Goal: Task Accomplishment & Management: Complete application form

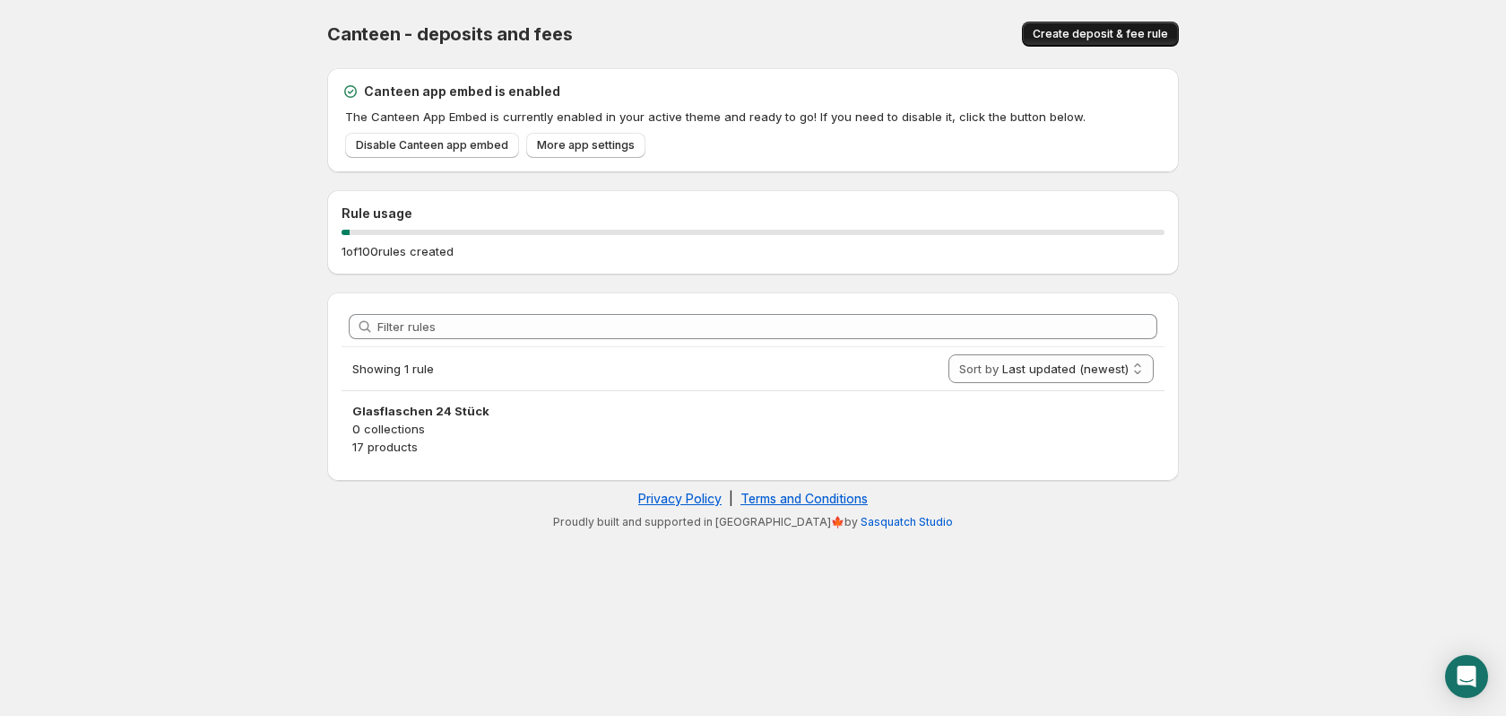
click at [1082, 32] on span "Create deposit & fee rule" at bounding box center [1100, 34] width 135 height 14
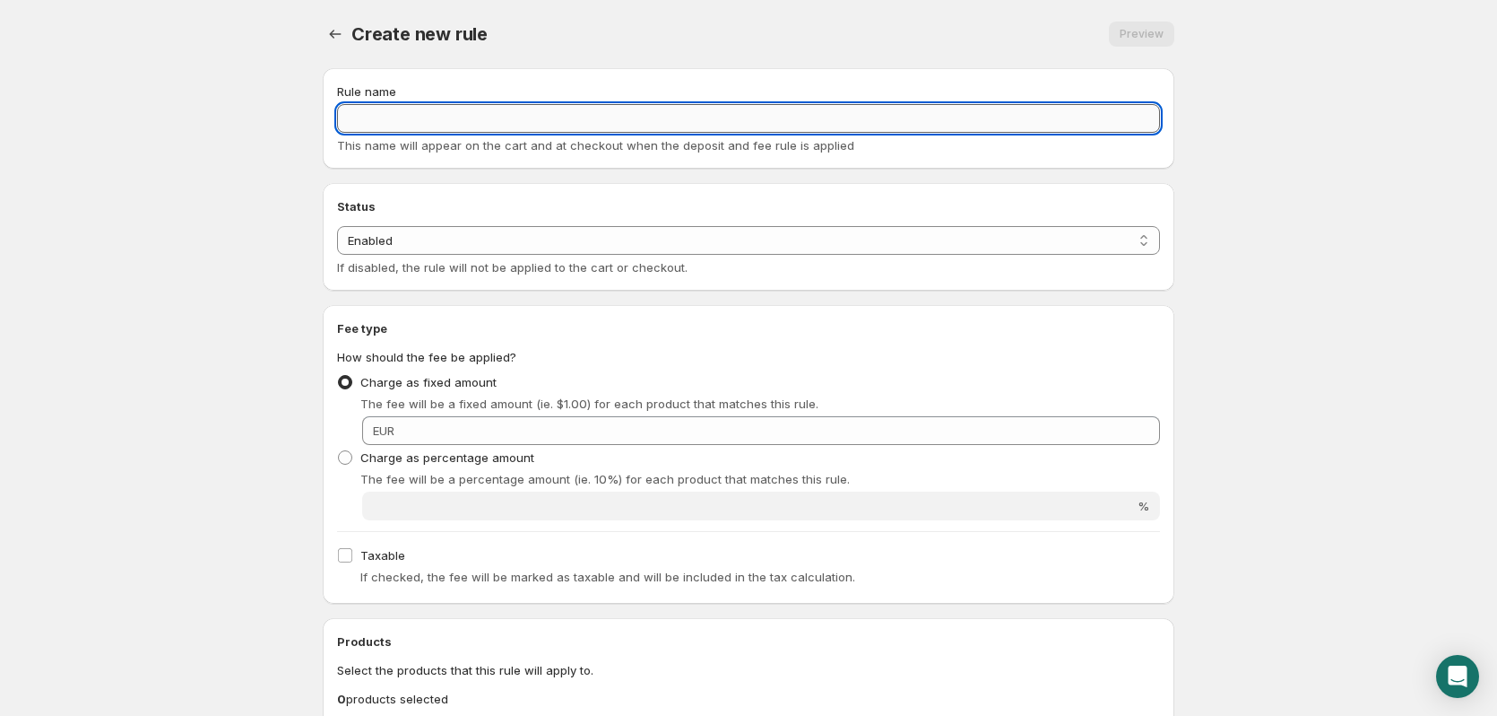
click at [508, 124] on input "Rule name" at bounding box center [748, 118] width 823 height 29
type input "Glasflaschen 12x0,75"
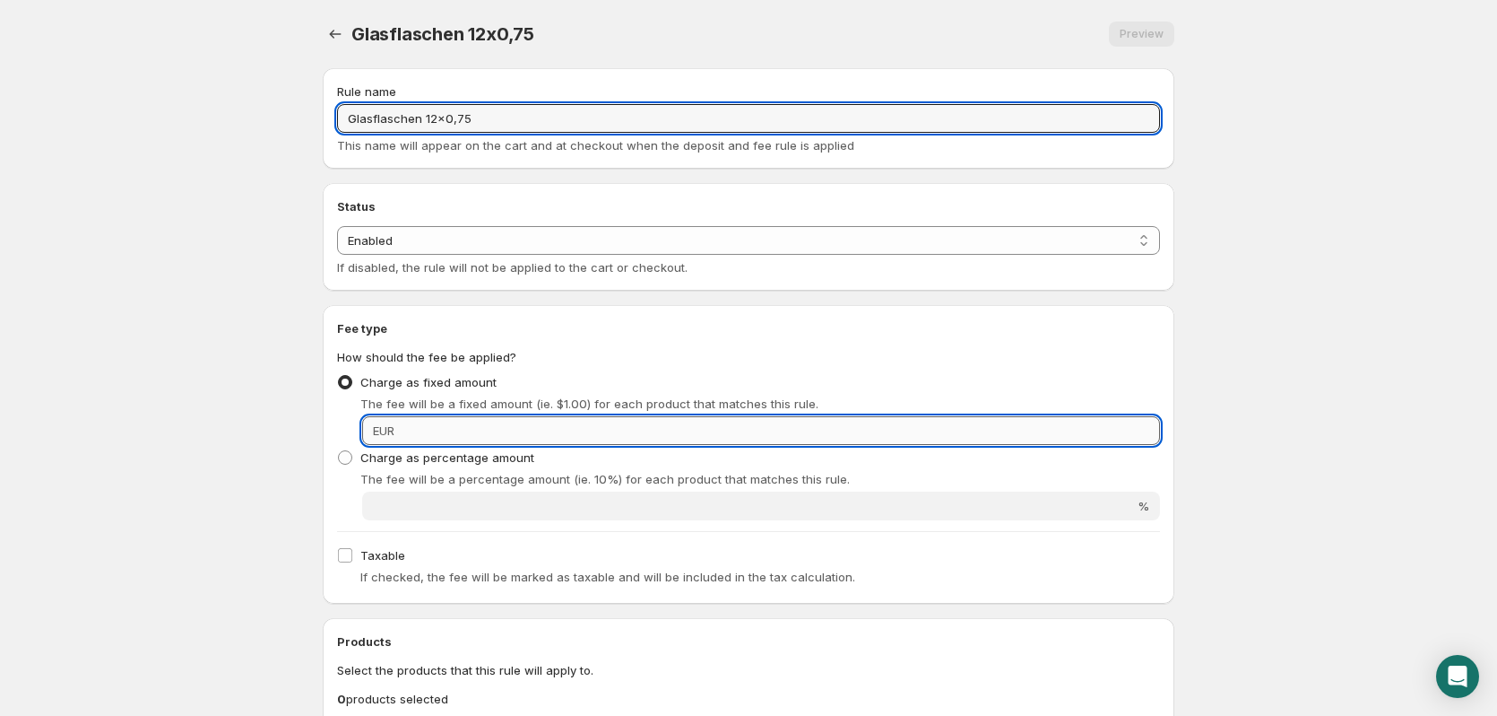
click at [967, 441] on input "Fixed amount" at bounding box center [780, 430] width 760 height 29
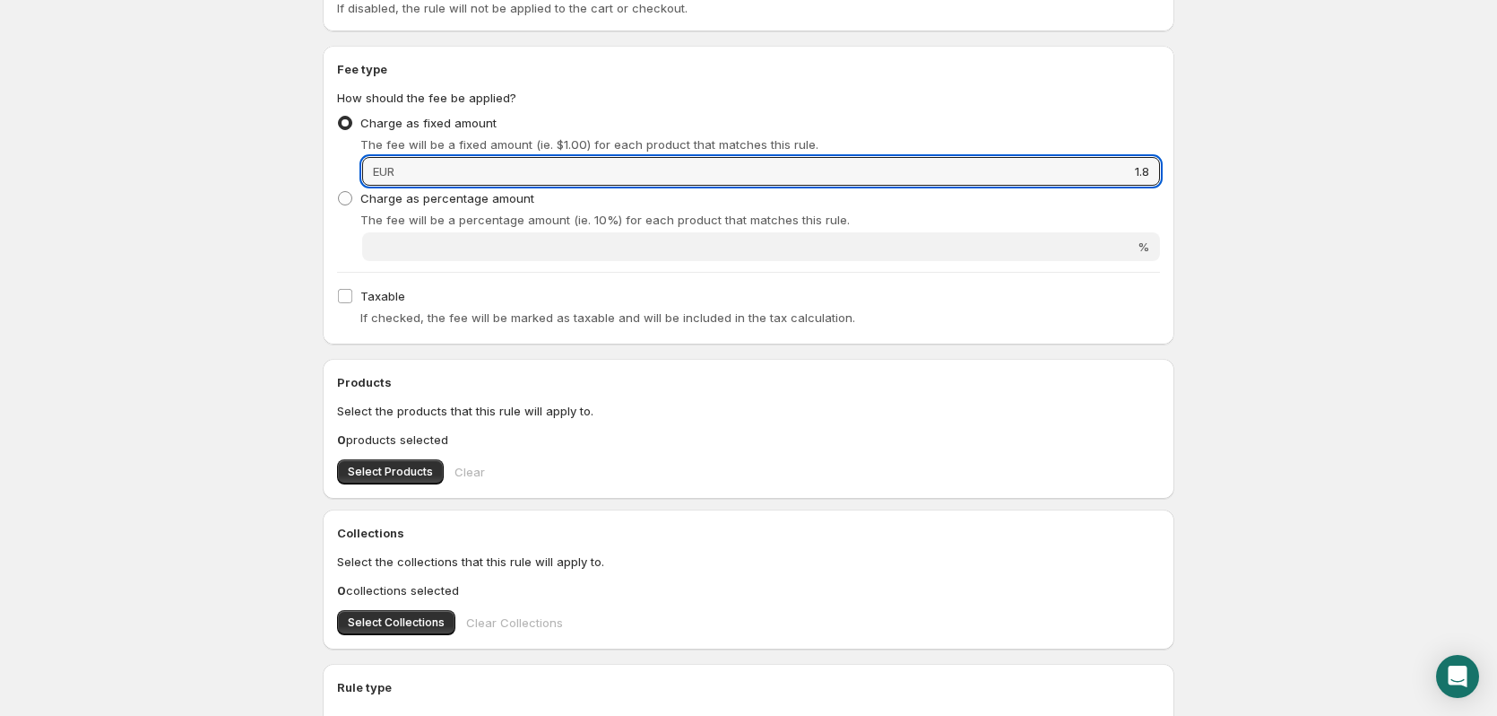
scroll to position [269, 0]
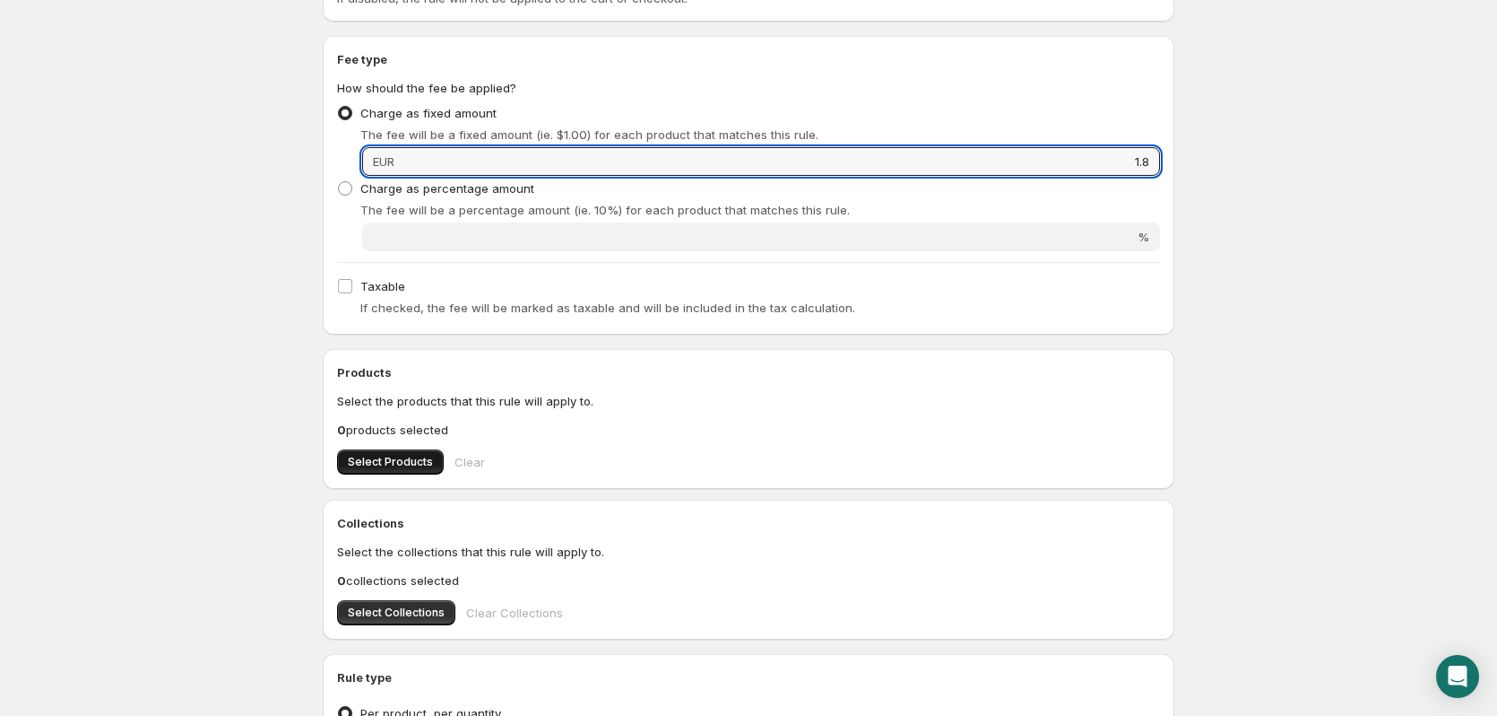
type input "1.8"
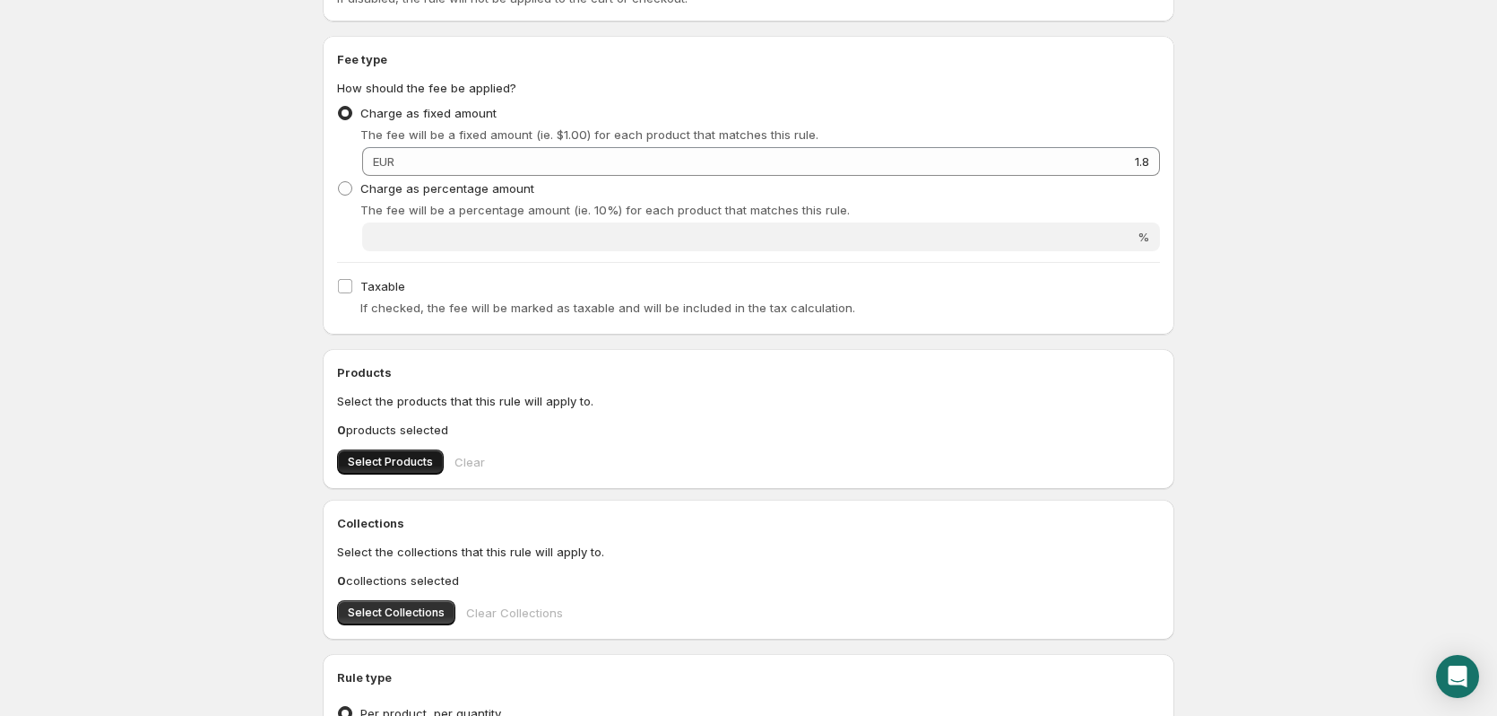
click at [406, 452] on button "Select Products" at bounding box center [390, 461] width 107 height 25
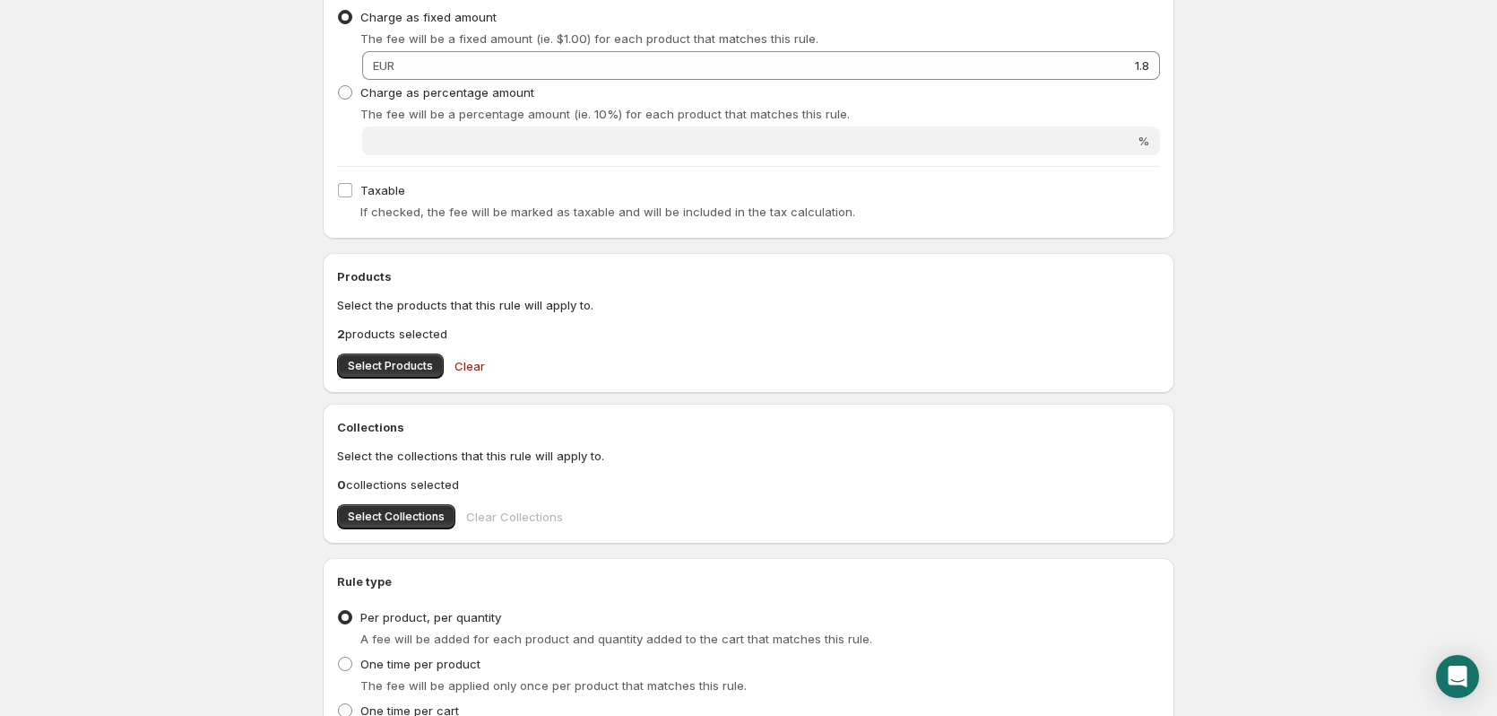
scroll to position [534, 0]
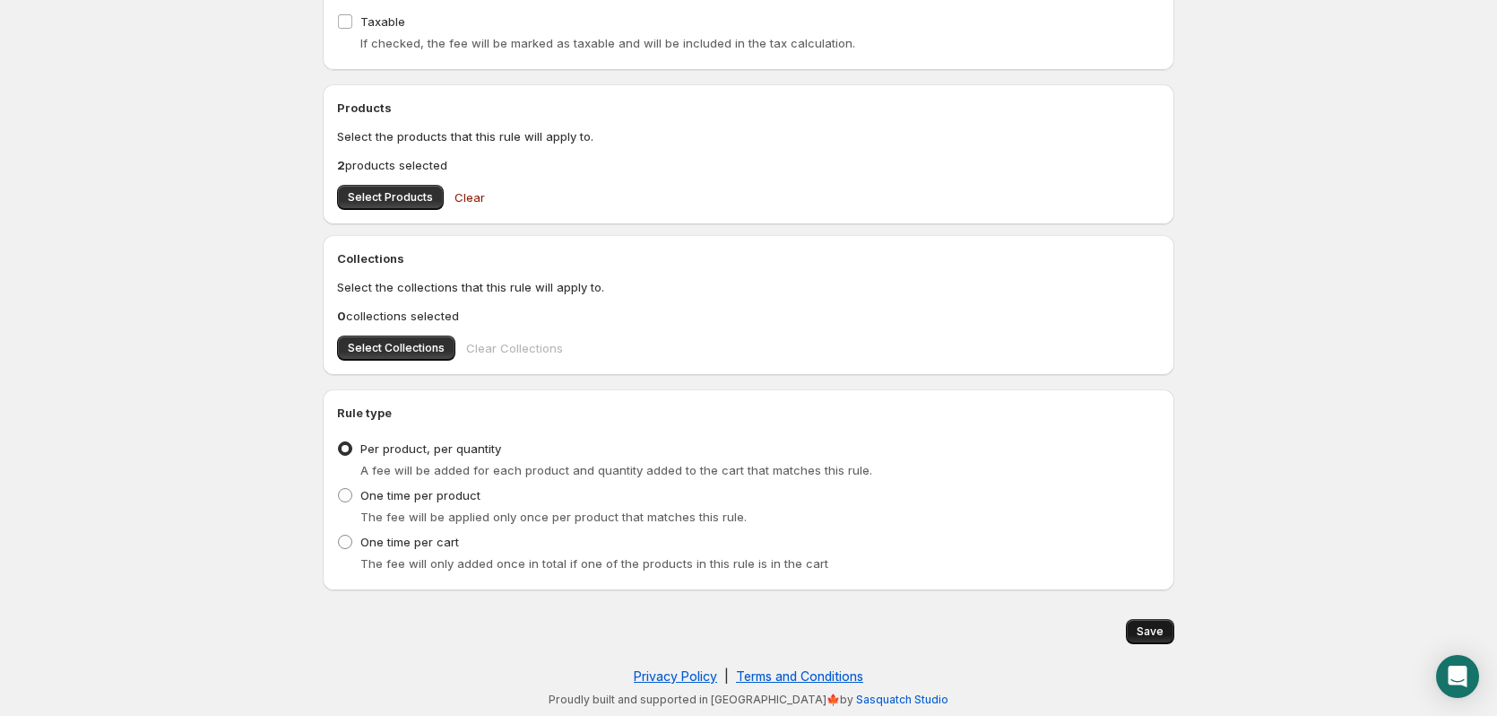
click at [1140, 629] on span "Save" at bounding box center [1150, 631] width 27 height 14
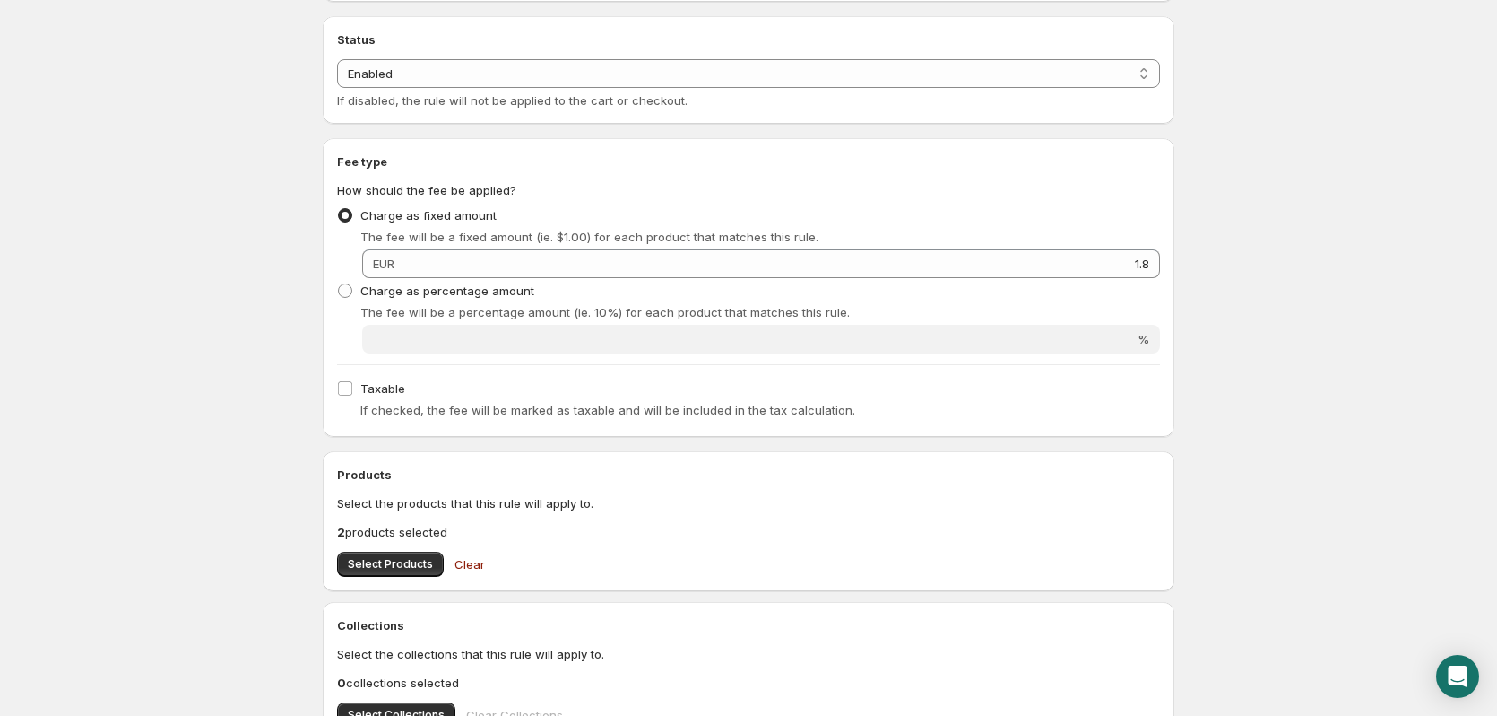
scroll to position [0, 0]
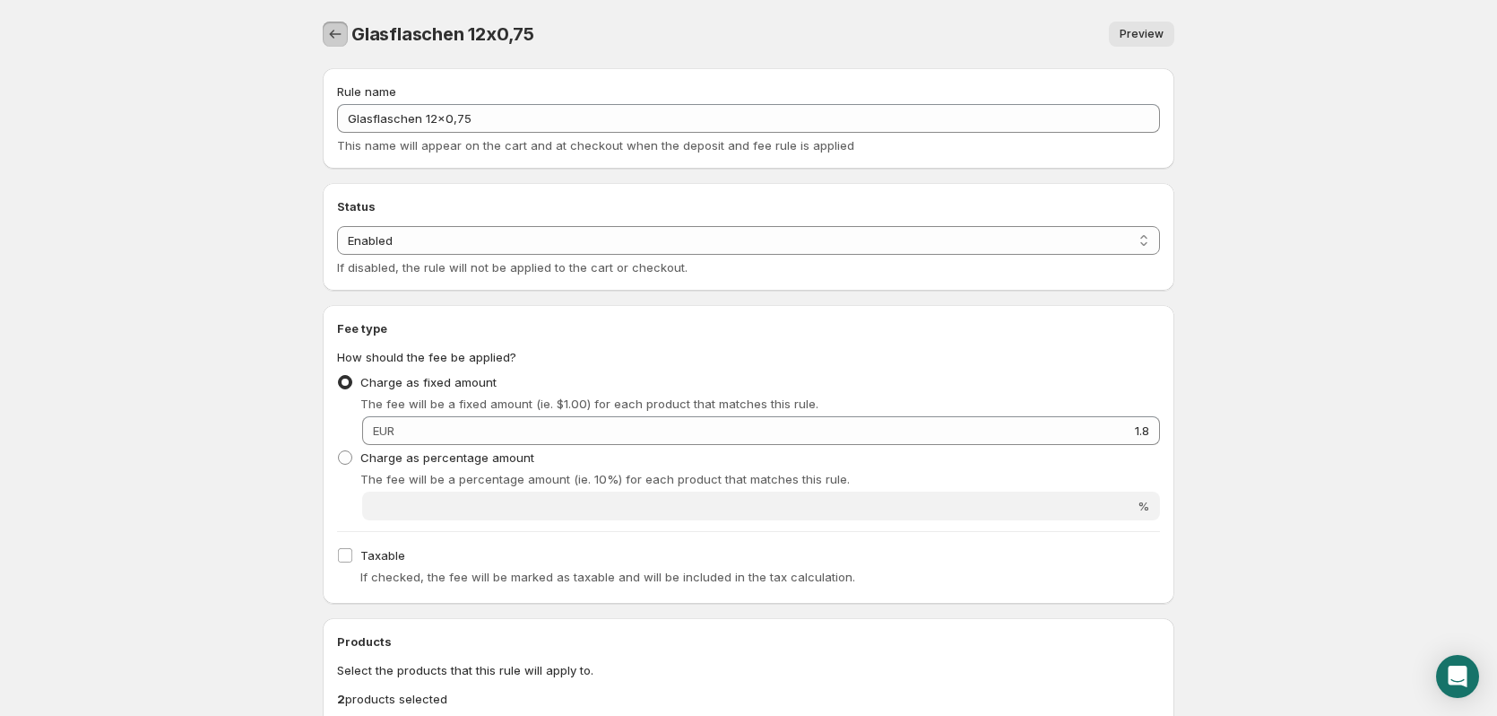
click at [334, 45] on button "Settings" at bounding box center [335, 34] width 25 height 25
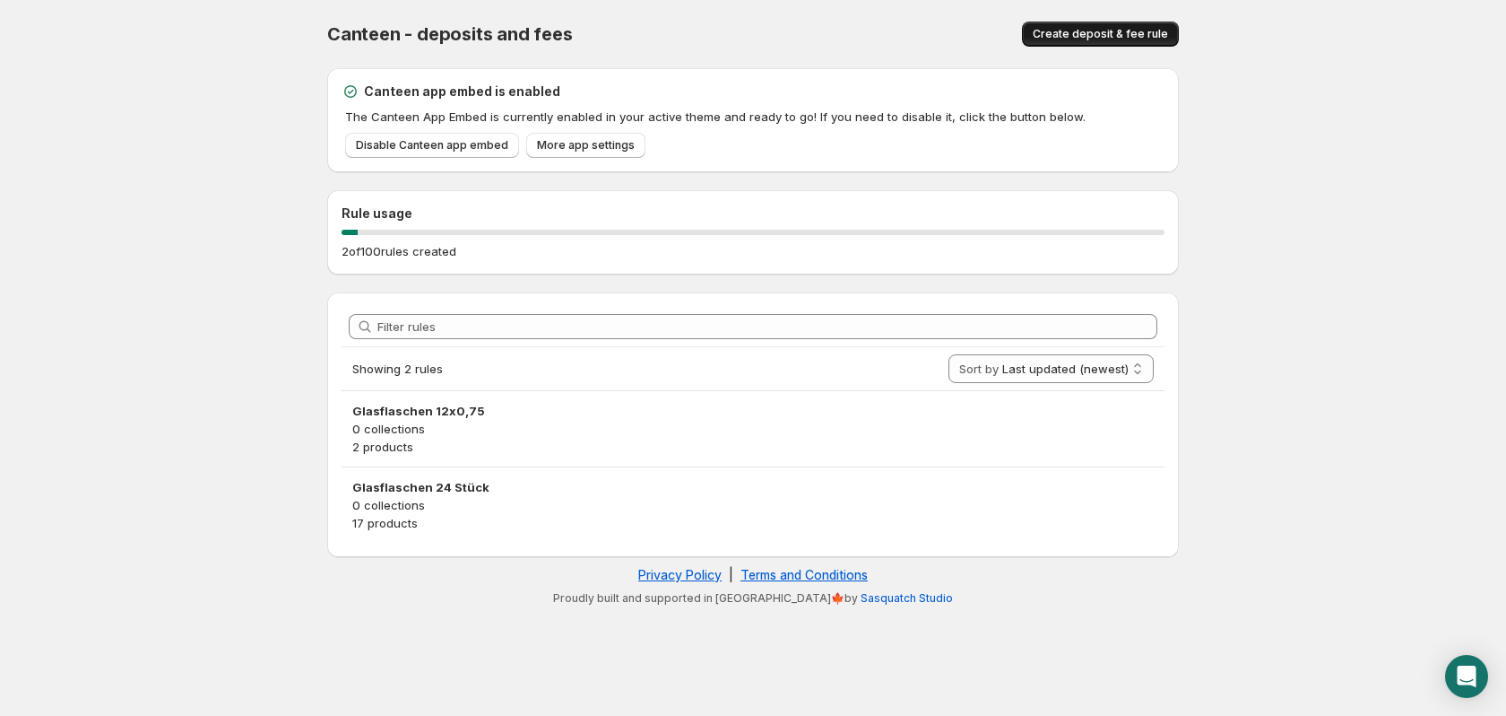
click at [1093, 36] on span "Create deposit & fee rule" at bounding box center [1100, 34] width 135 height 14
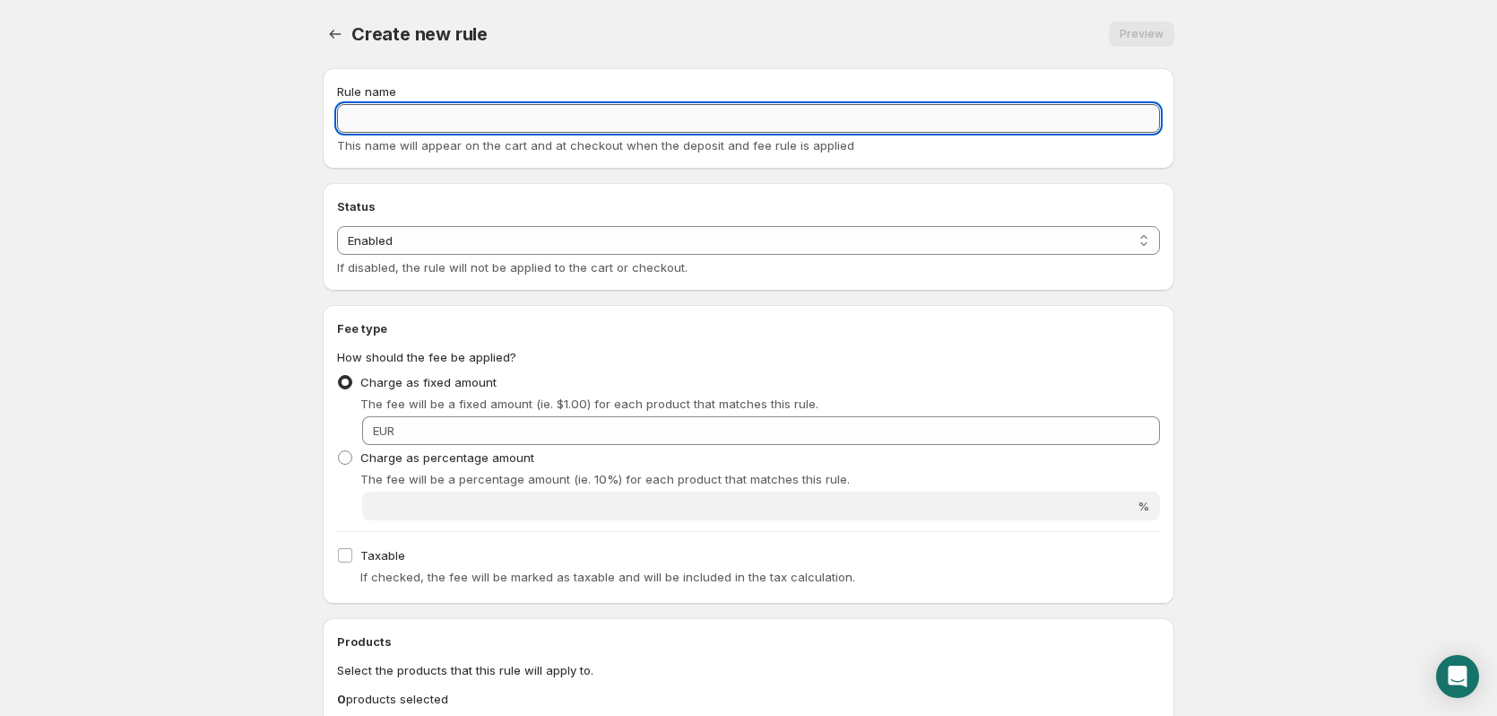
click at [599, 117] on input "Rule name" at bounding box center [748, 118] width 823 height 29
type input "Glasflaschen 16x0,75"
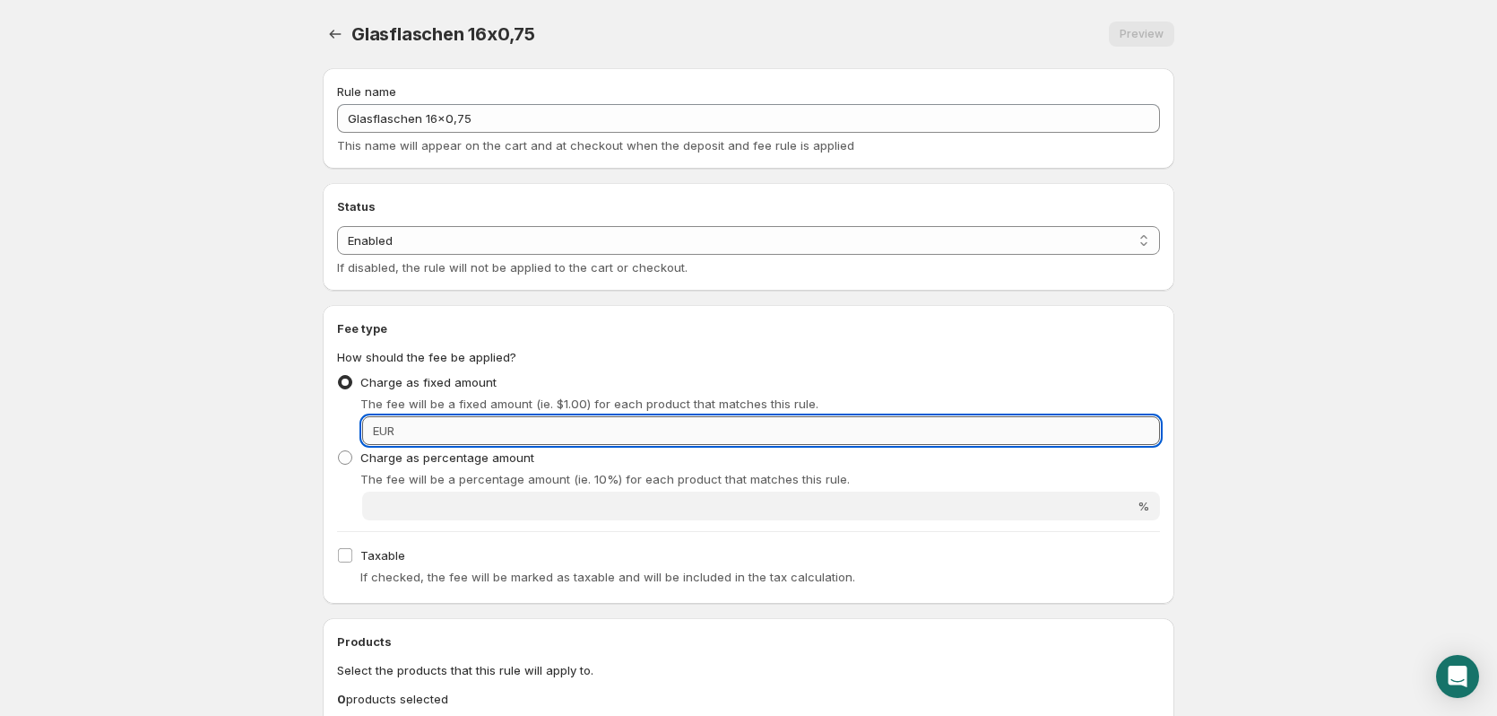
click at [776, 429] on input "Fixed amount" at bounding box center [780, 430] width 760 height 29
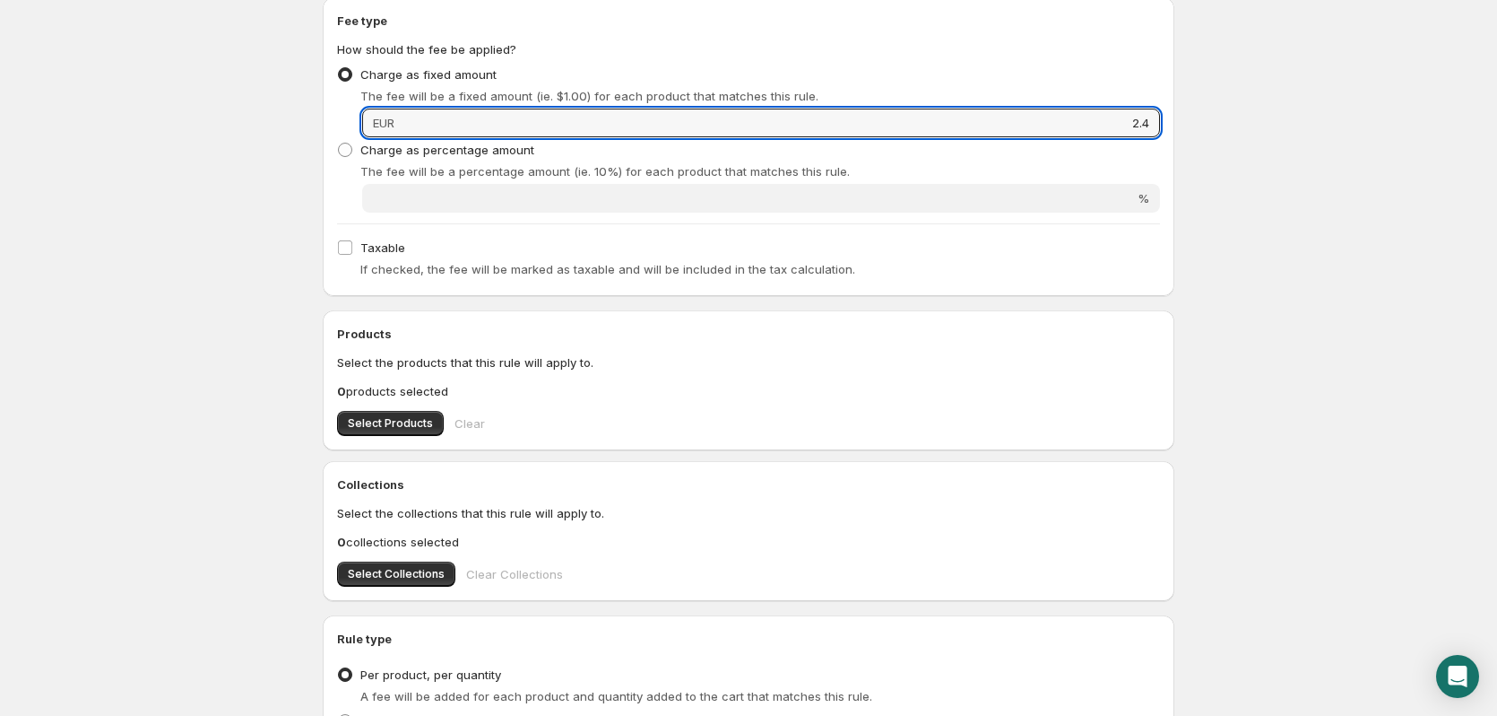
scroll to position [359, 0]
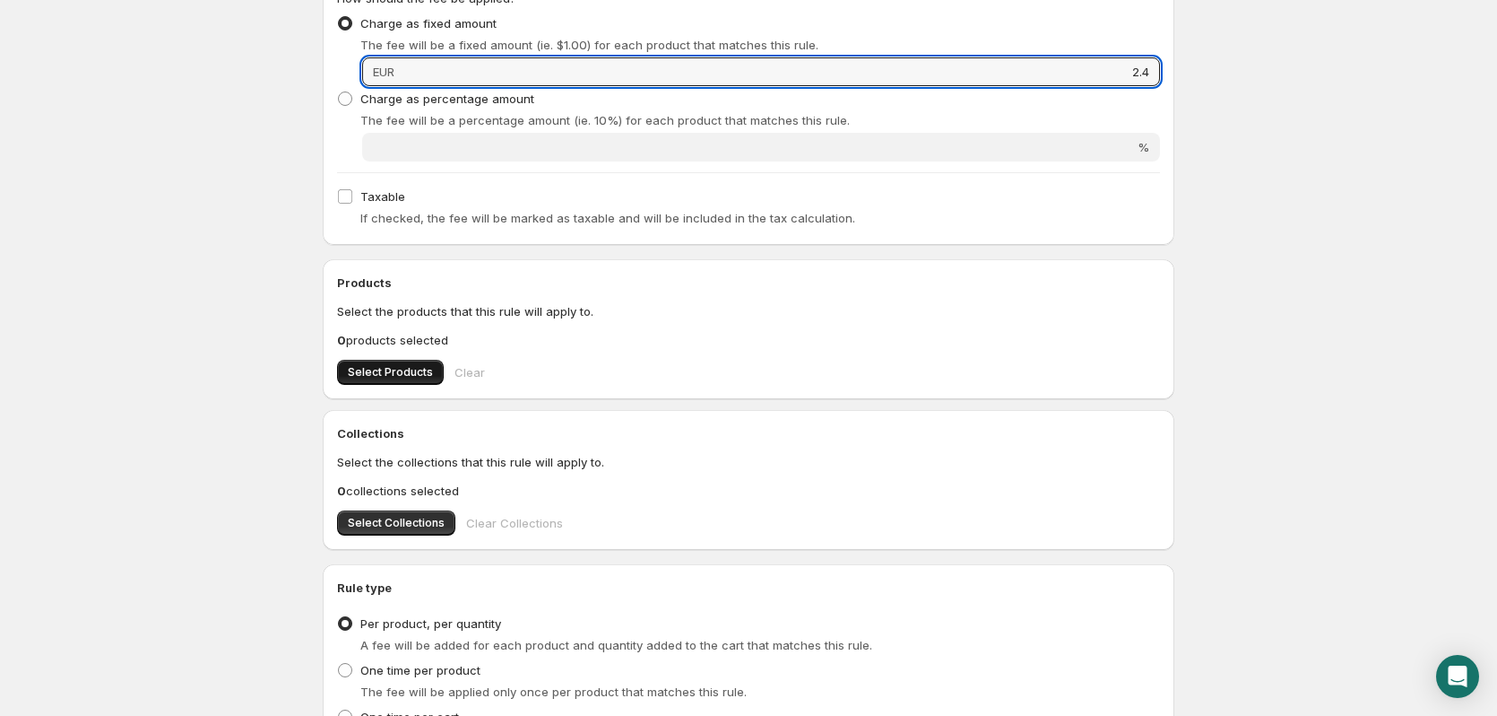
type input "2.4"
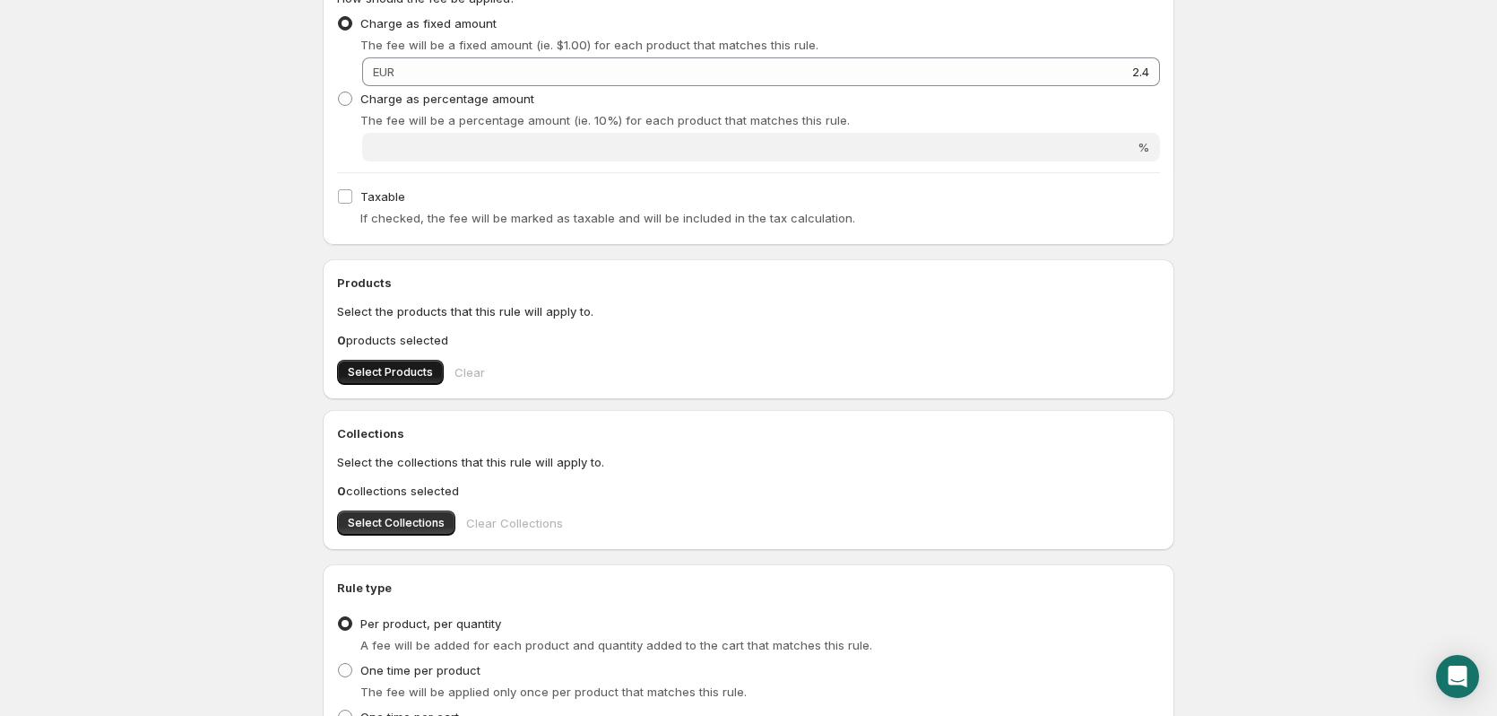
click at [379, 377] on span "Select Products" at bounding box center [390, 372] width 85 height 14
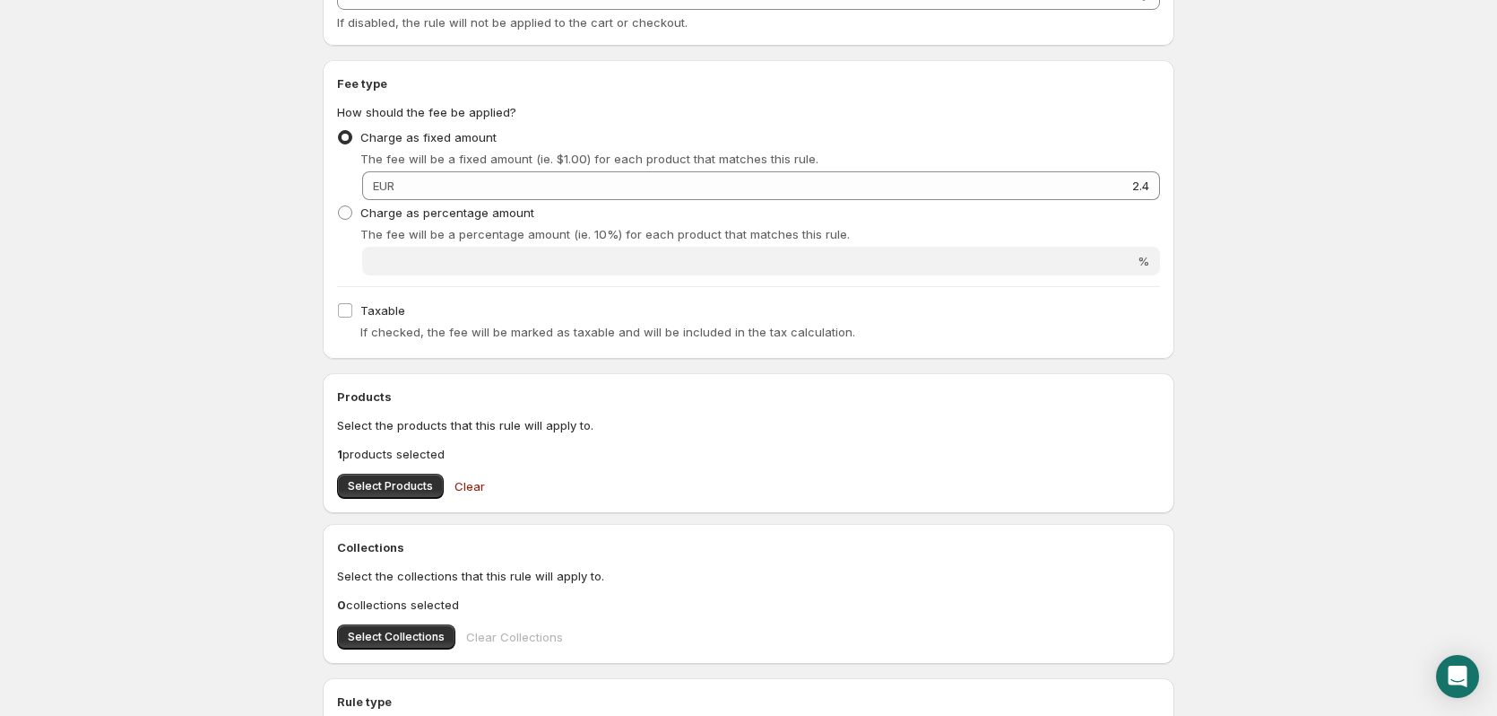
scroll to position [534, 0]
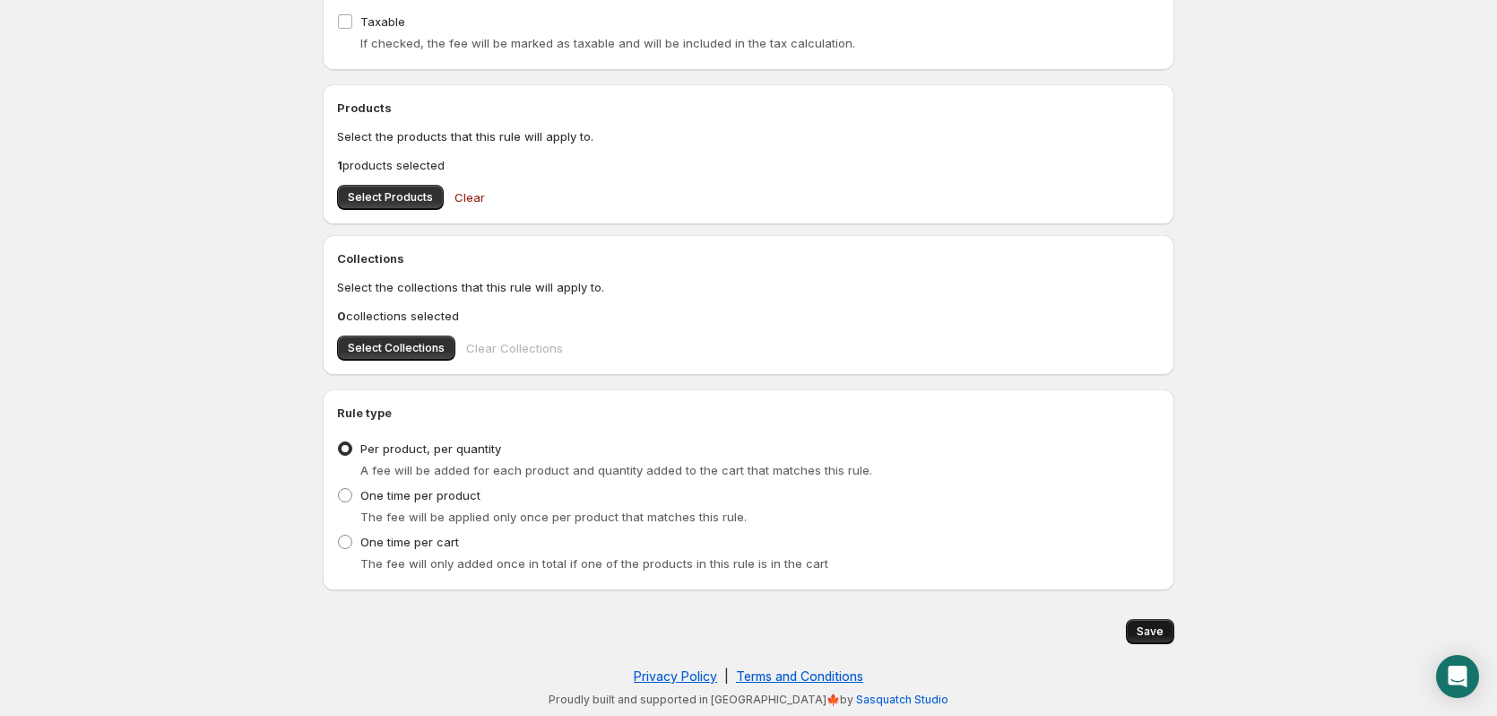
click at [1152, 635] on span "Save" at bounding box center [1150, 631] width 27 height 14
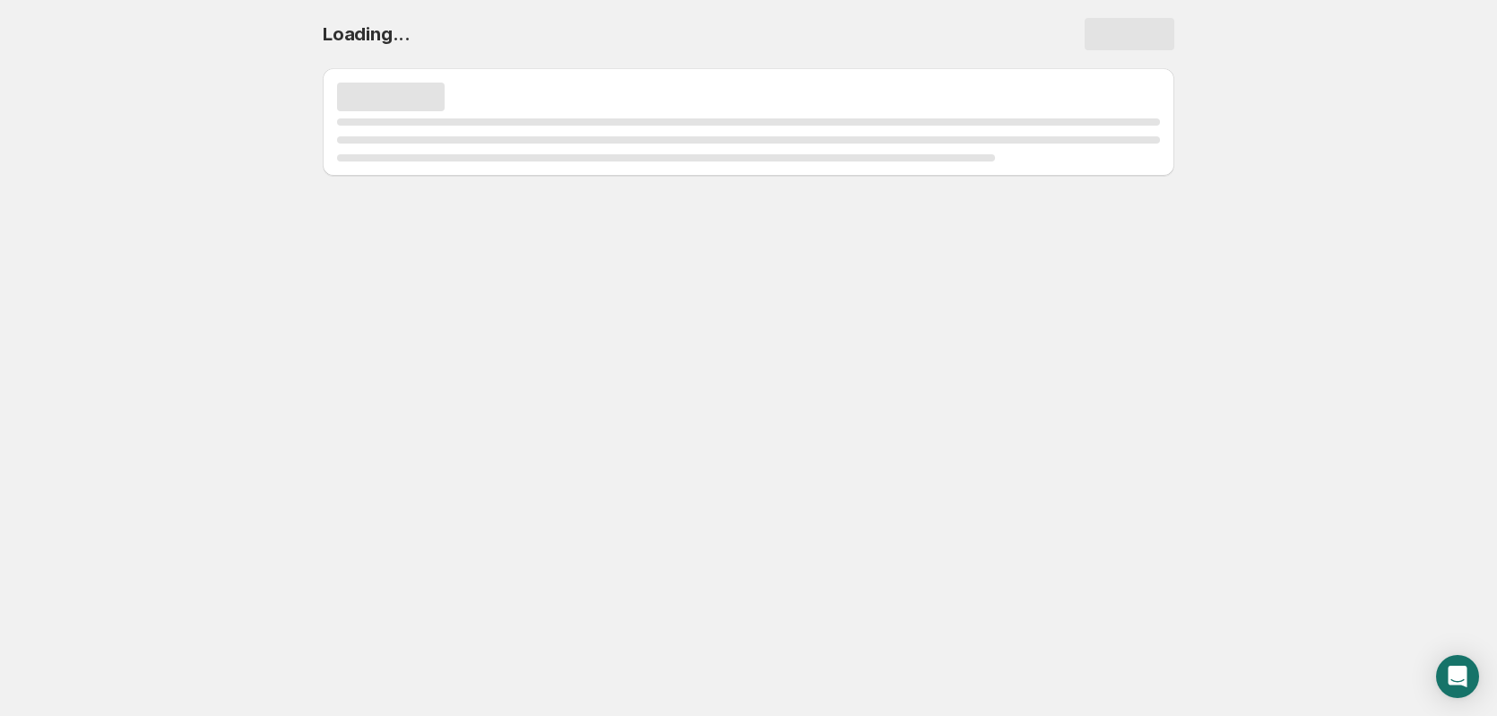
scroll to position [0, 0]
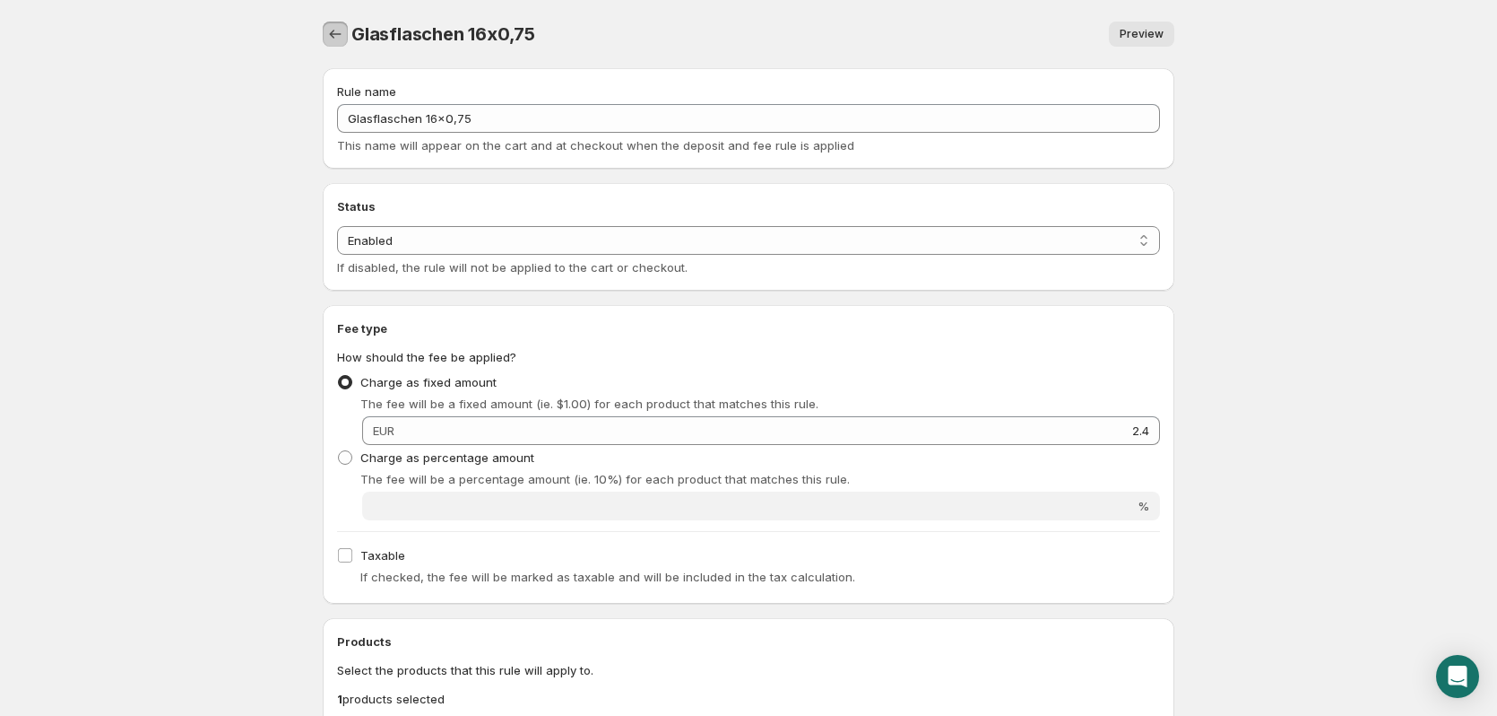
click at [335, 42] on icon "Settings" at bounding box center [335, 34] width 18 height 18
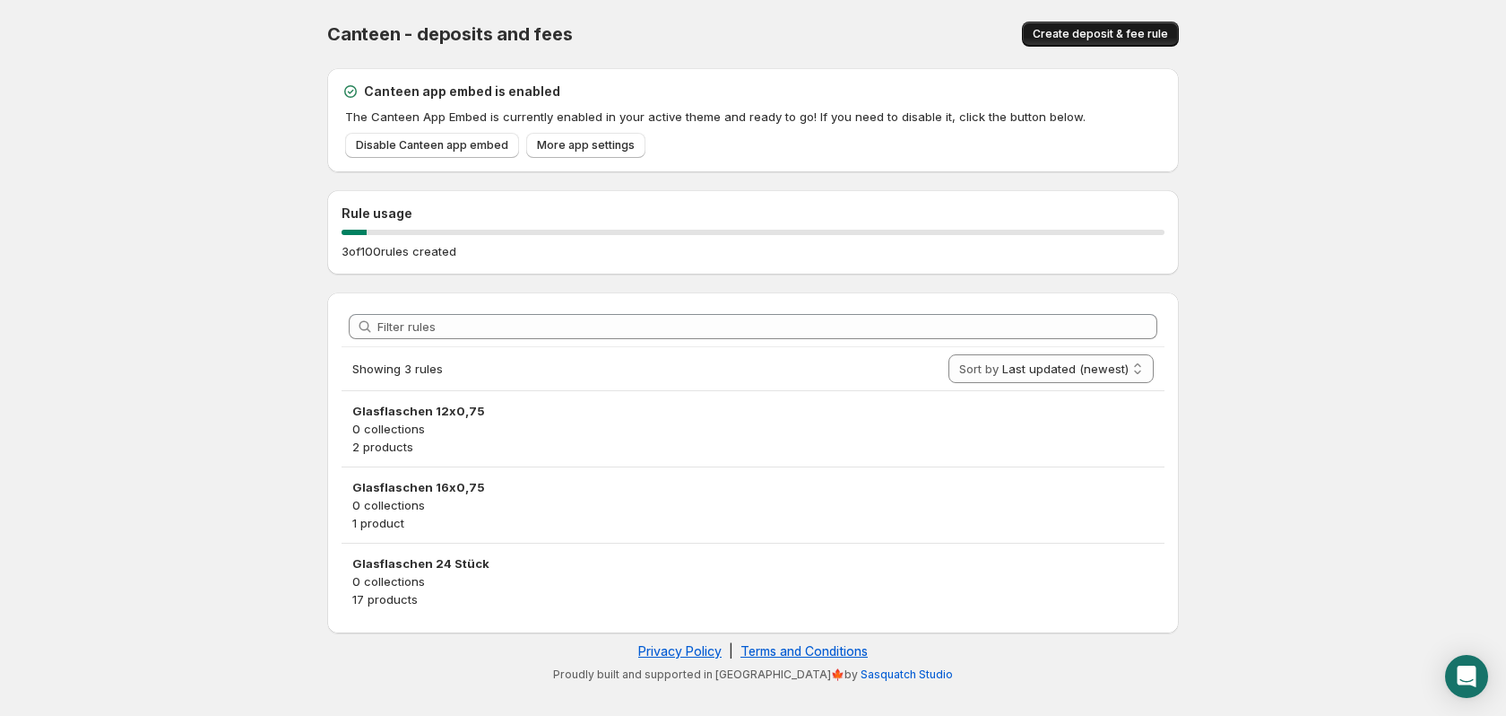
click at [1122, 31] on span "Create deposit & fee rule" at bounding box center [1100, 34] width 135 height 14
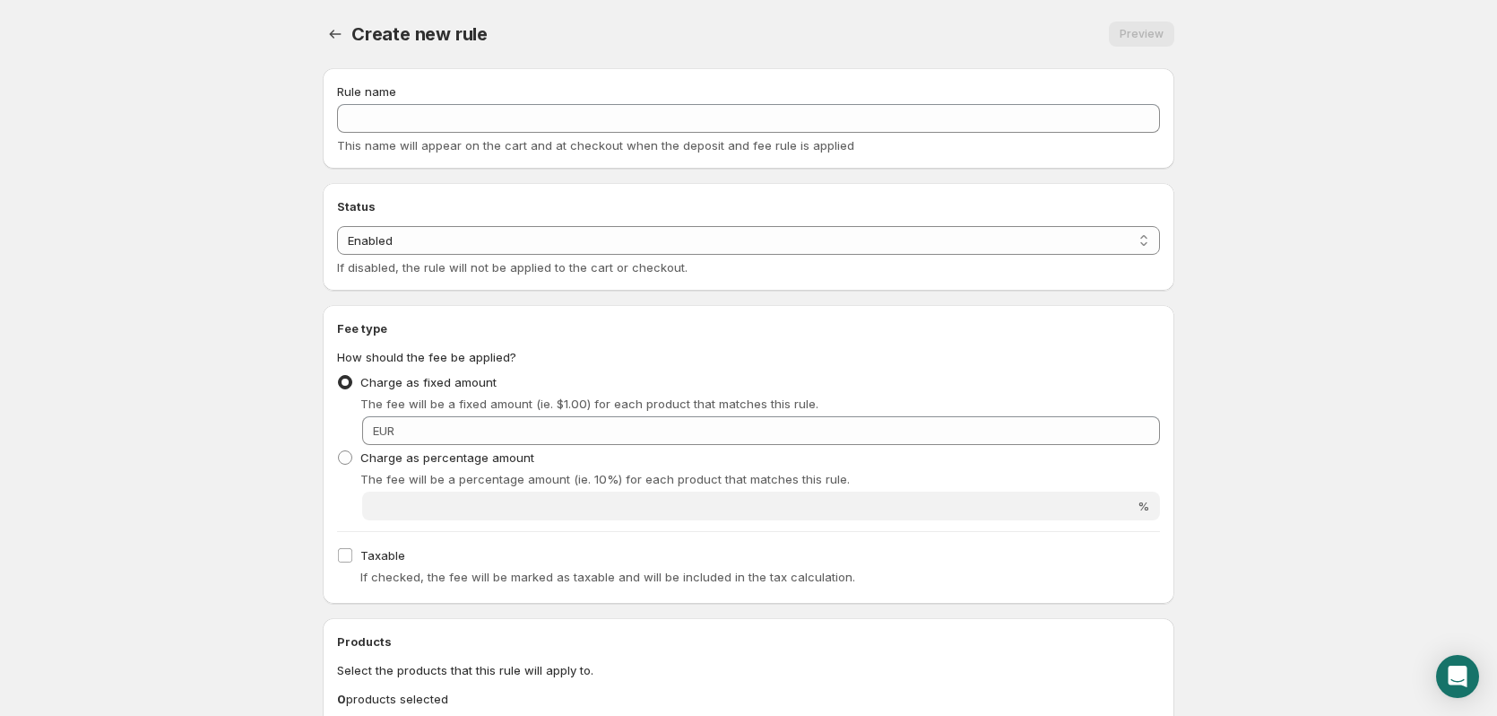
click at [456, 135] on div "Rule name This name will appear on the cart and at checkout when the deposit an…" at bounding box center [748, 118] width 823 height 72
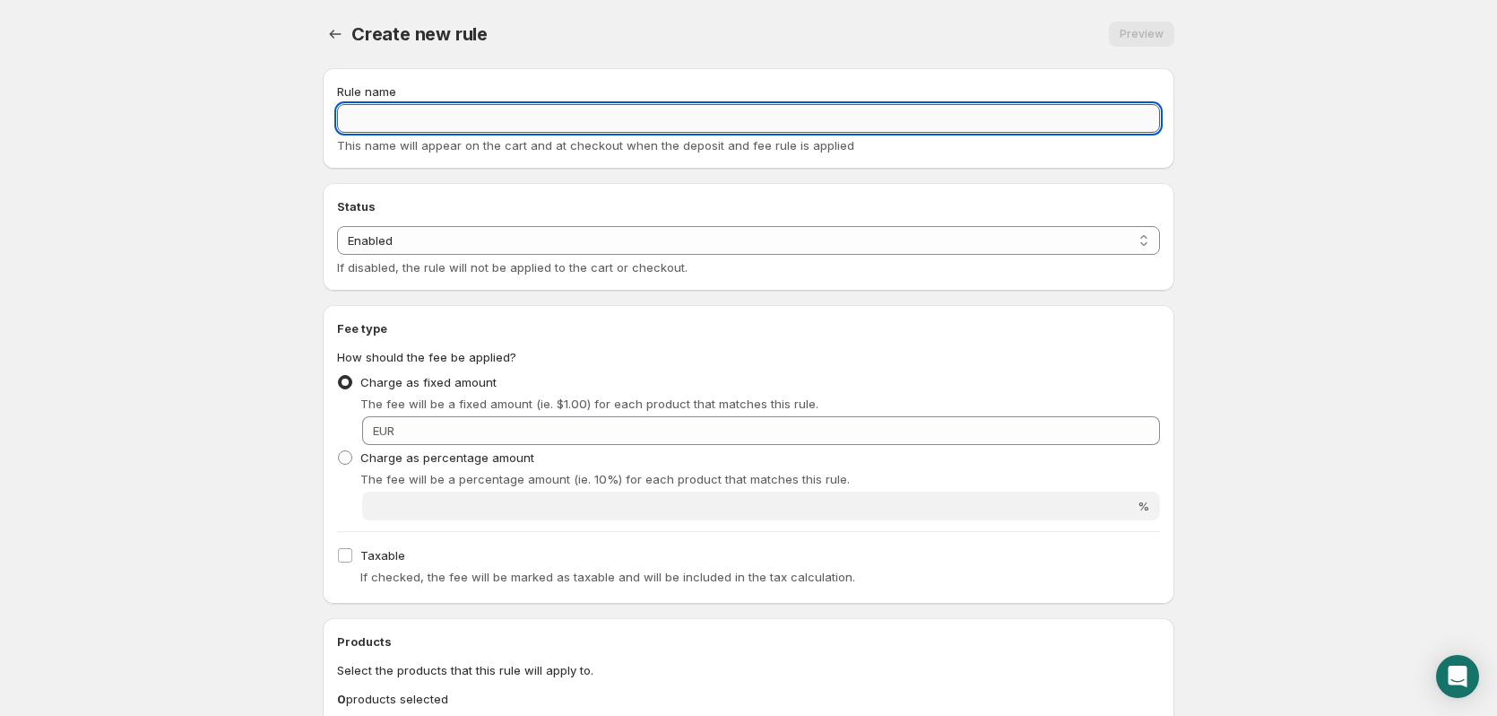
click at [446, 112] on input "Rule name" at bounding box center [748, 118] width 823 height 29
click at [355, 107] on input "Pflaschen und Dosen" at bounding box center [748, 118] width 823 height 29
click at [510, 115] on input "Flaschen und Dosen" at bounding box center [748, 118] width 823 height 29
type input "F"
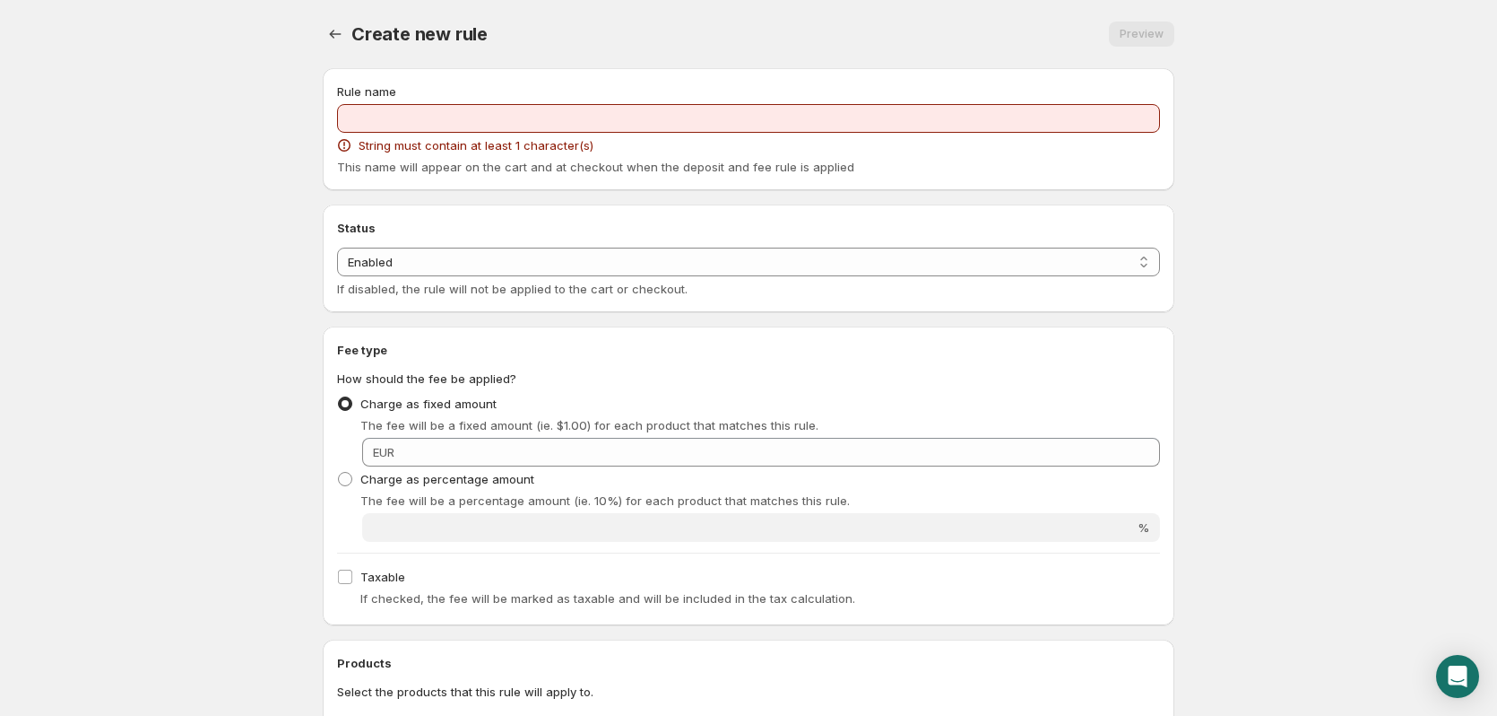
click at [377, 103] on div "Rule name String must contain at least 1 character(s) This name will appear on …" at bounding box center [748, 128] width 823 height 93
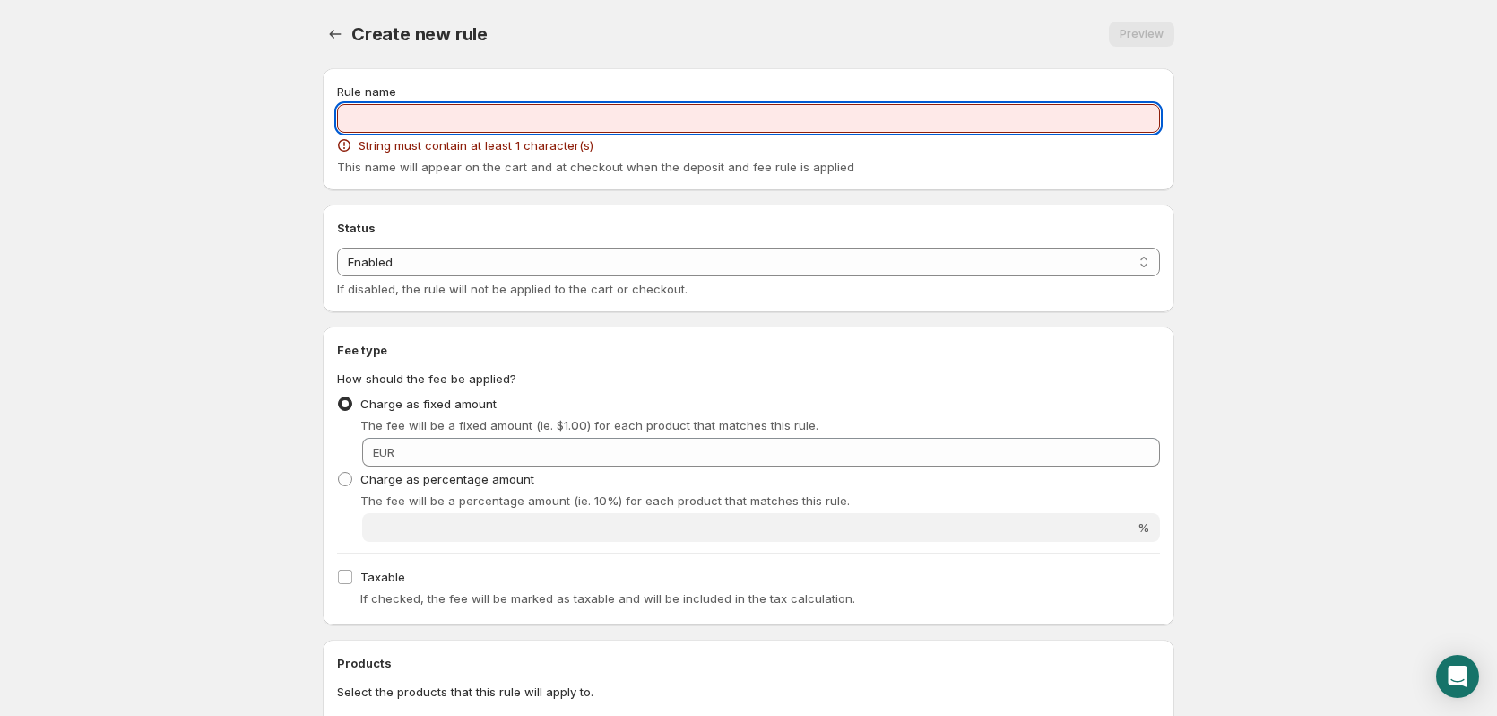
click at [391, 109] on input "Rule name" at bounding box center [748, 118] width 823 height 29
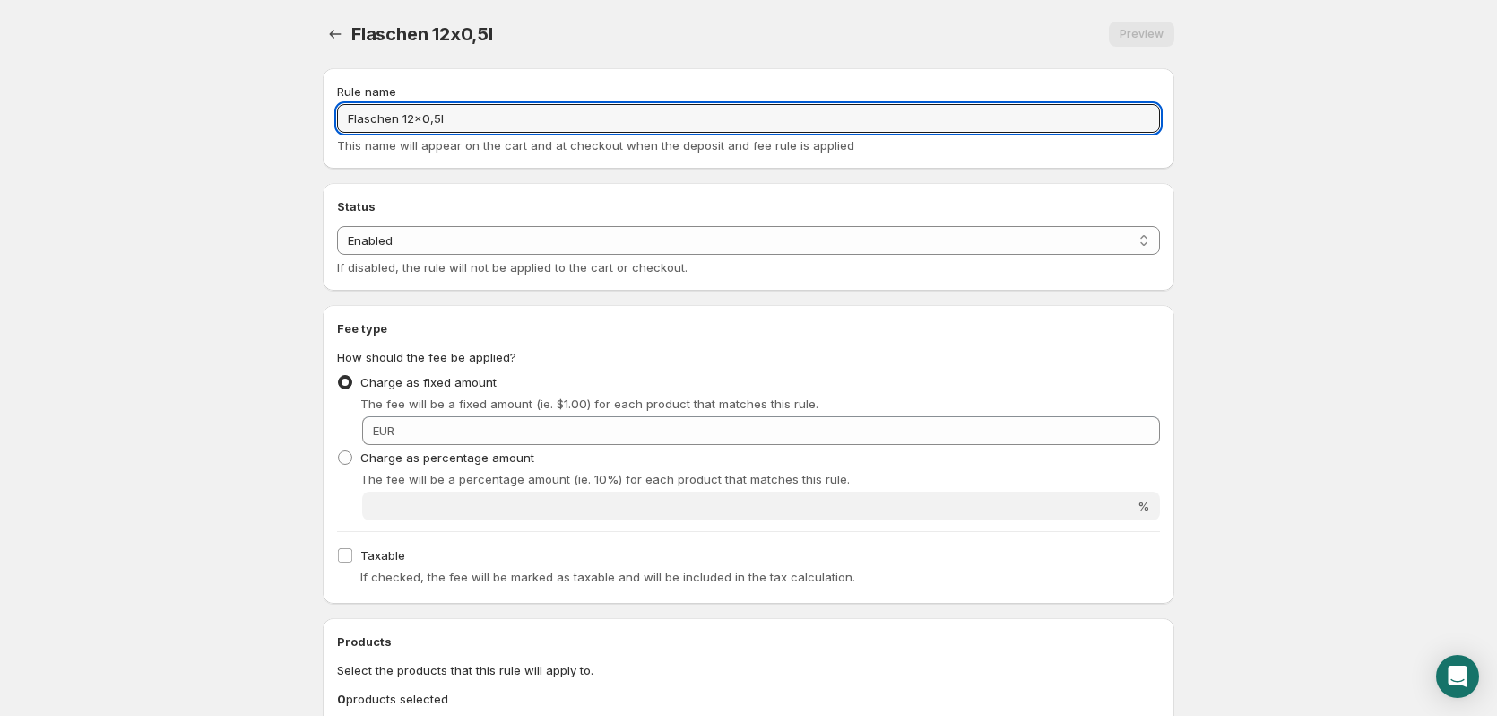
scroll to position [90, 0]
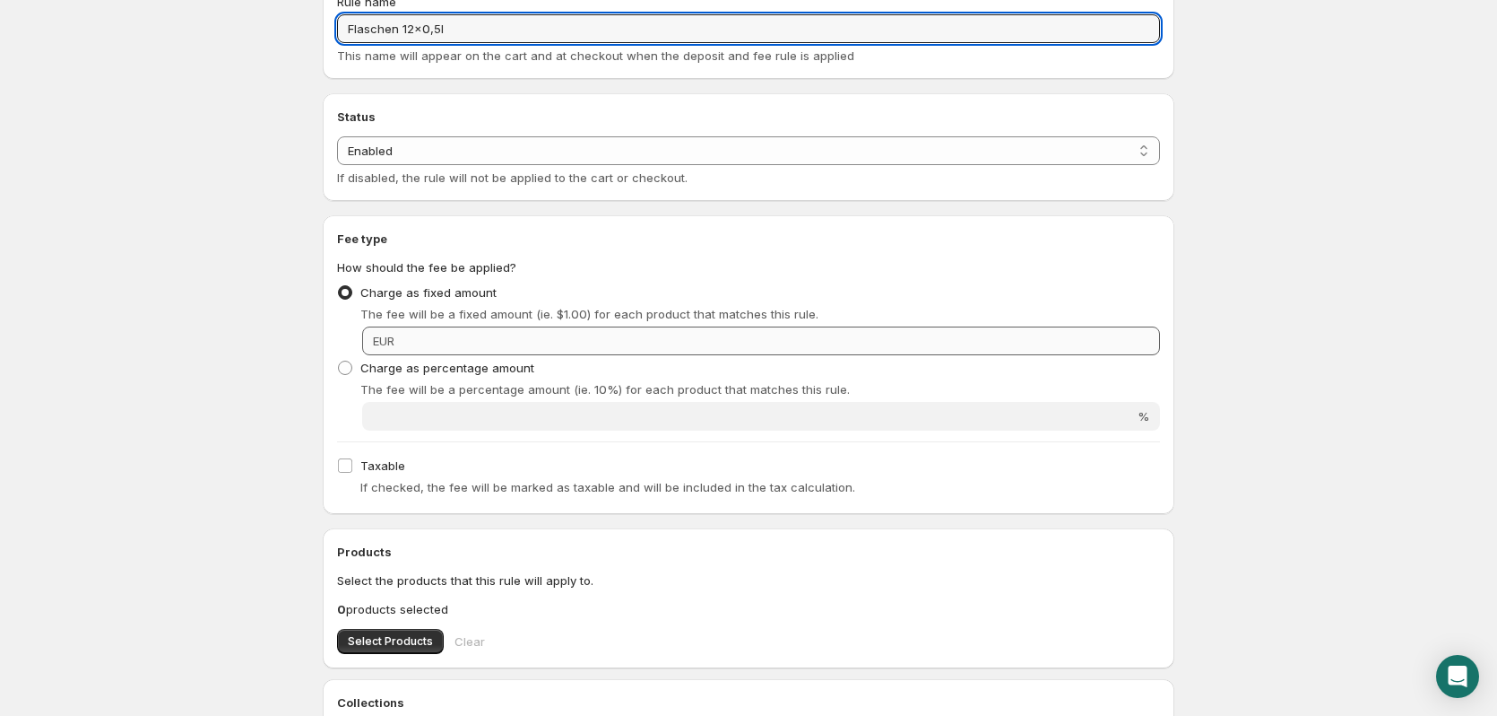
type input "Flaschen 12x0,5l"
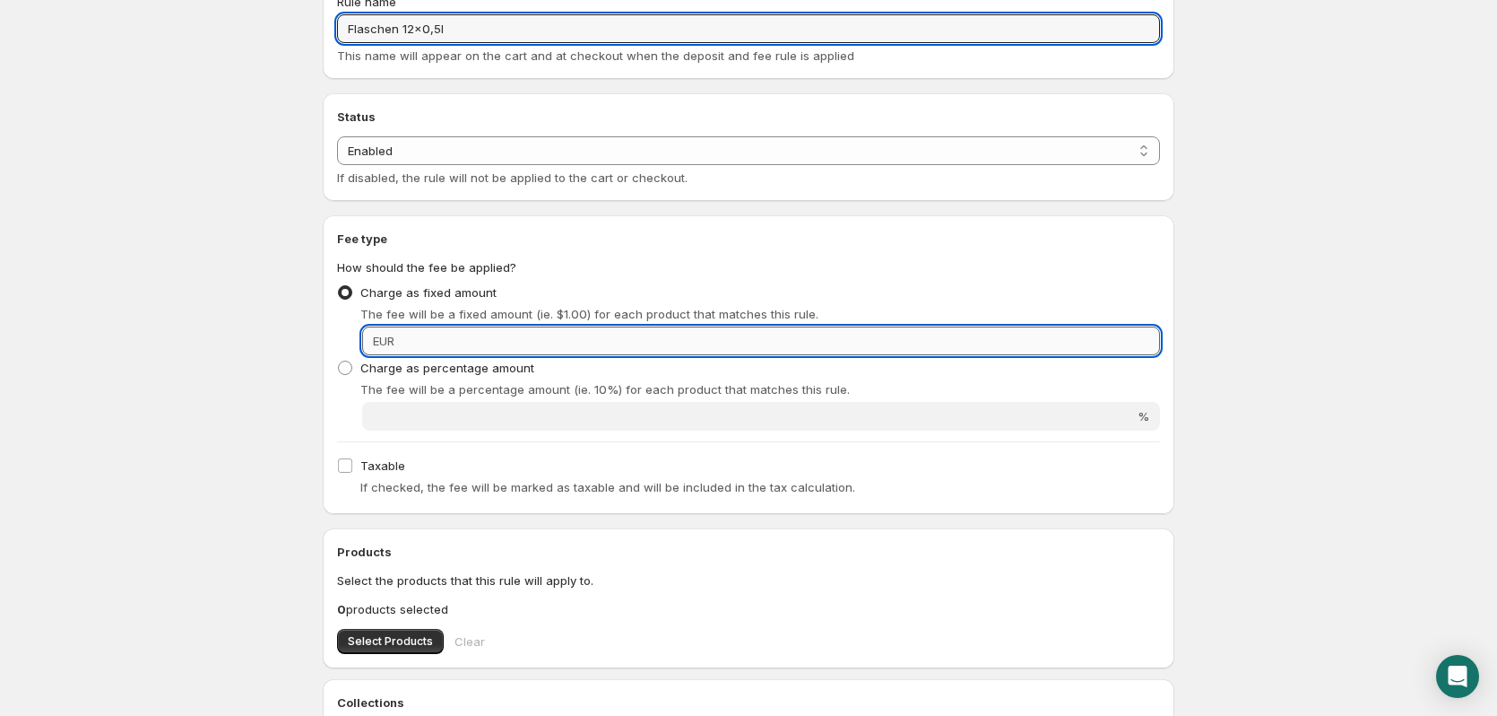
click at [476, 338] on input "Fixed amount" at bounding box center [780, 340] width 760 height 29
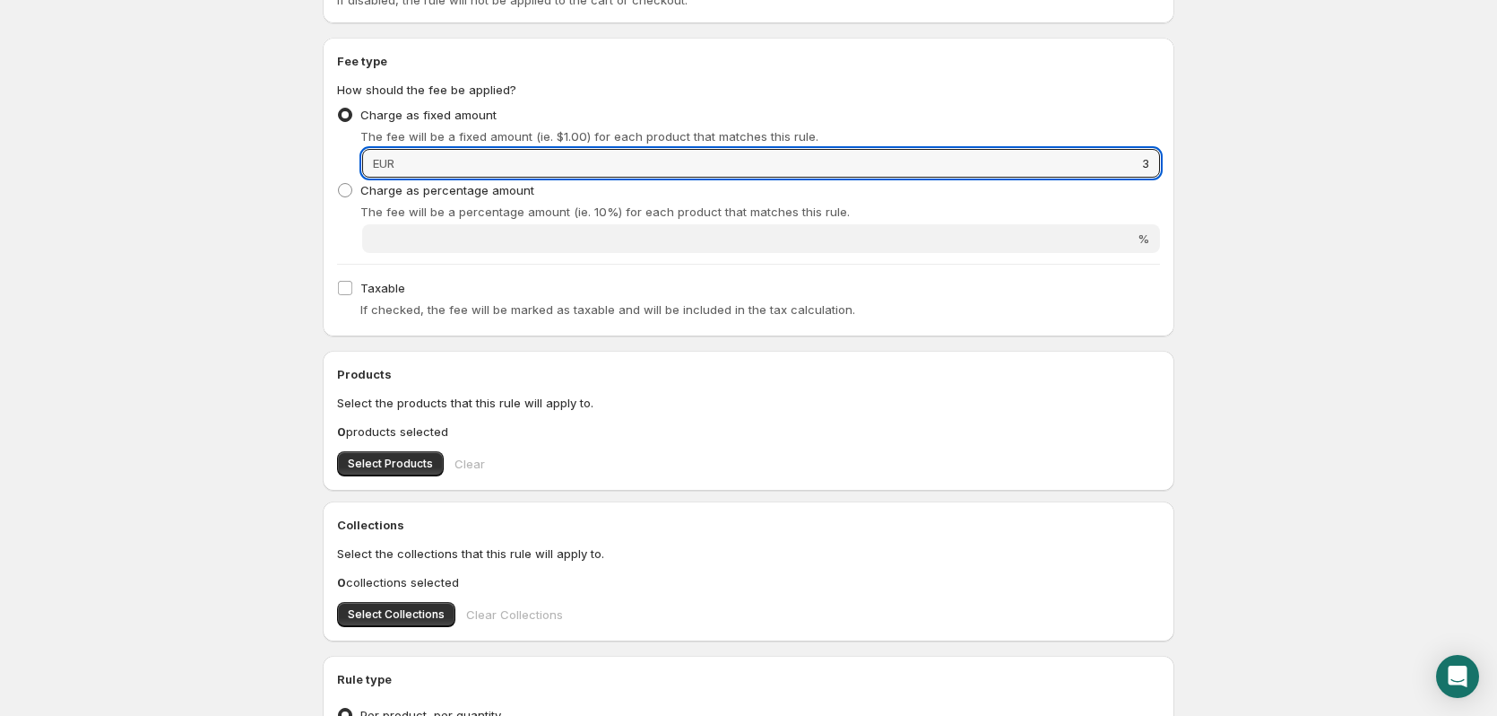
scroll to position [269, 0]
type input "3"
click at [378, 459] on span "Select Products" at bounding box center [390, 462] width 85 height 14
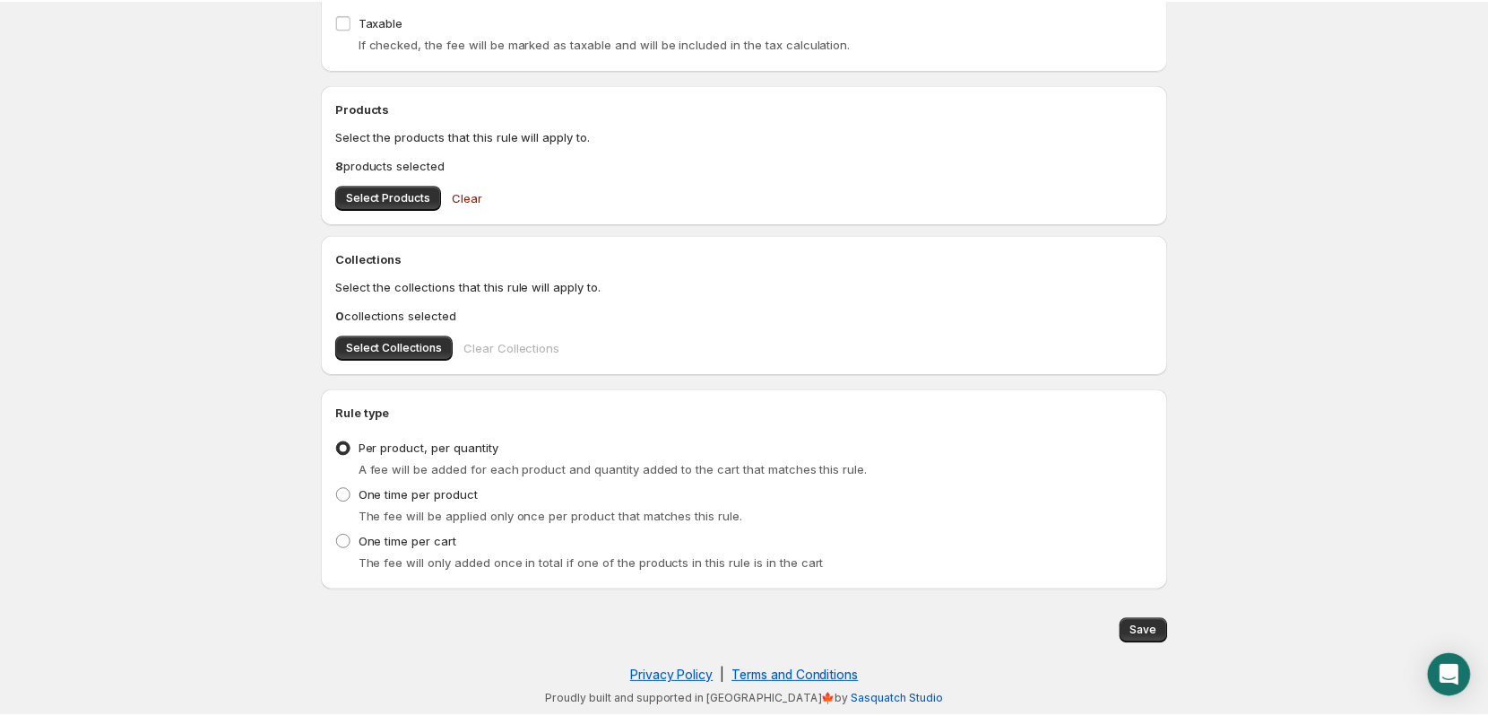
scroll to position [0, 0]
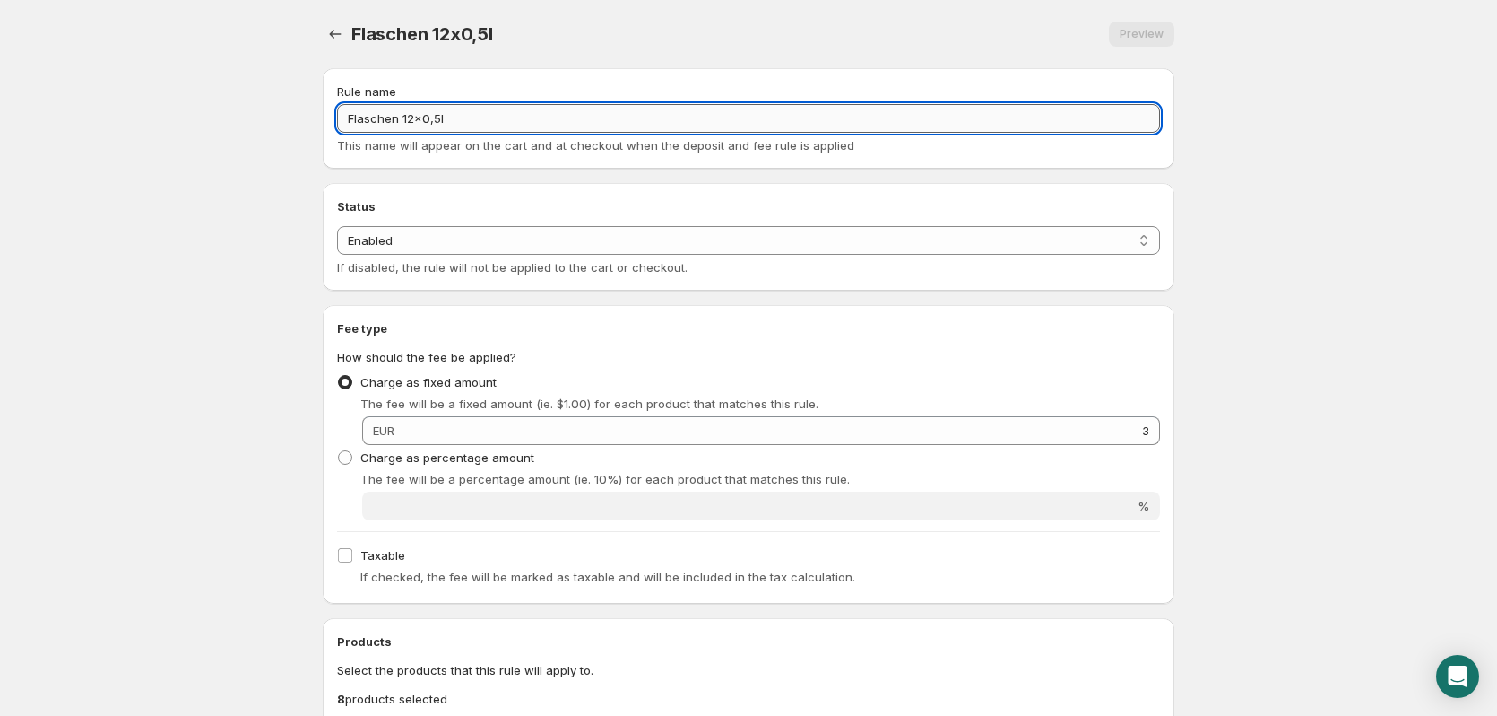
click at [469, 126] on input "Flaschen 12x0,5l" at bounding box center [748, 118] width 823 height 29
type input "Flaschen 12"
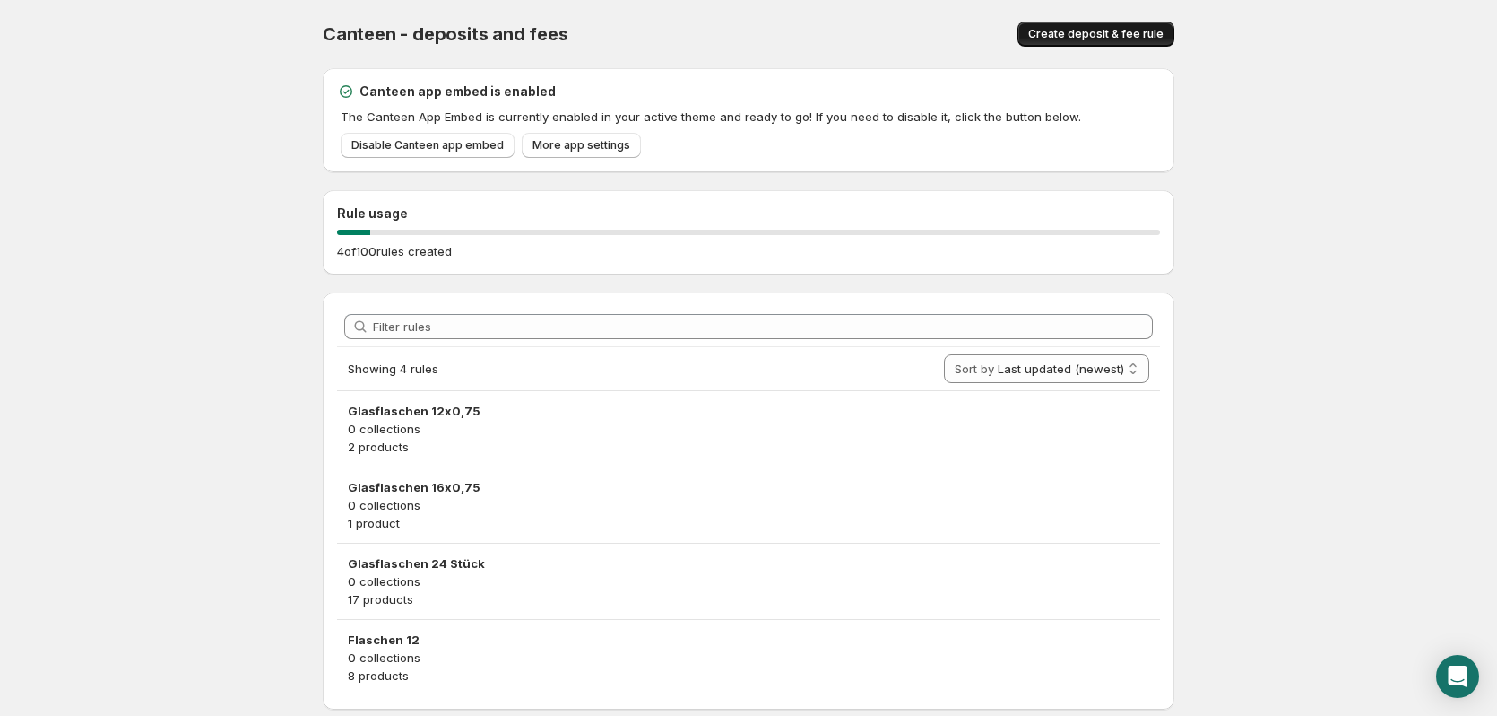
click at [1103, 28] on span "Create deposit & fee rule" at bounding box center [1095, 34] width 135 height 14
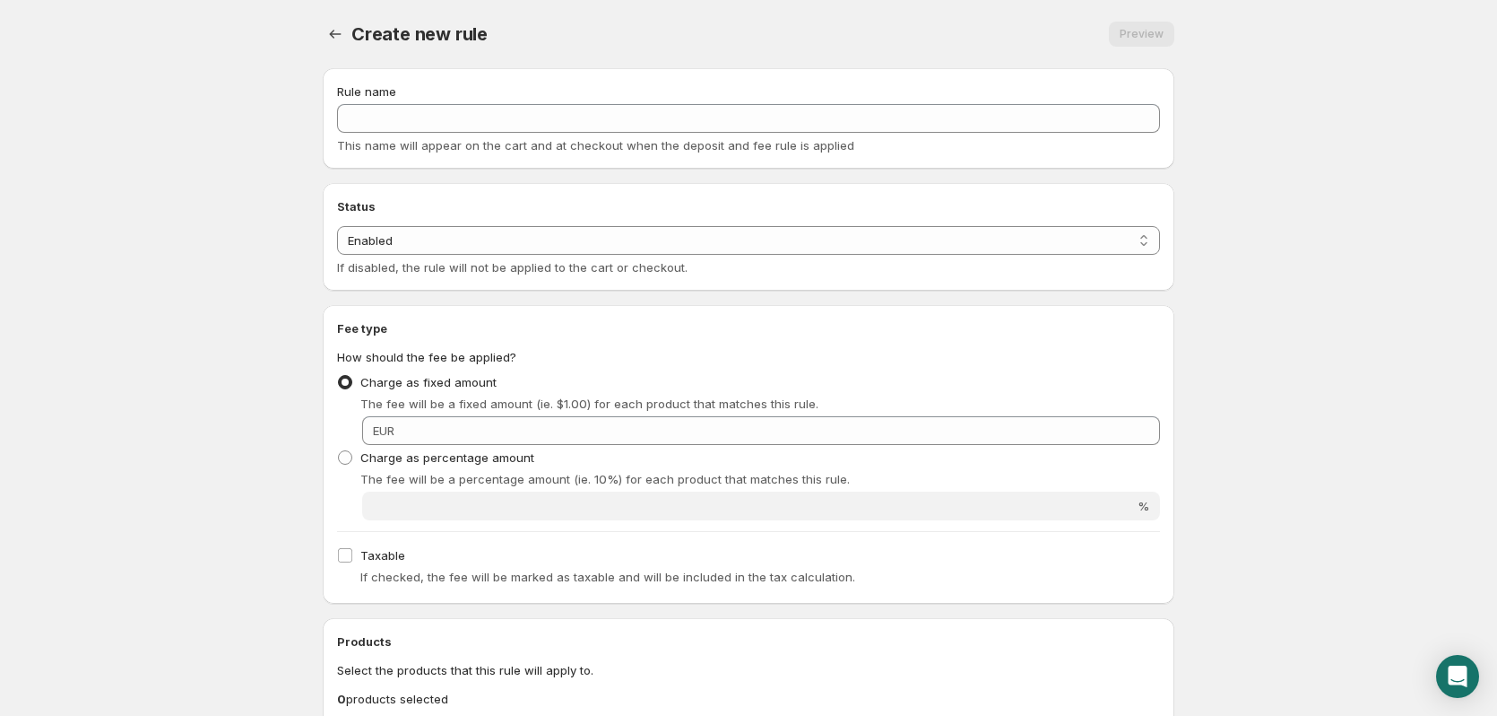
click at [572, 99] on div "Rule name" at bounding box center [748, 91] width 823 height 18
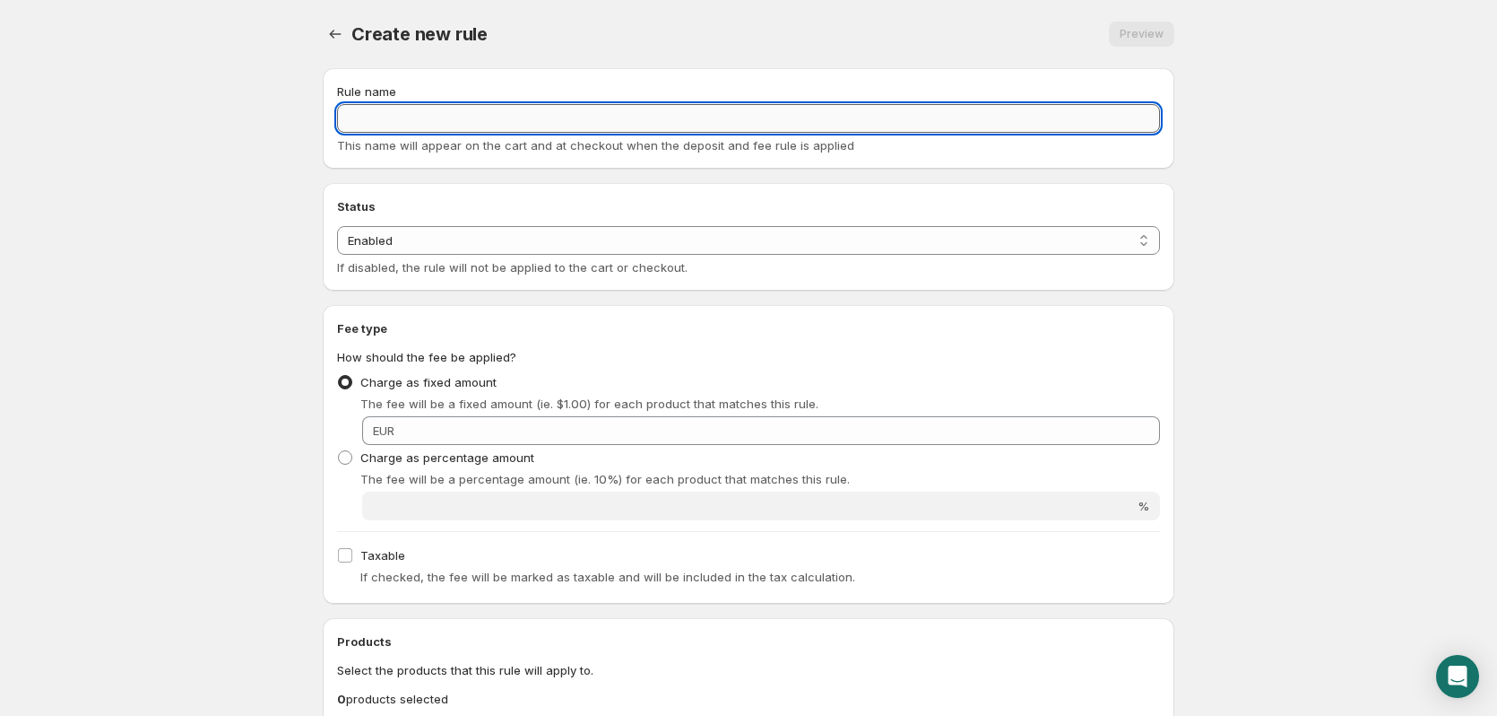
click at [570, 123] on input "Rule name" at bounding box center [748, 118] width 823 height 29
click at [481, 120] on input "Flaschen 18" at bounding box center [748, 118] width 823 height 29
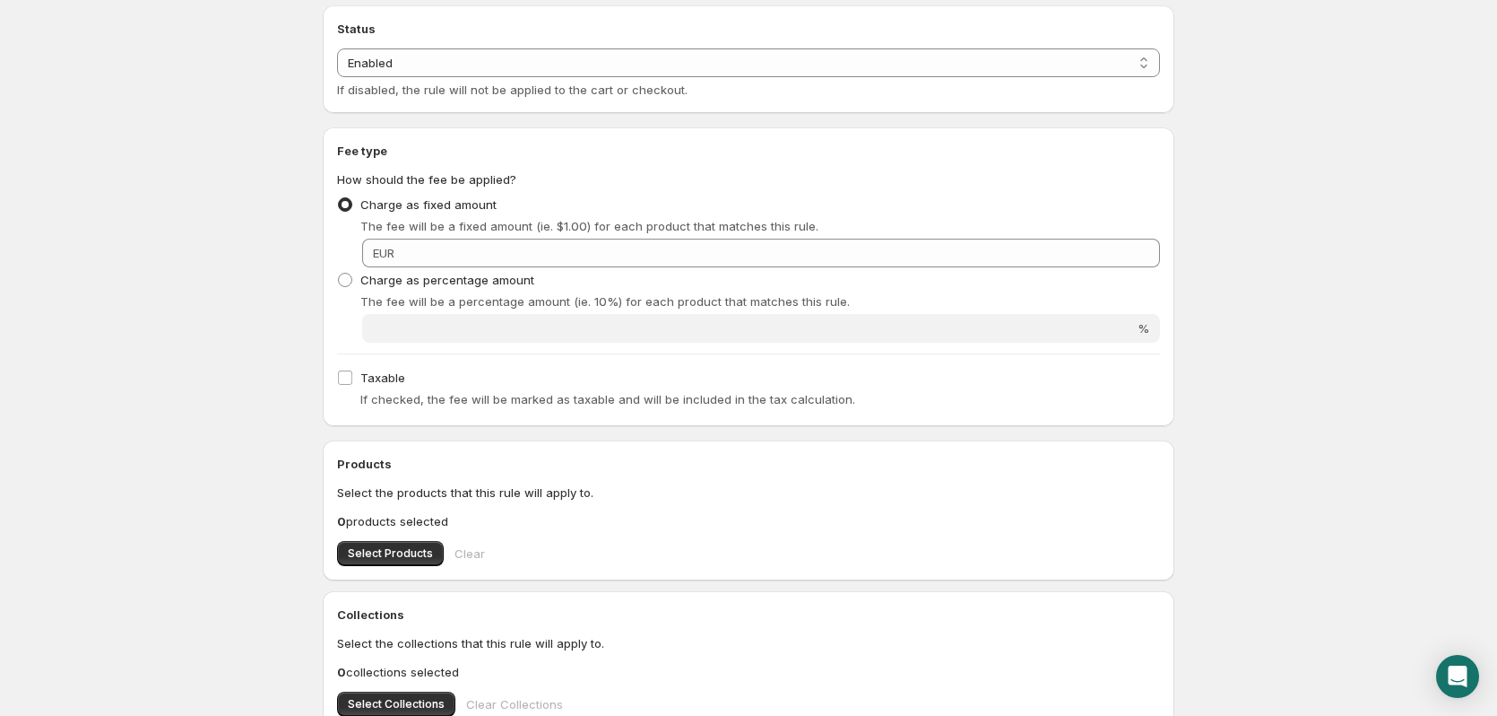
scroll to position [179, 0]
type input "Flaschen 18 Stück"
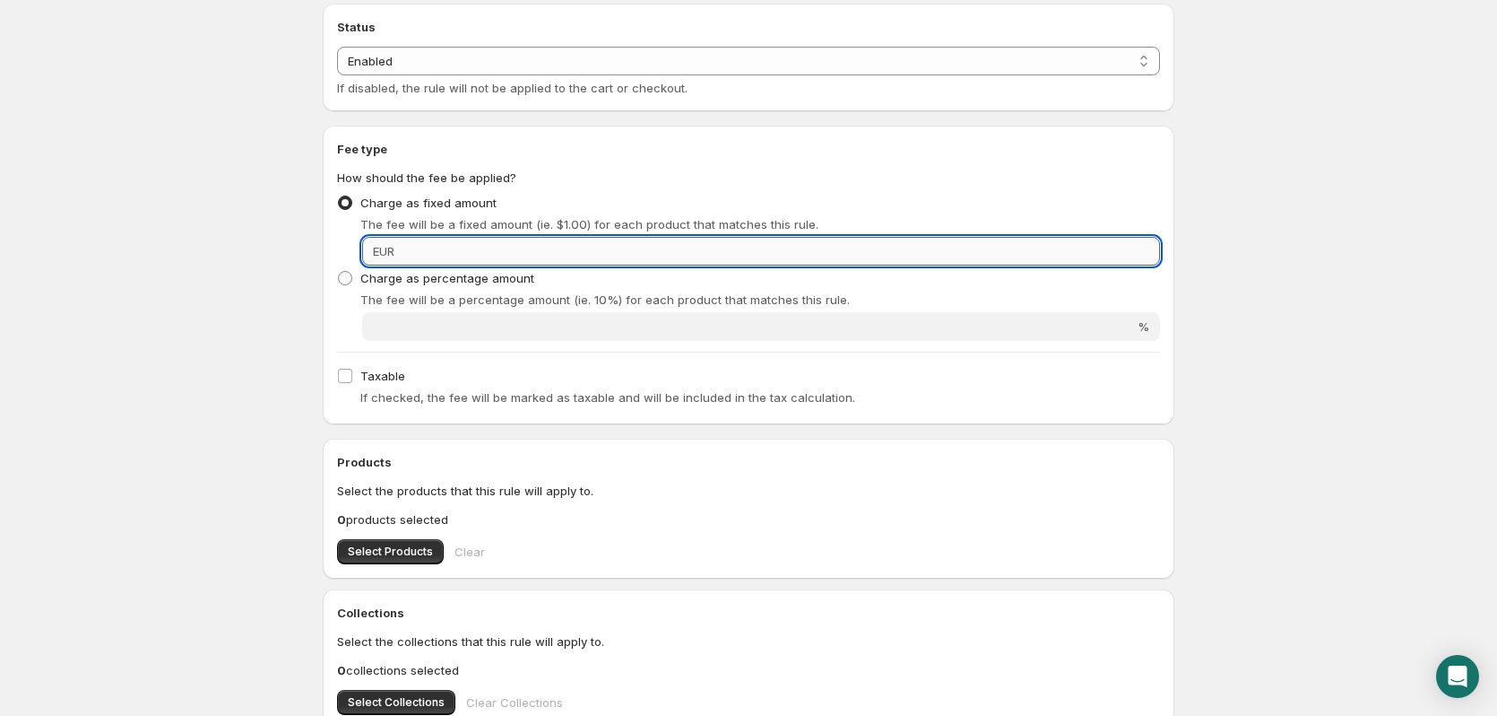
click at [994, 250] on input "Fixed amount" at bounding box center [780, 251] width 760 height 29
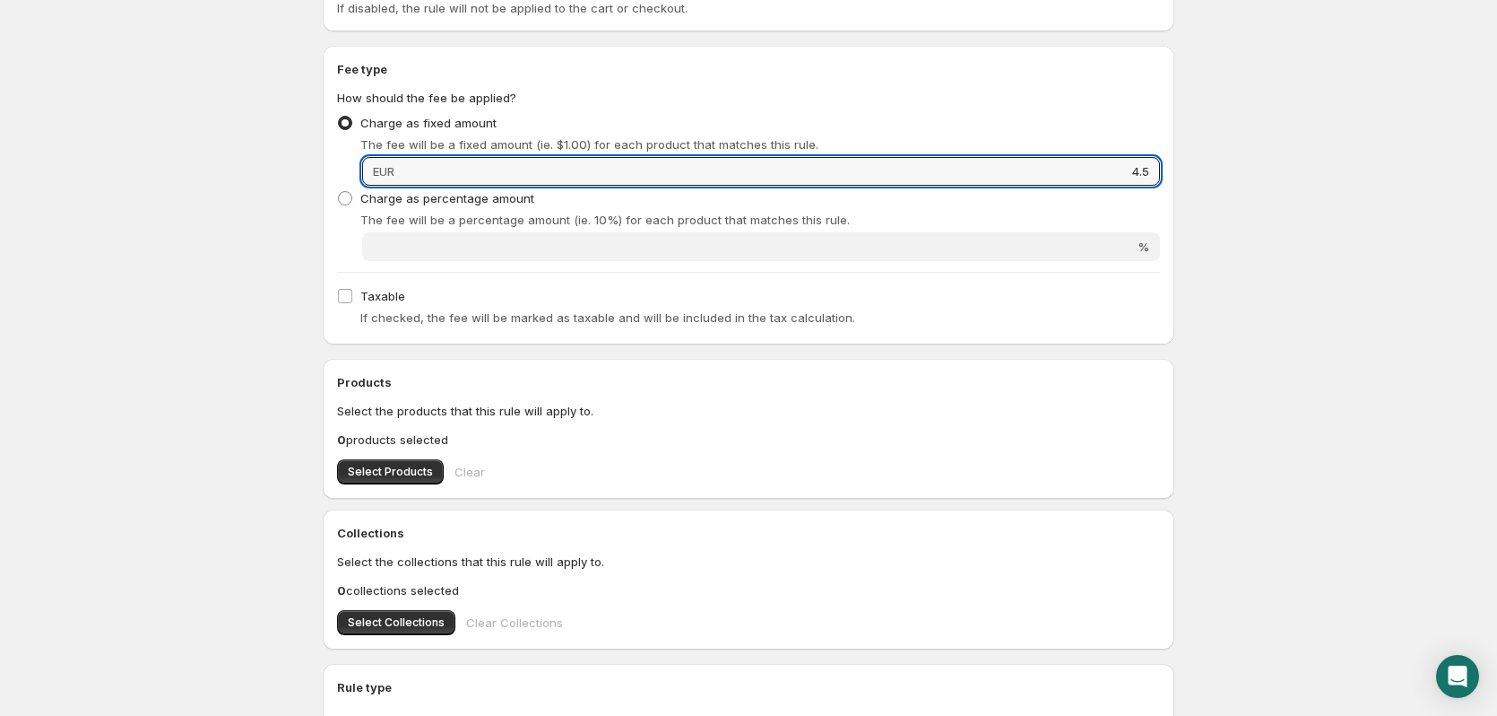
scroll to position [269, 0]
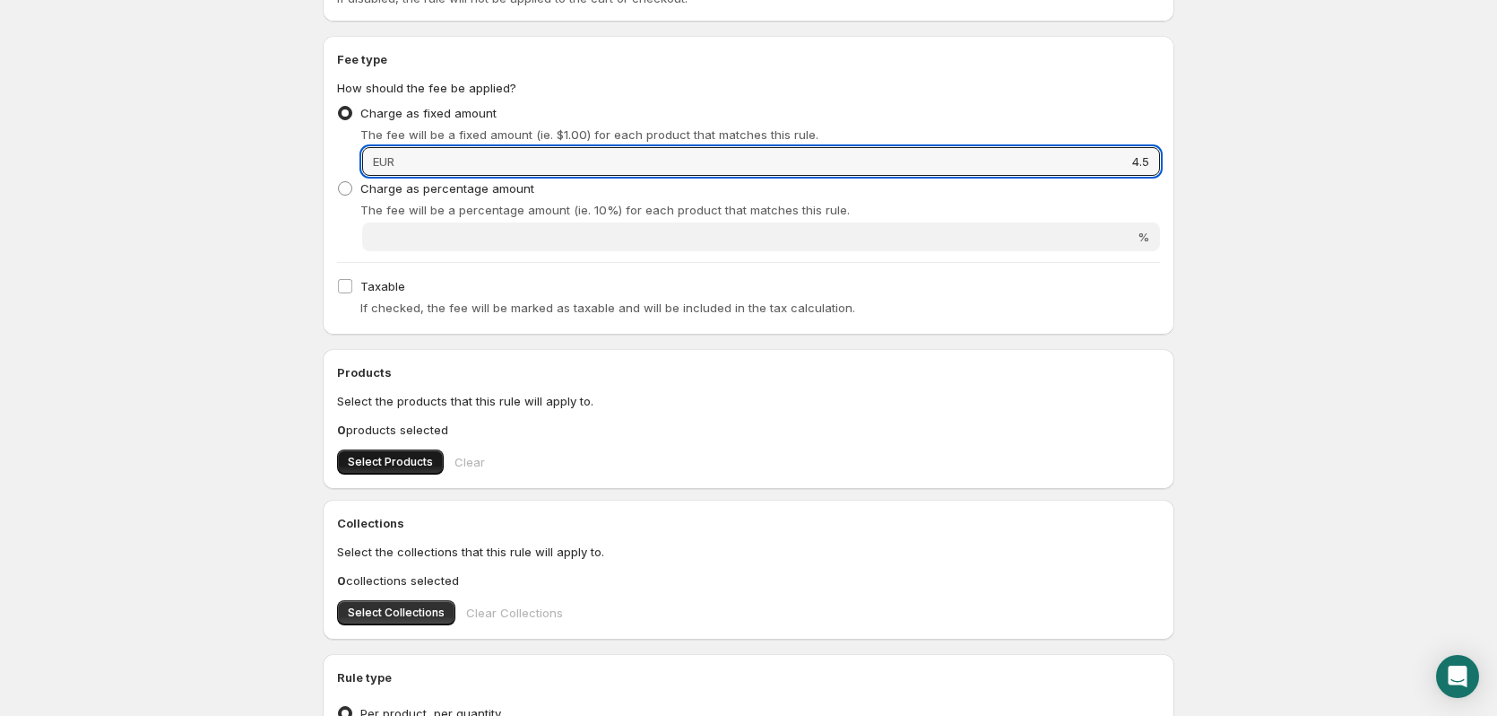
type input "4.5"
click at [393, 464] on span "Select Products" at bounding box center [390, 462] width 85 height 14
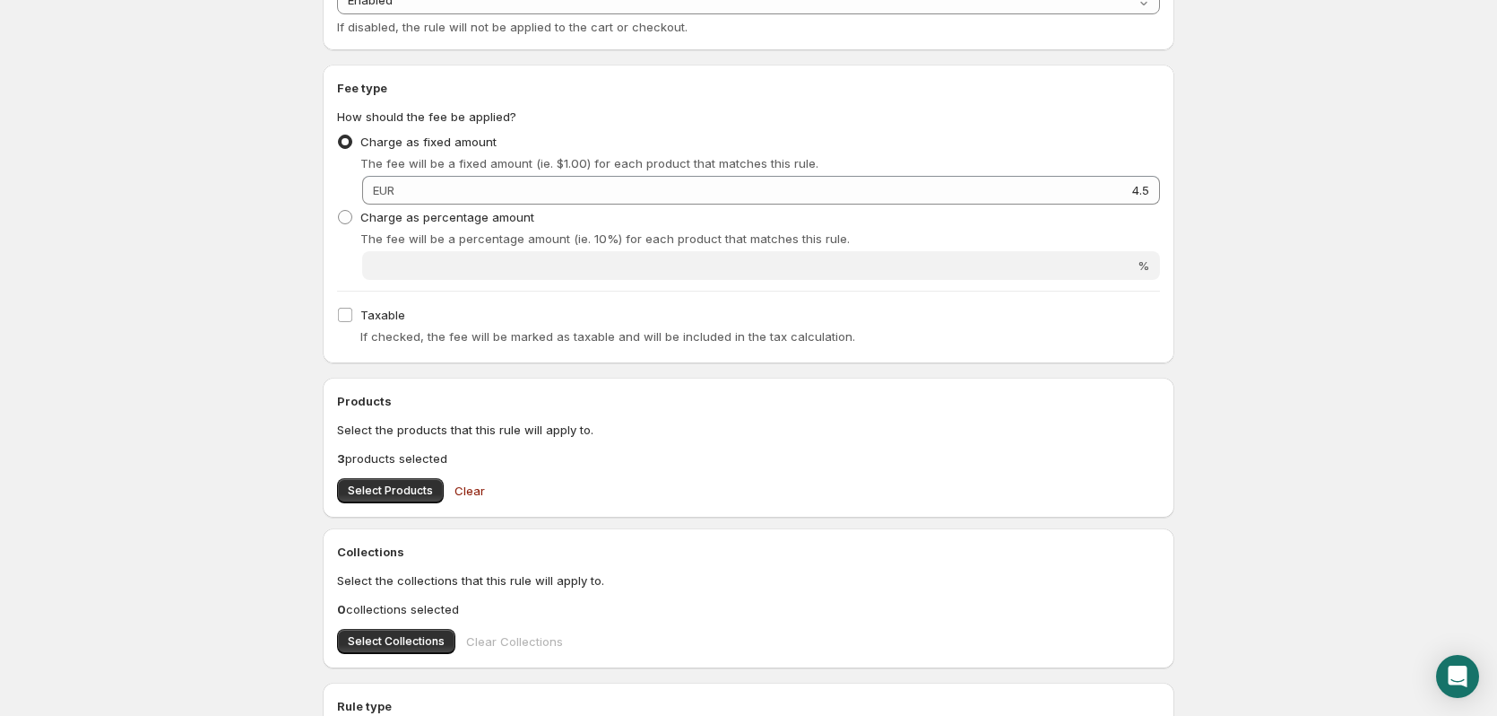
scroll to position [0, 0]
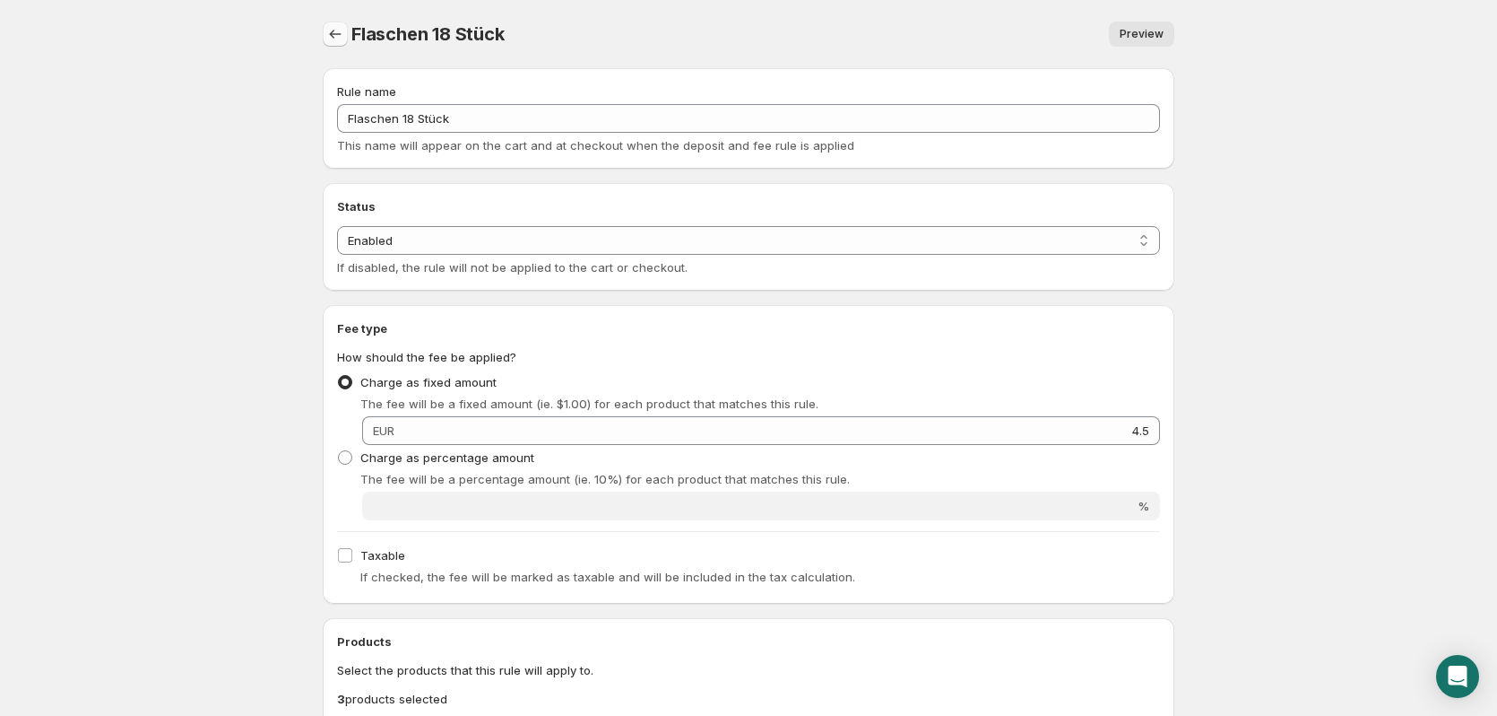
click at [329, 30] on icon "Settings" at bounding box center [335, 34] width 18 height 18
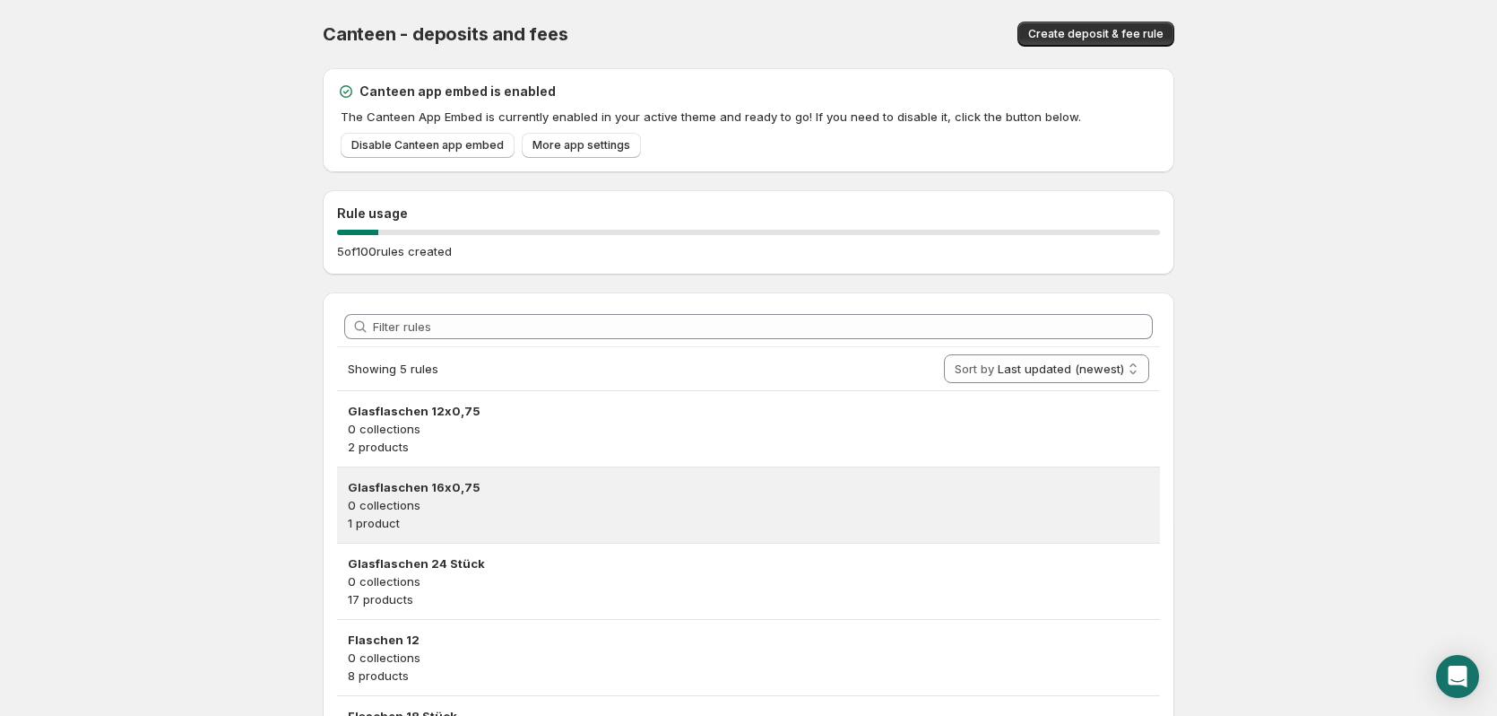
scroll to position [90, 0]
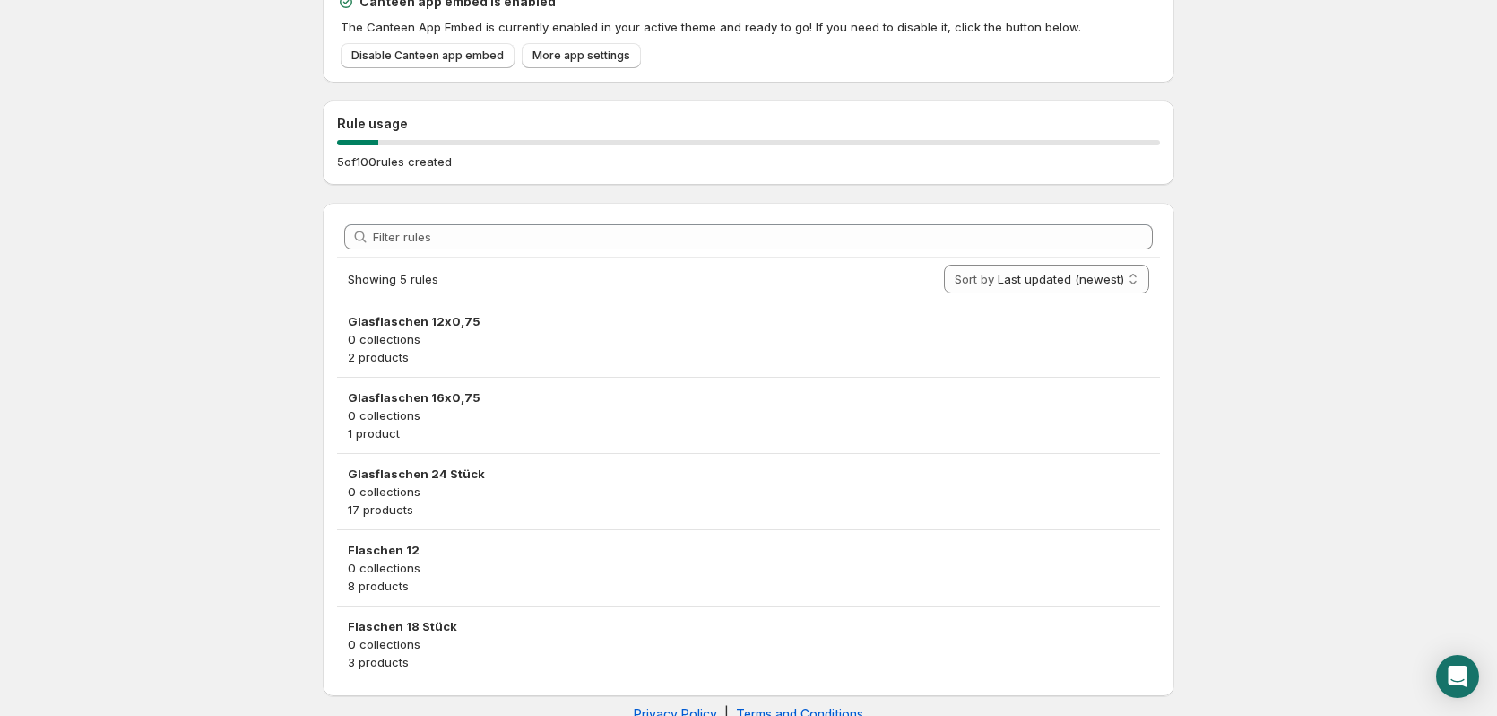
click at [454, 569] on p "0 collections" at bounding box center [749, 568] width 802 height 18
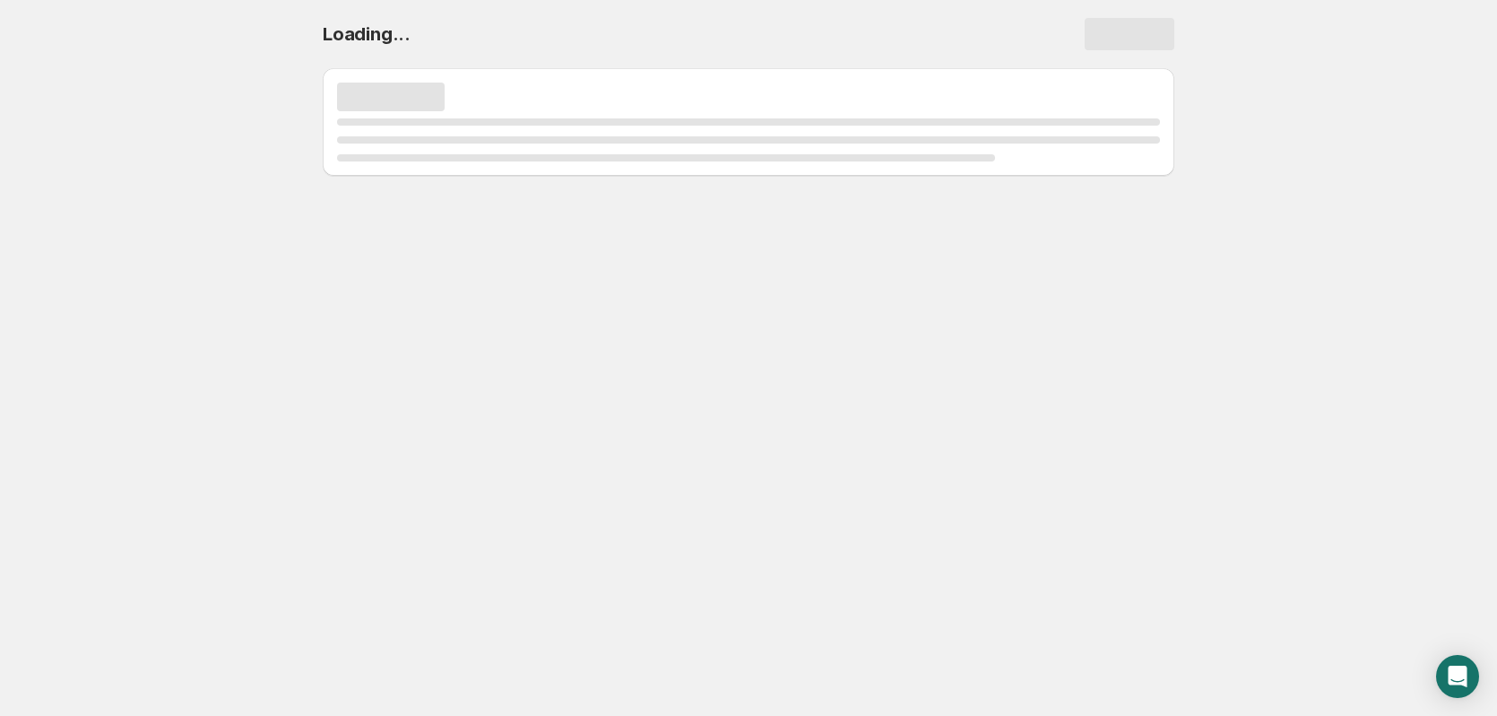
scroll to position [0, 0]
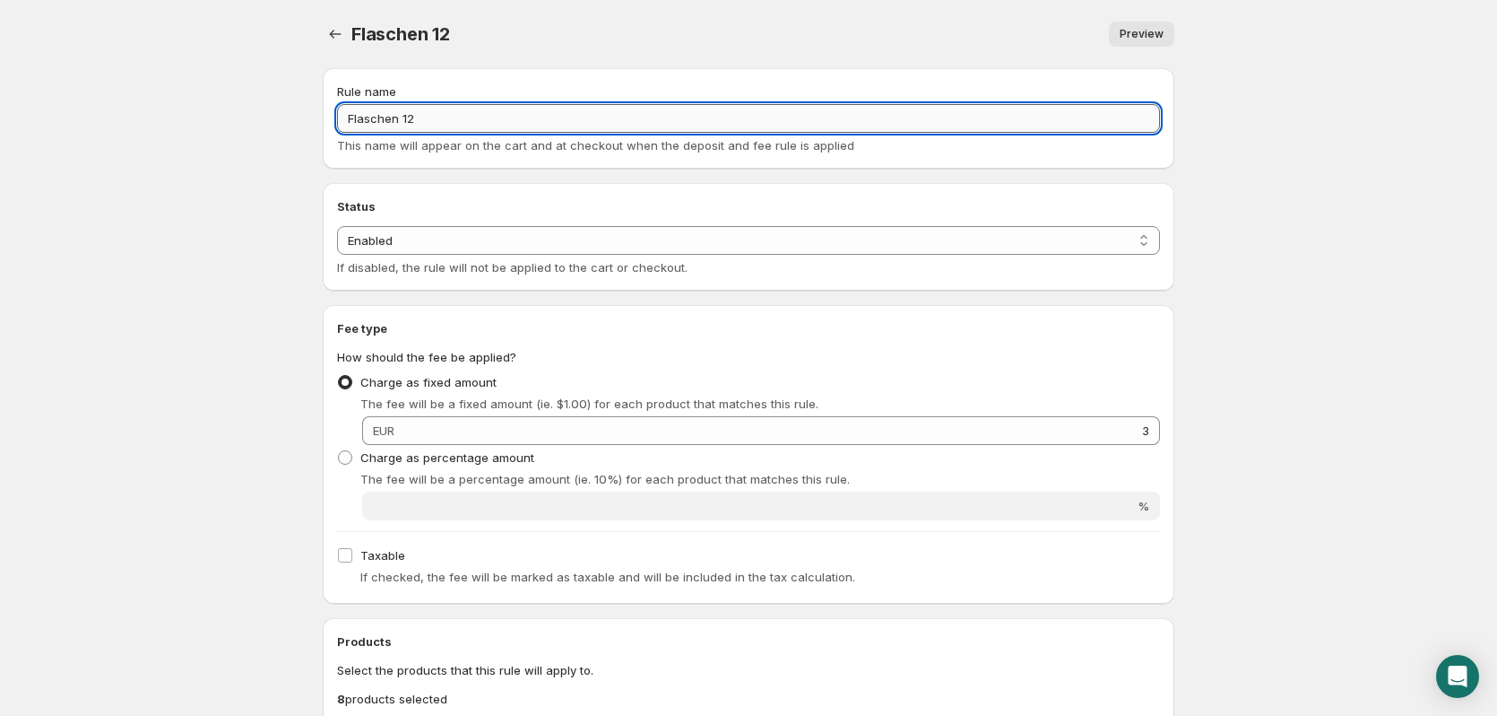
click at [483, 116] on input "Flaschen 12" at bounding box center [748, 118] width 823 height 29
type input "Flaschen 12 Stück"
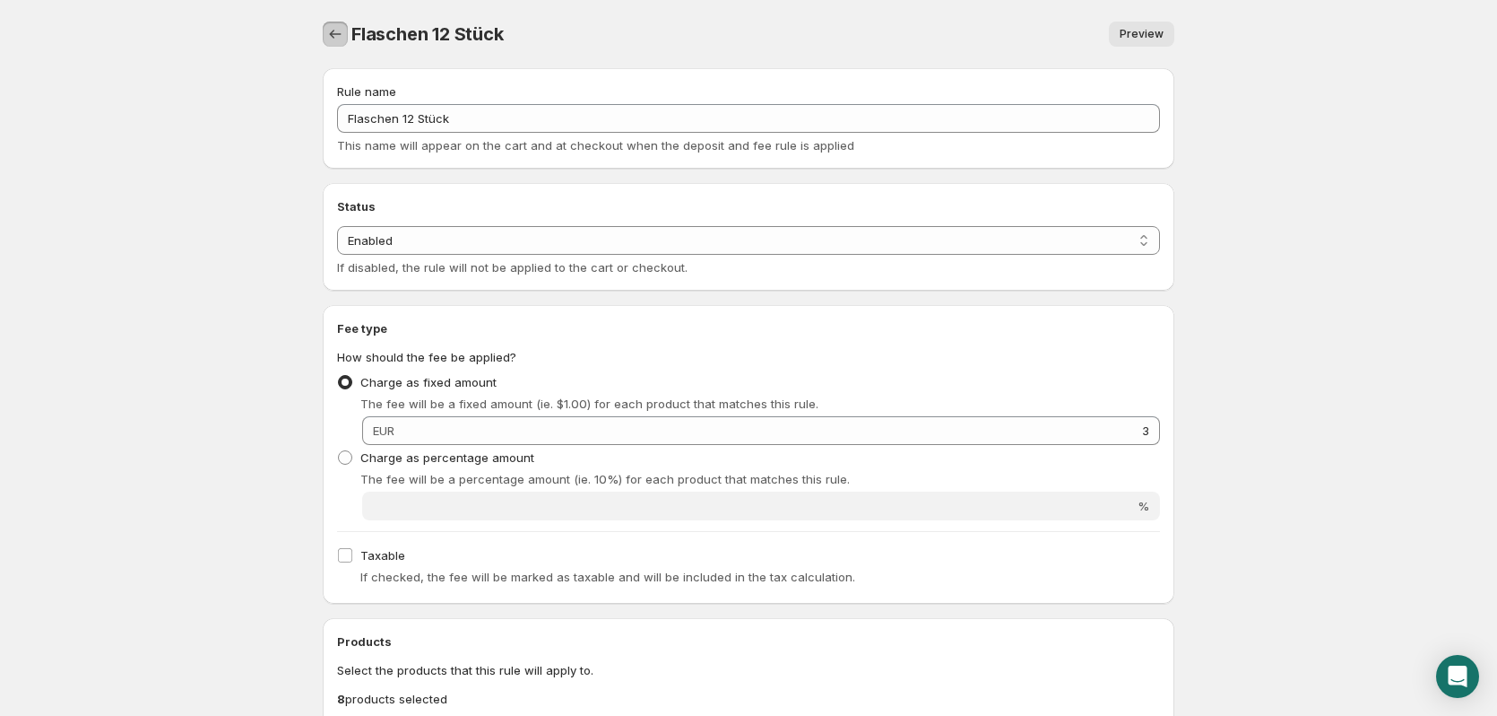
click at [334, 39] on icon "Settings" at bounding box center [335, 34] width 18 height 18
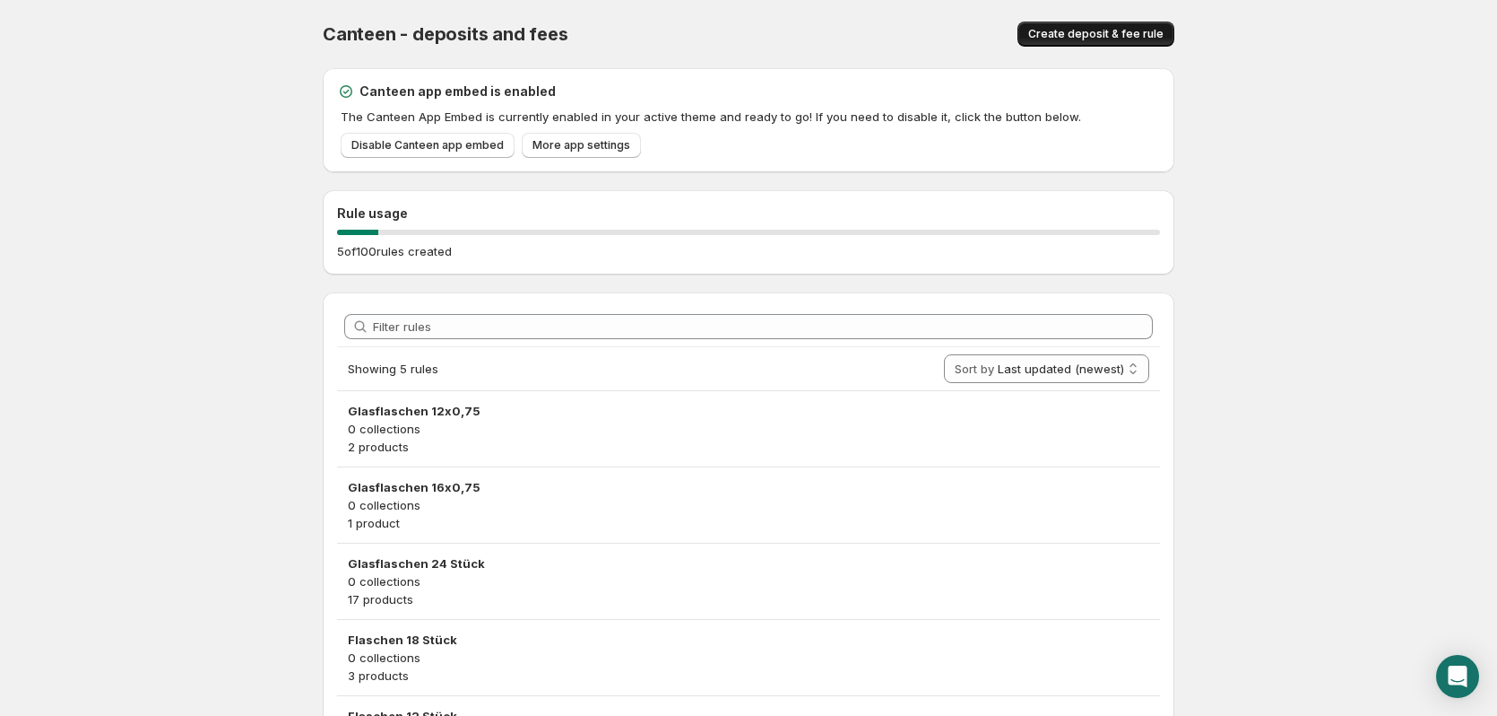
click at [1145, 34] on span "Create deposit & fee rule" at bounding box center [1095, 34] width 135 height 14
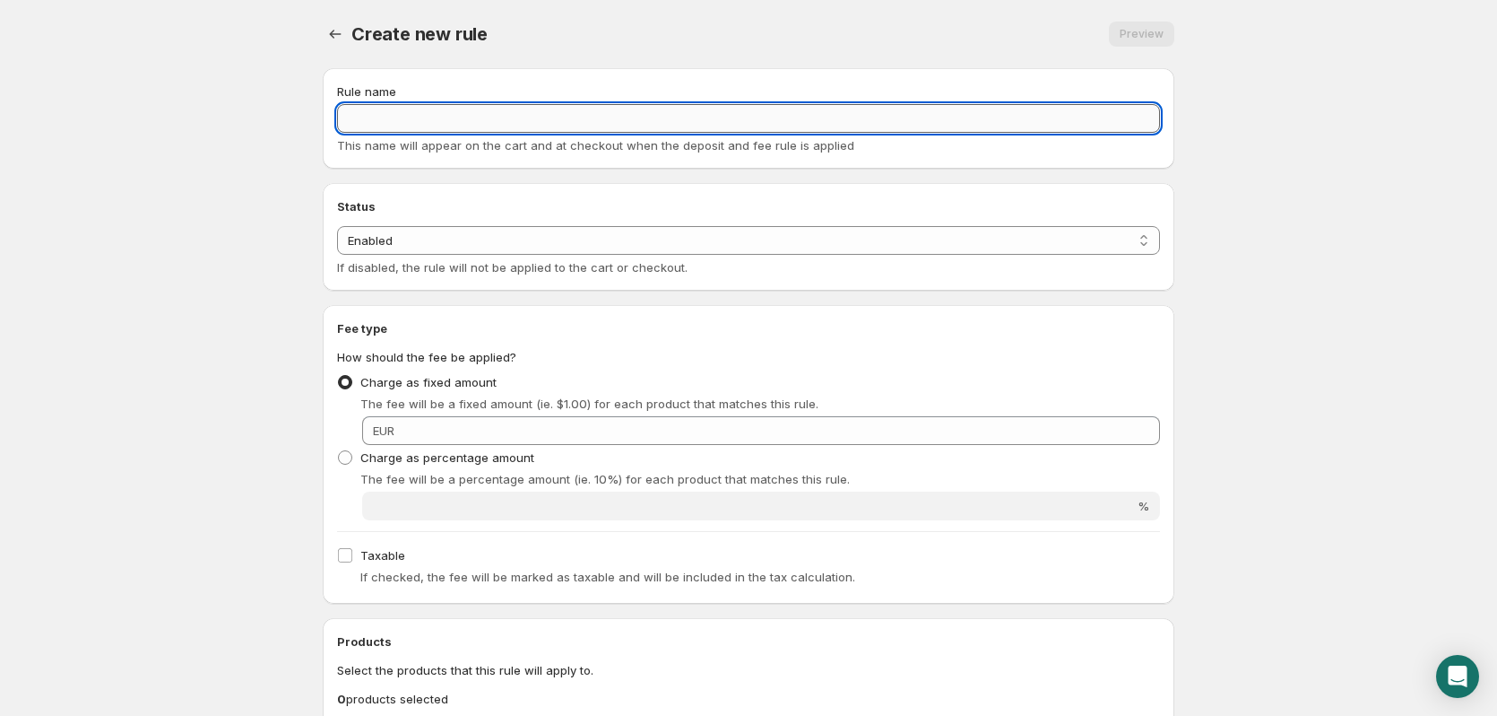
click at [520, 115] on input "Rule name" at bounding box center [748, 118] width 823 height 29
type input "F"
type input "24 Stück"
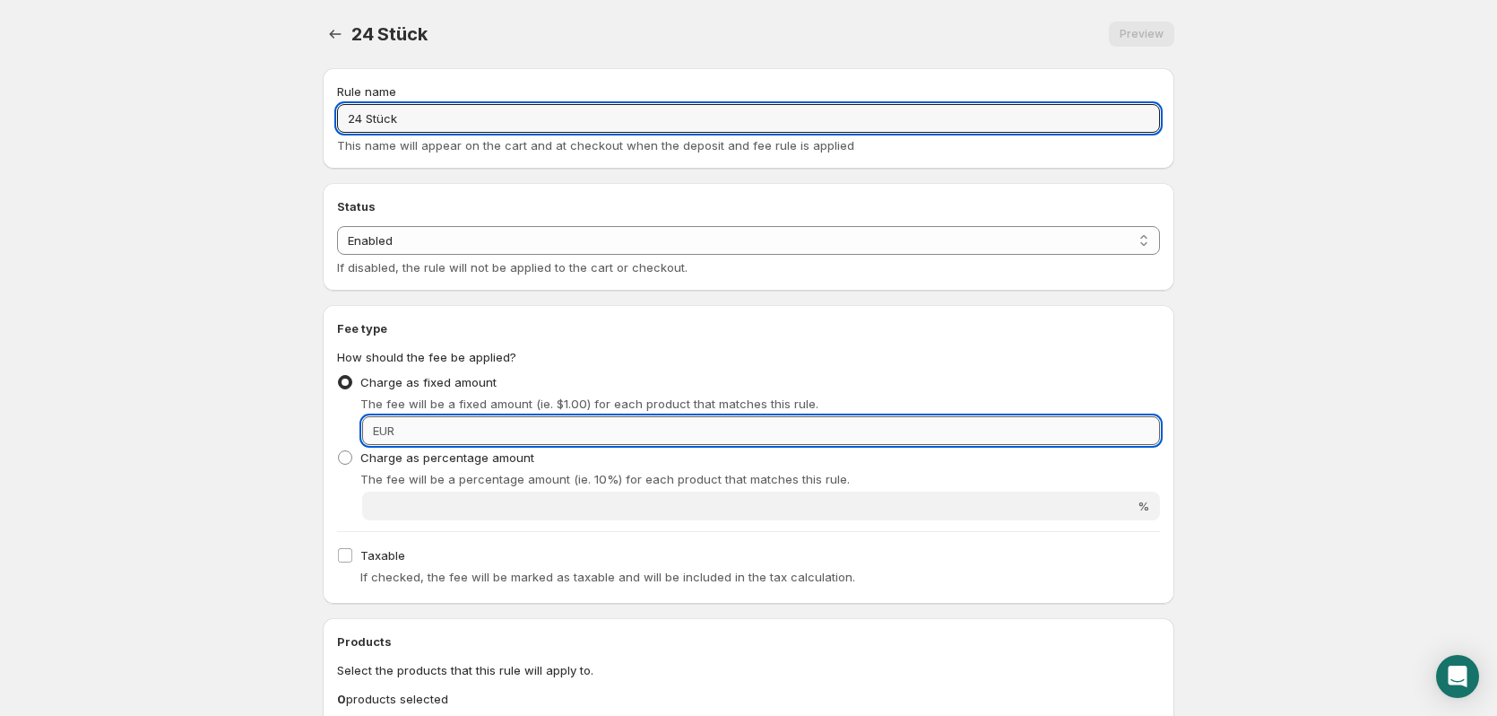
click at [462, 426] on input "Fixed amount" at bounding box center [780, 430] width 760 height 29
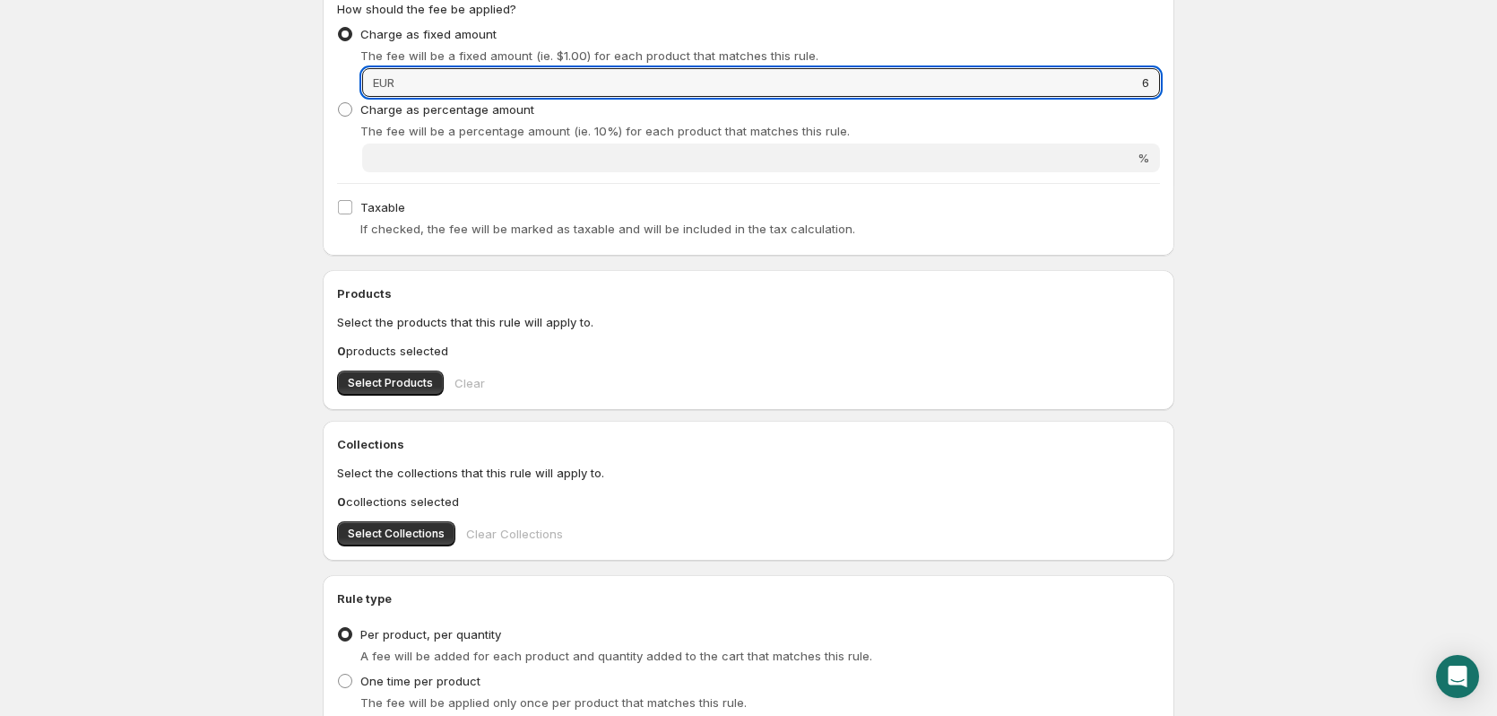
scroll to position [448, 0]
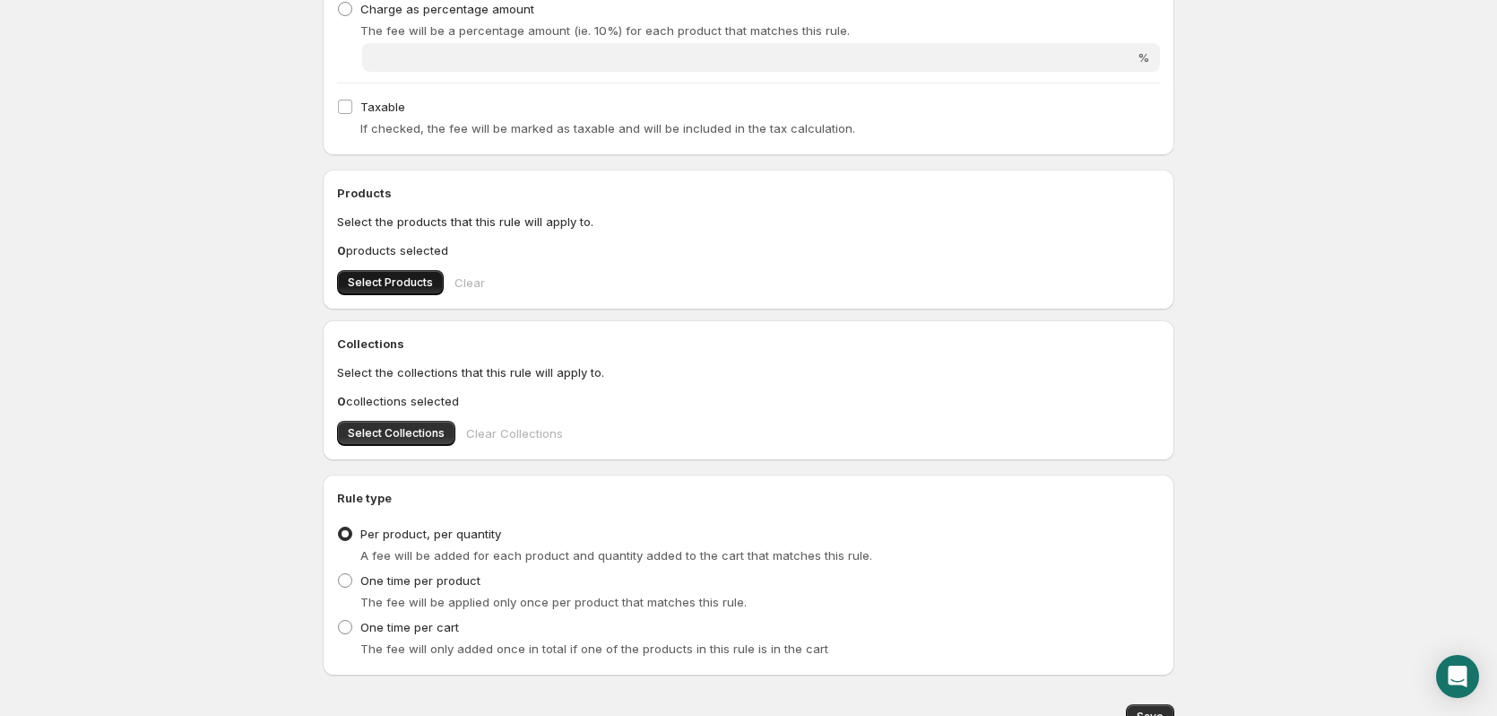
type input "6"
click at [419, 276] on span "Select Products" at bounding box center [390, 282] width 85 height 14
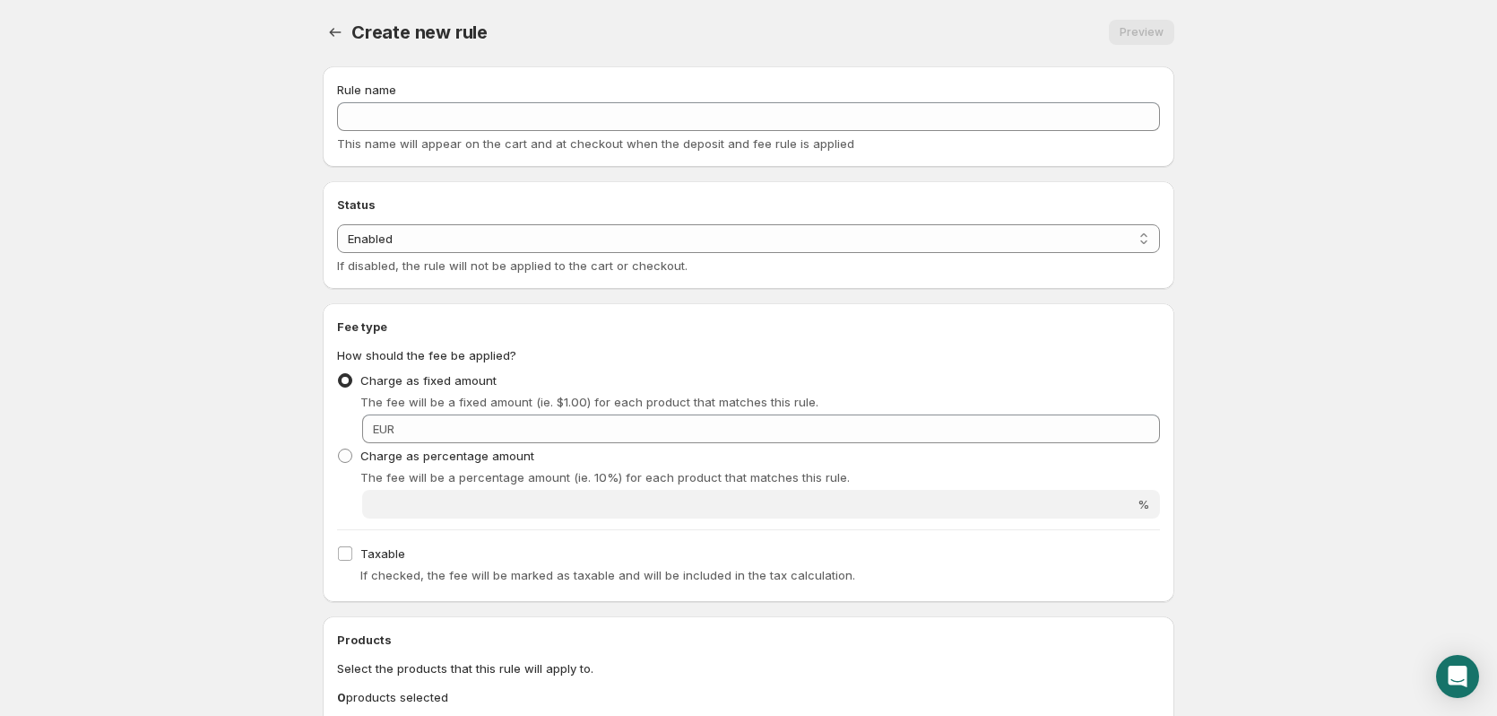
scroll to position [0, 0]
click at [334, 38] on icon "Settings" at bounding box center [336, 34] width 12 height 9
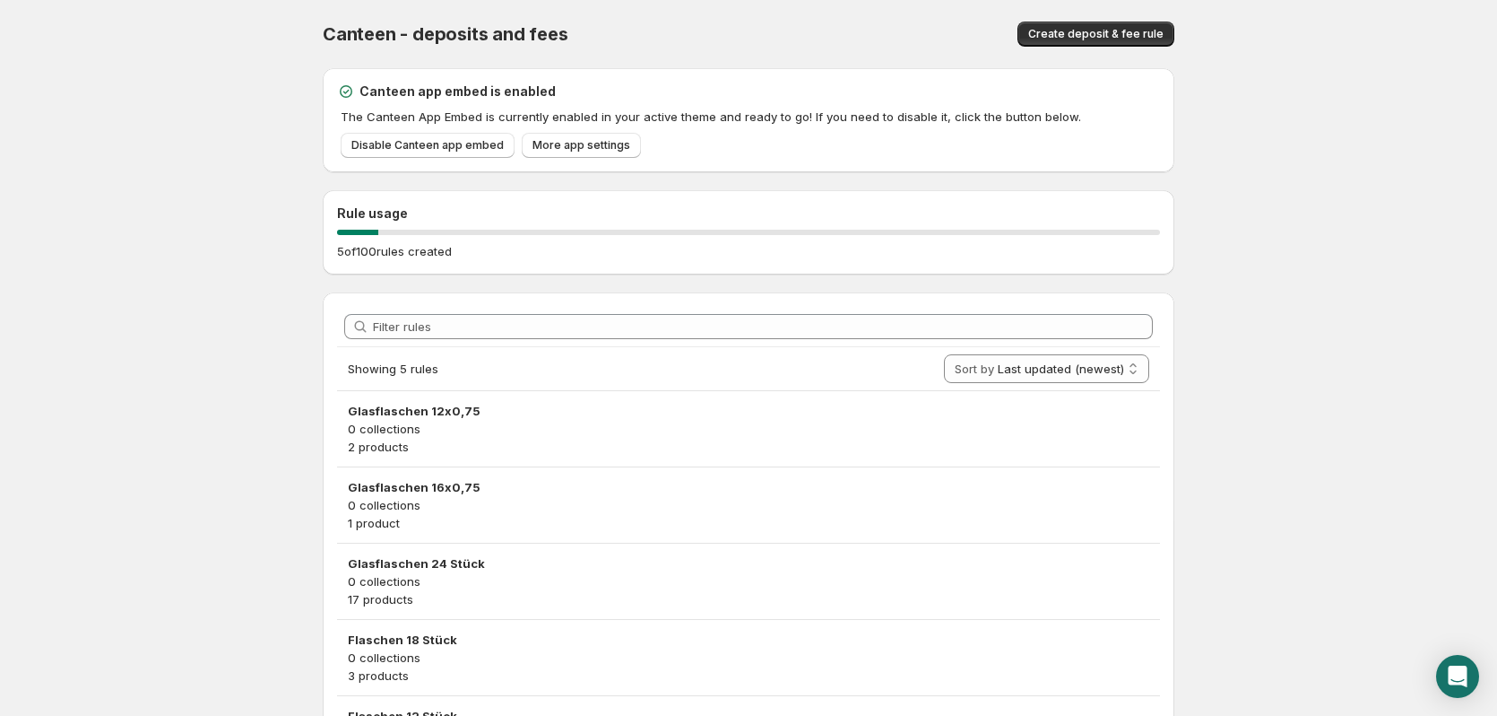
click at [1150, 47] on div "Canteen - deposits and fees. This page is ready Canteen - deposits and fees Cre…" at bounding box center [749, 34] width 852 height 68
click at [1150, 46] on button "Create deposit & fee rule" at bounding box center [1096, 34] width 157 height 25
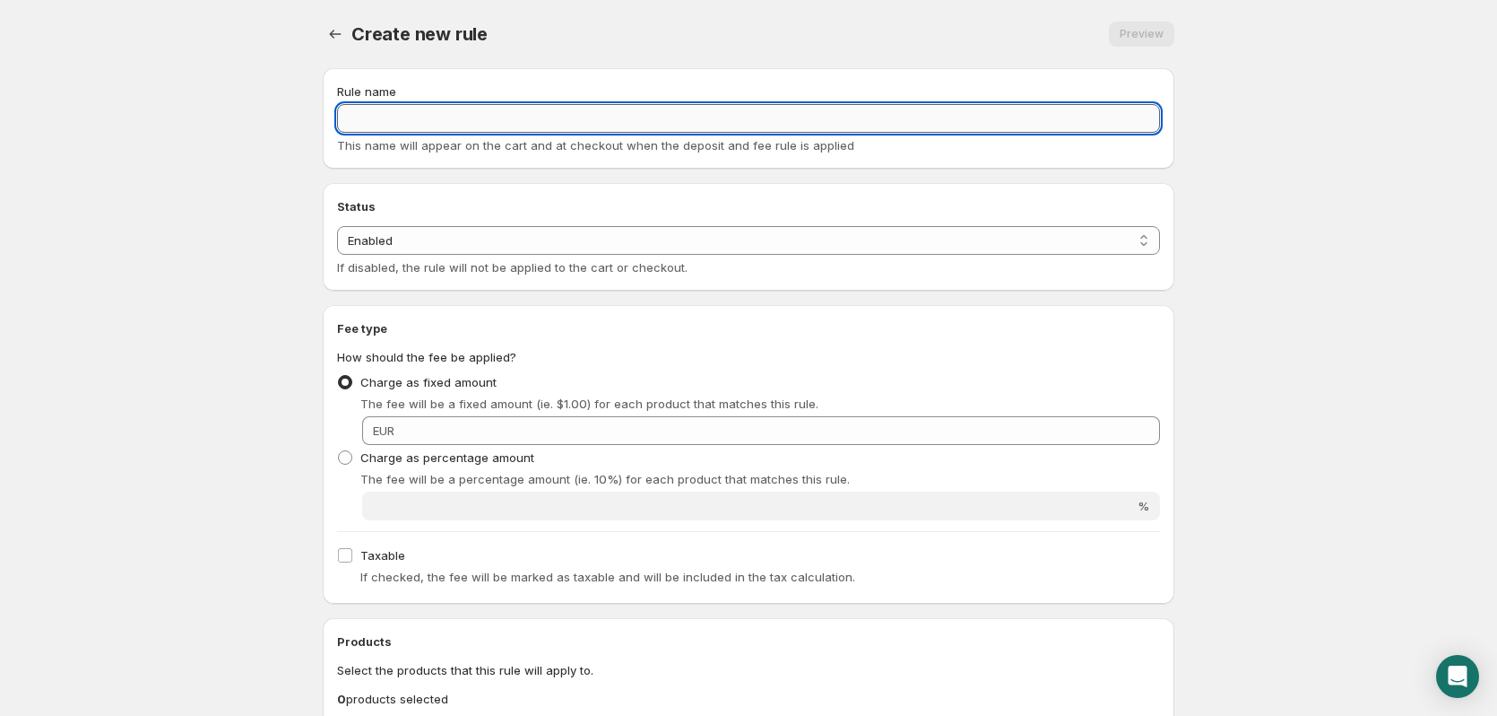
click at [470, 125] on input "Rule name" at bounding box center [748, 118] width 823 height 29
type input "F"
type input "24 Stück"
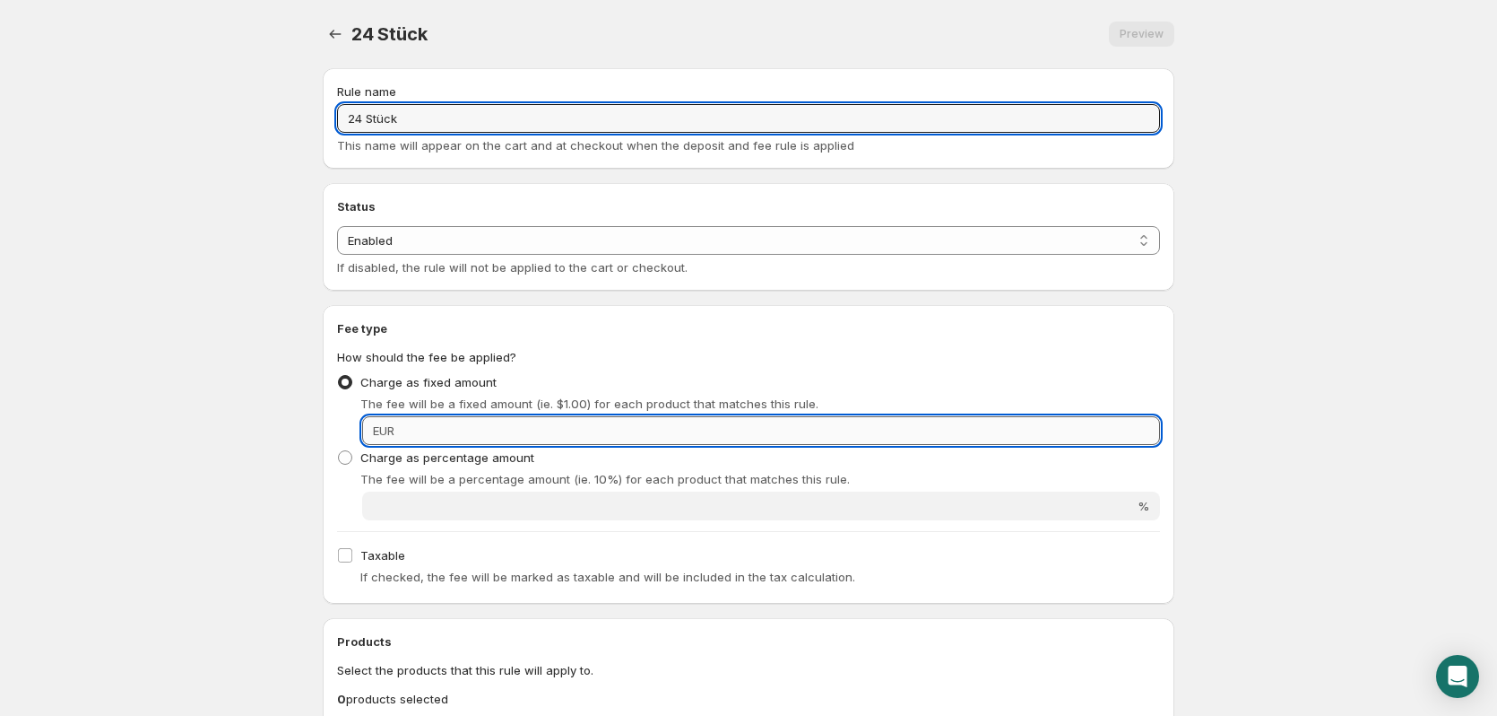
click at [525, 442] on input "Fixed amount" at bounding box center [780, 430] width 760 height 29
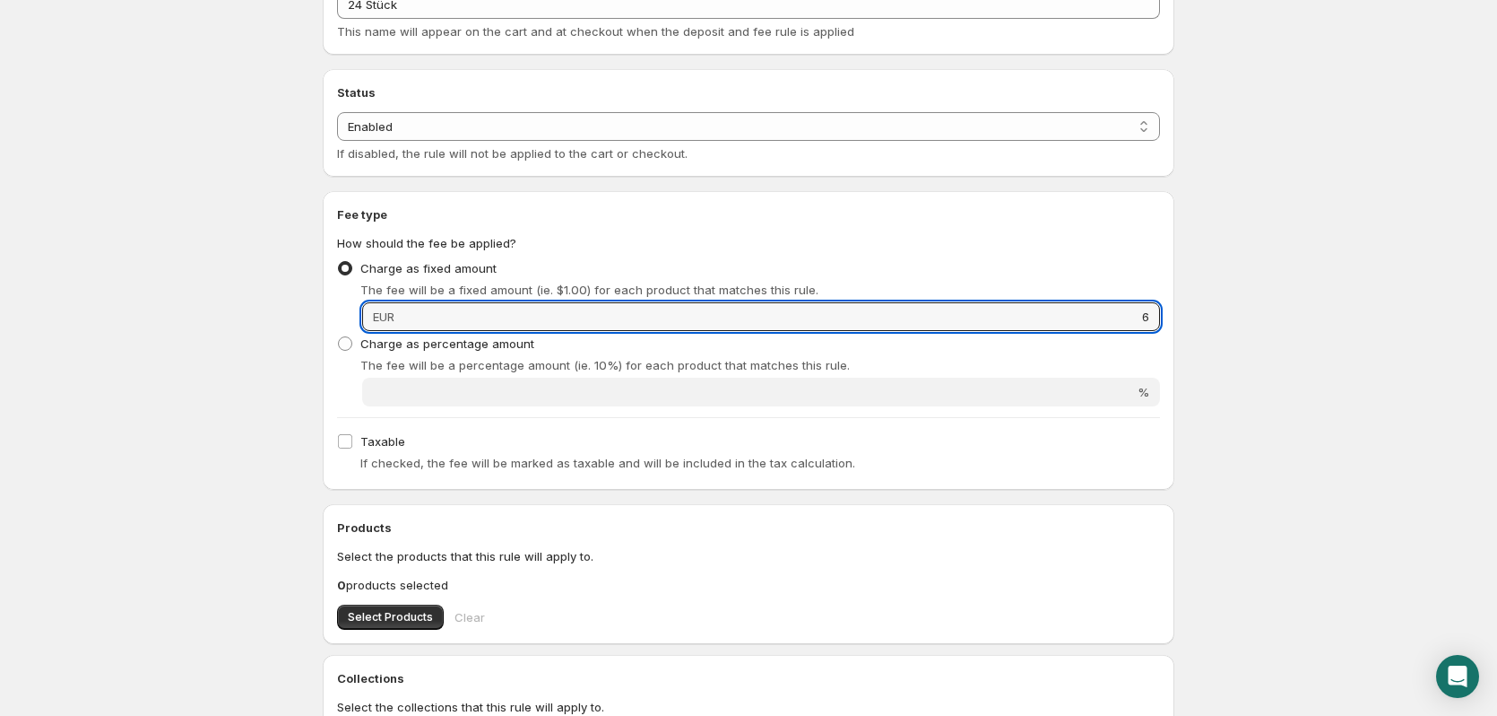
scroll to position [269, 0]
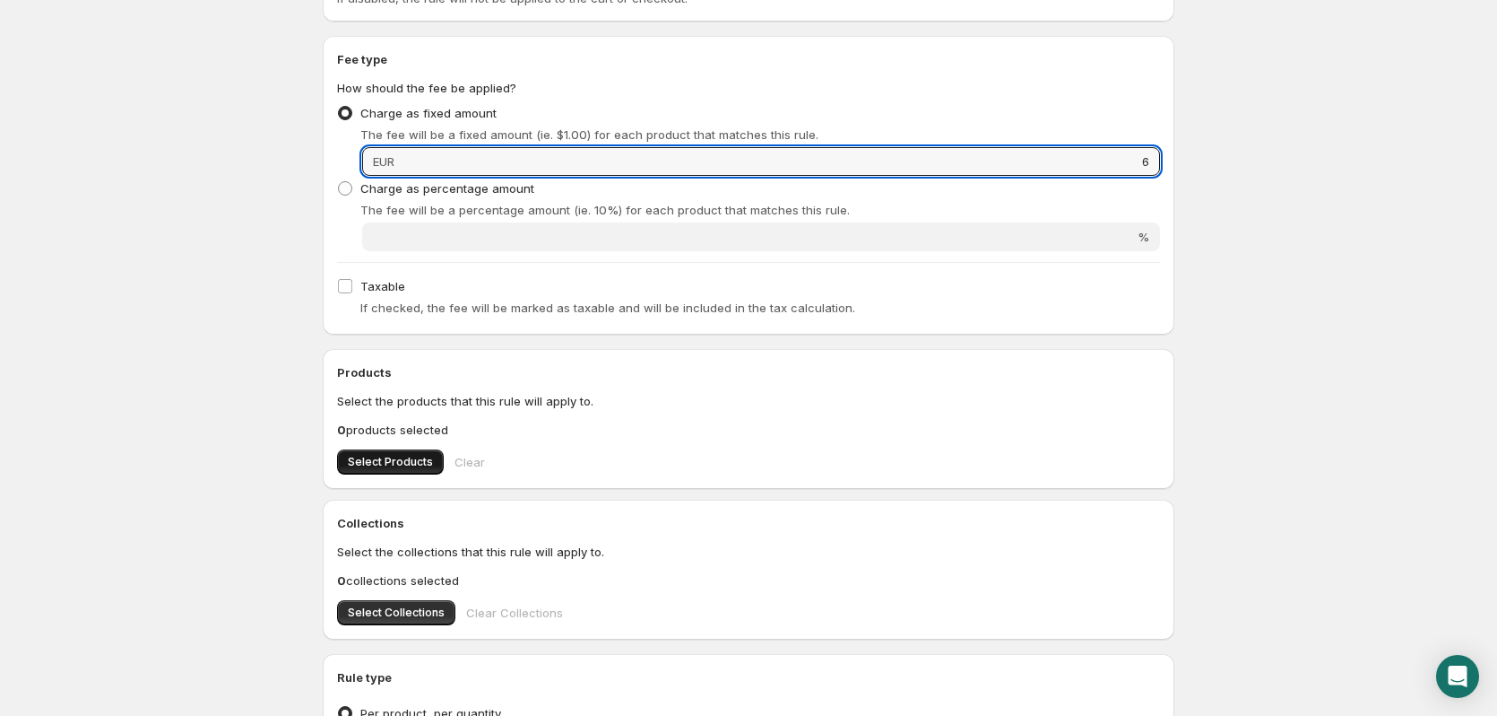
type input "6"
click at [405, 458] on span "Select Products" at bounding box center [390, 462] width 85 height 14
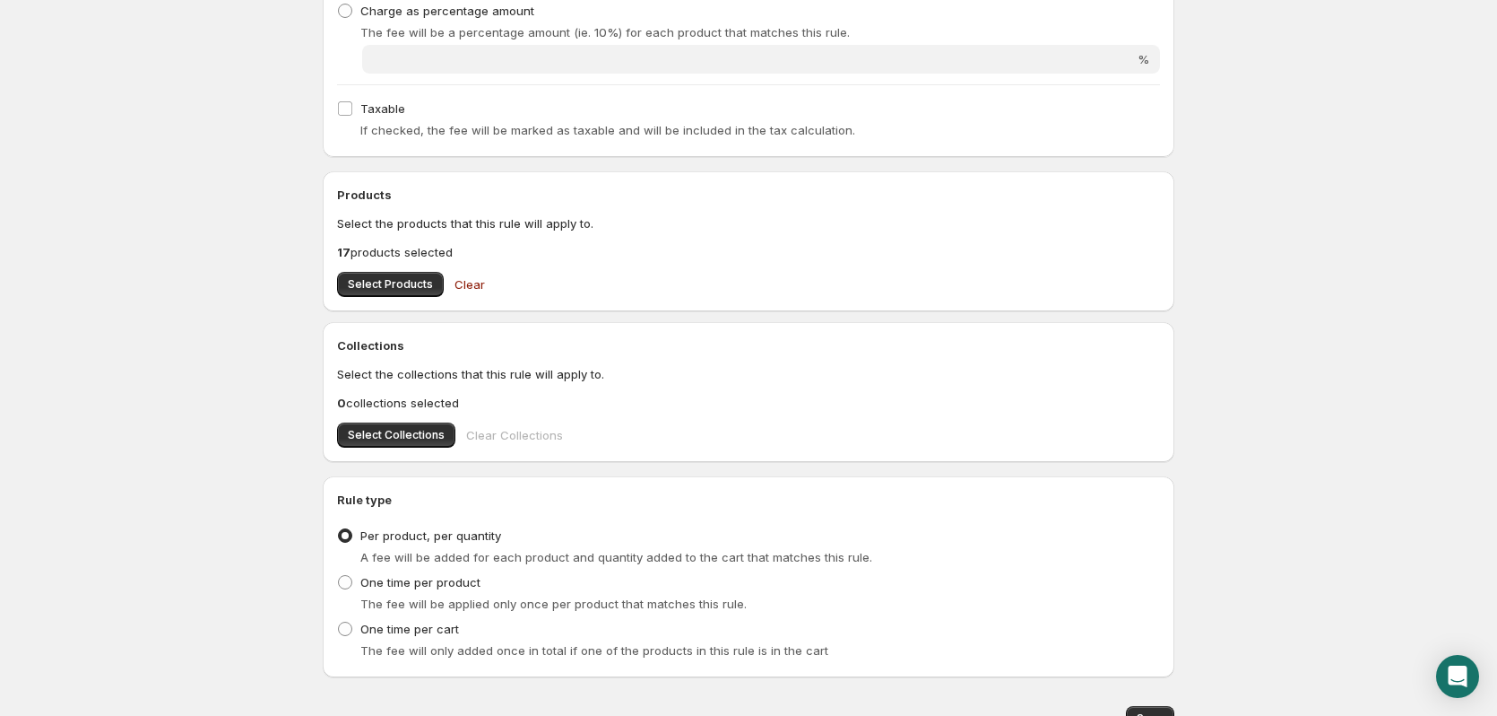
scroll to position [534, 0]
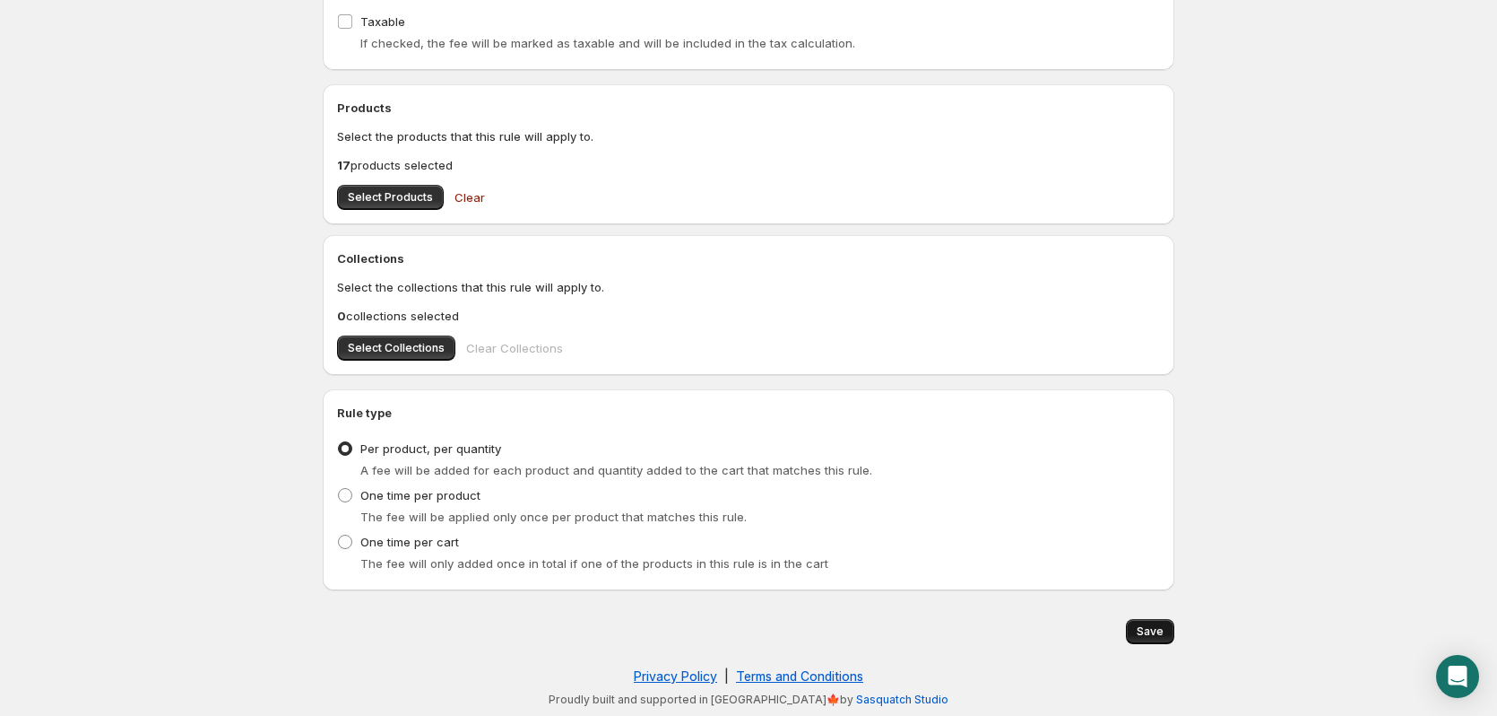
click at [1144, 629] on span "Save" at bounding box center [1150, 631] width 27 height 14
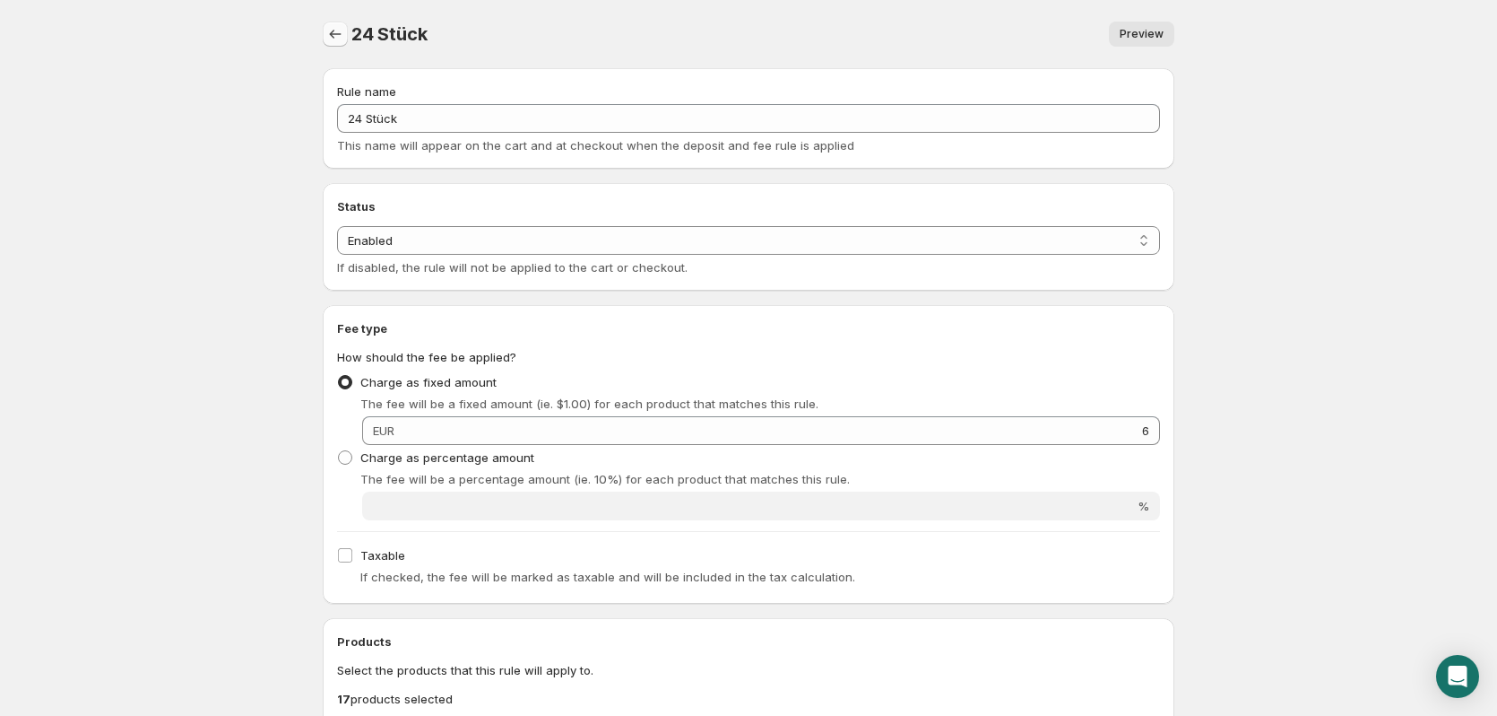
click at [331, 25] on button "Settings" at bounding box center [335, 34] width 25 height 25
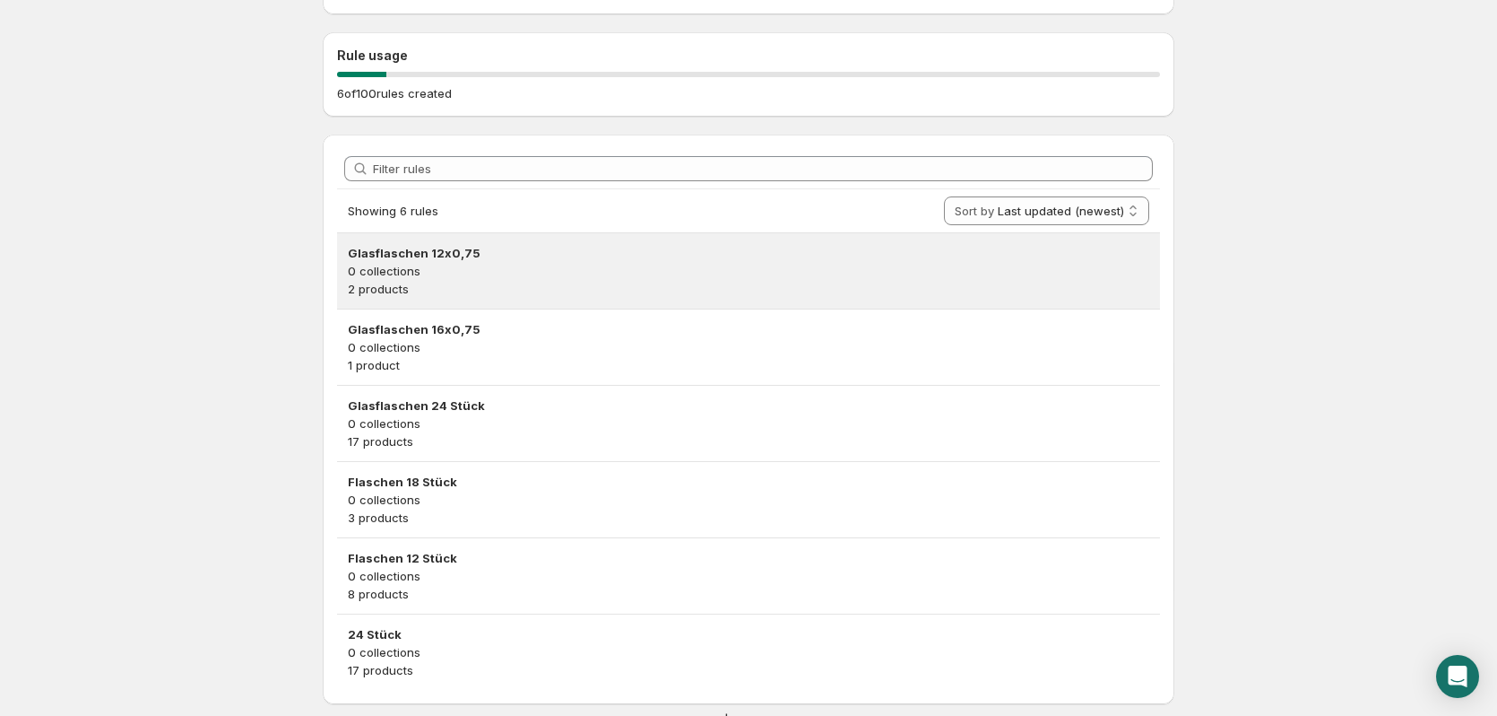
scroll to position [204, 0]
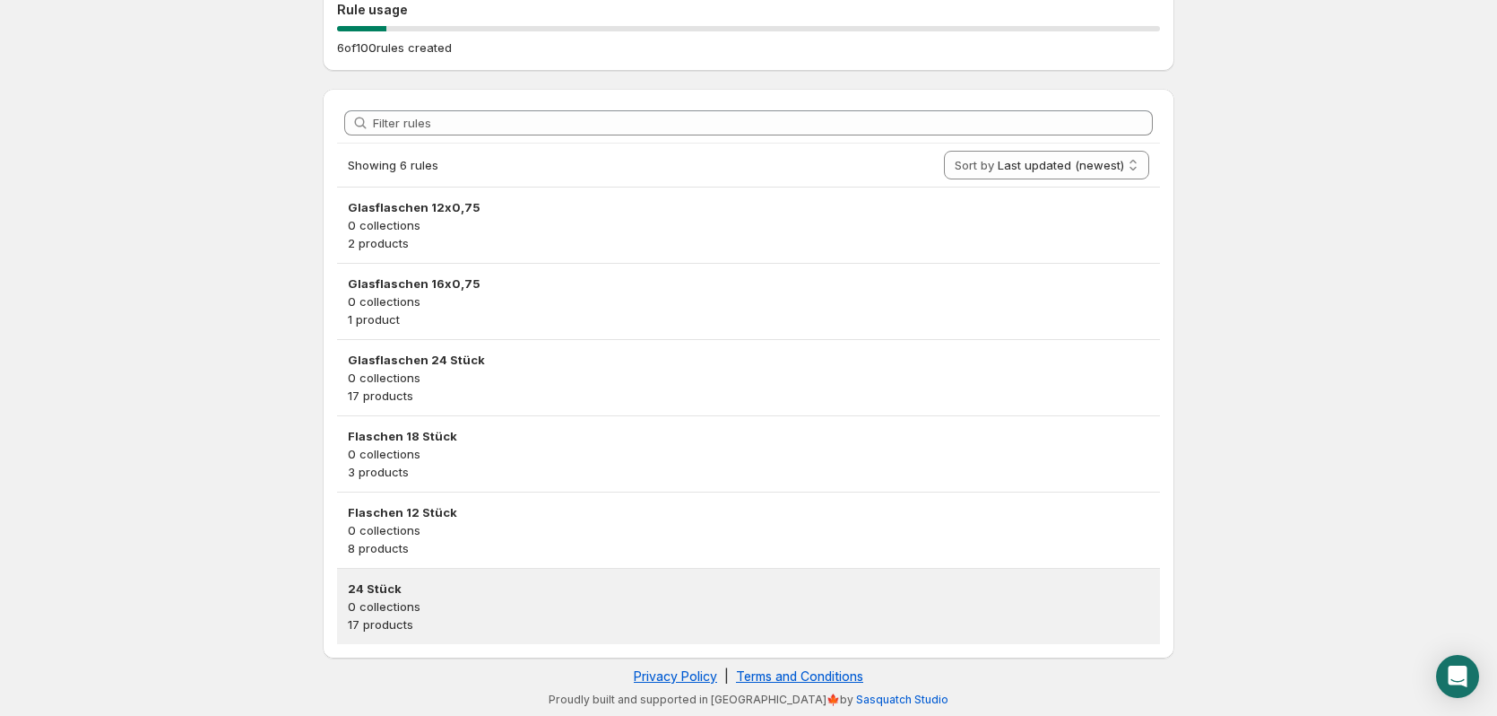
click at [568, 590] on h3 "24 Stück" at bounding box center [749, 588] width 802 height 18
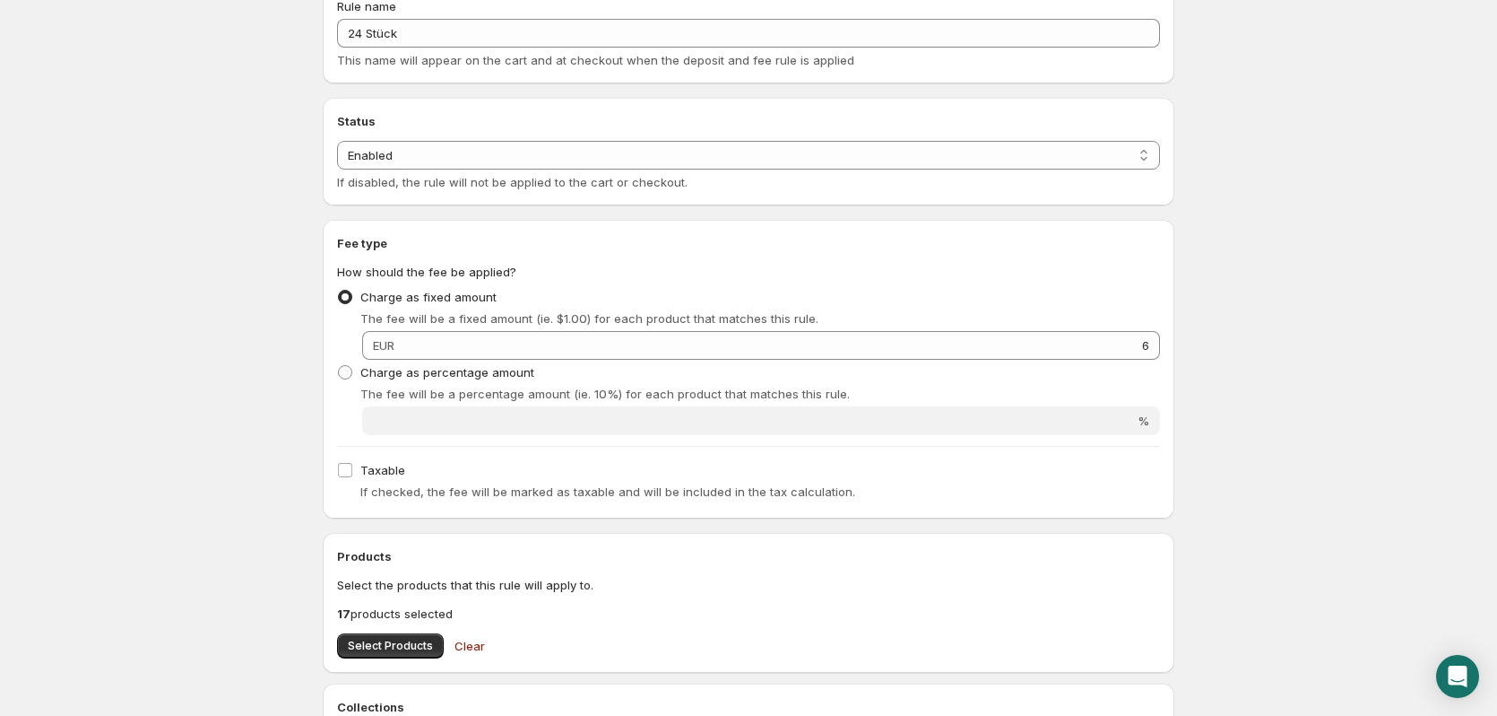
scroll to position [354, 0]
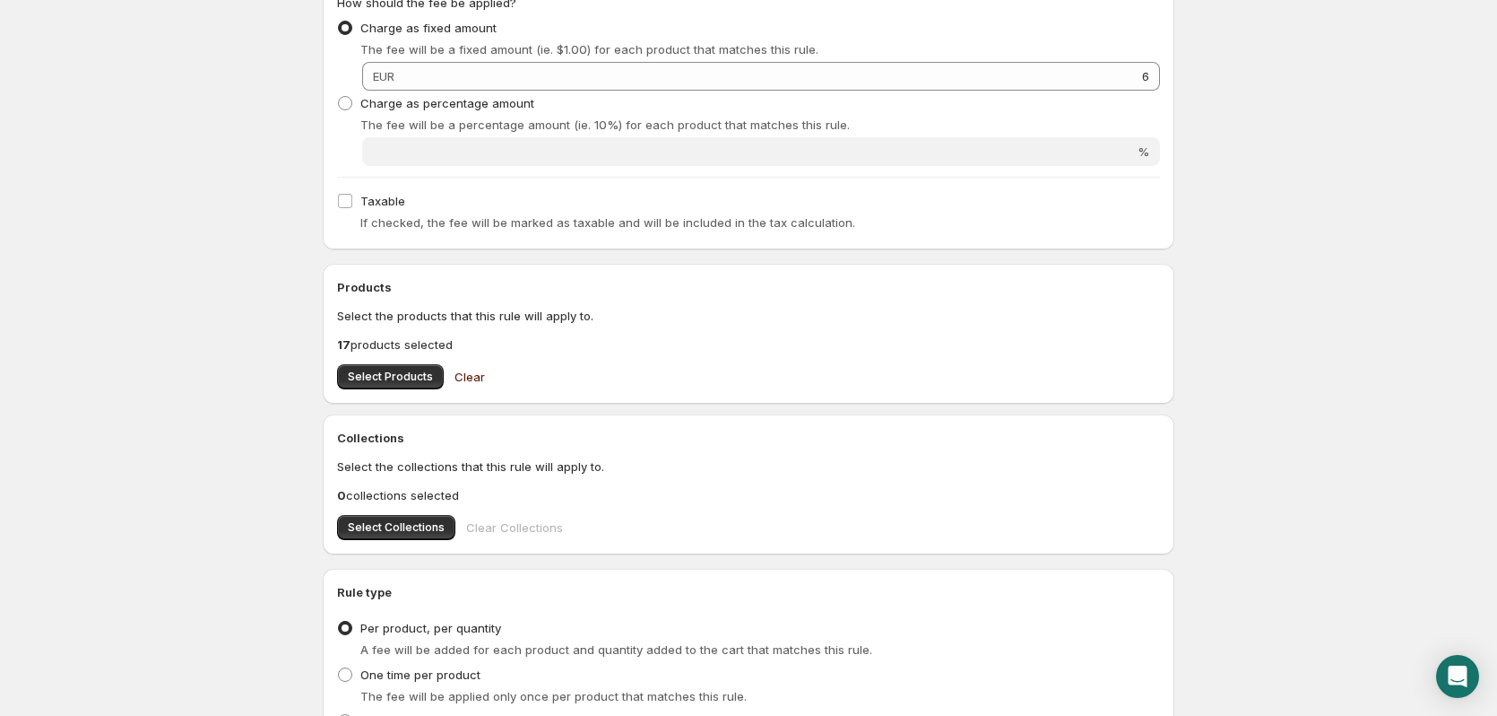
click at [460, 373] on span "Clear" at bounding box center [470, 377] width 30 height 18
click at [404, 389] on div "Products Select the products that this rule will apply to. 0 products selected …" at bounding box center [749, 334] width 852 height 140
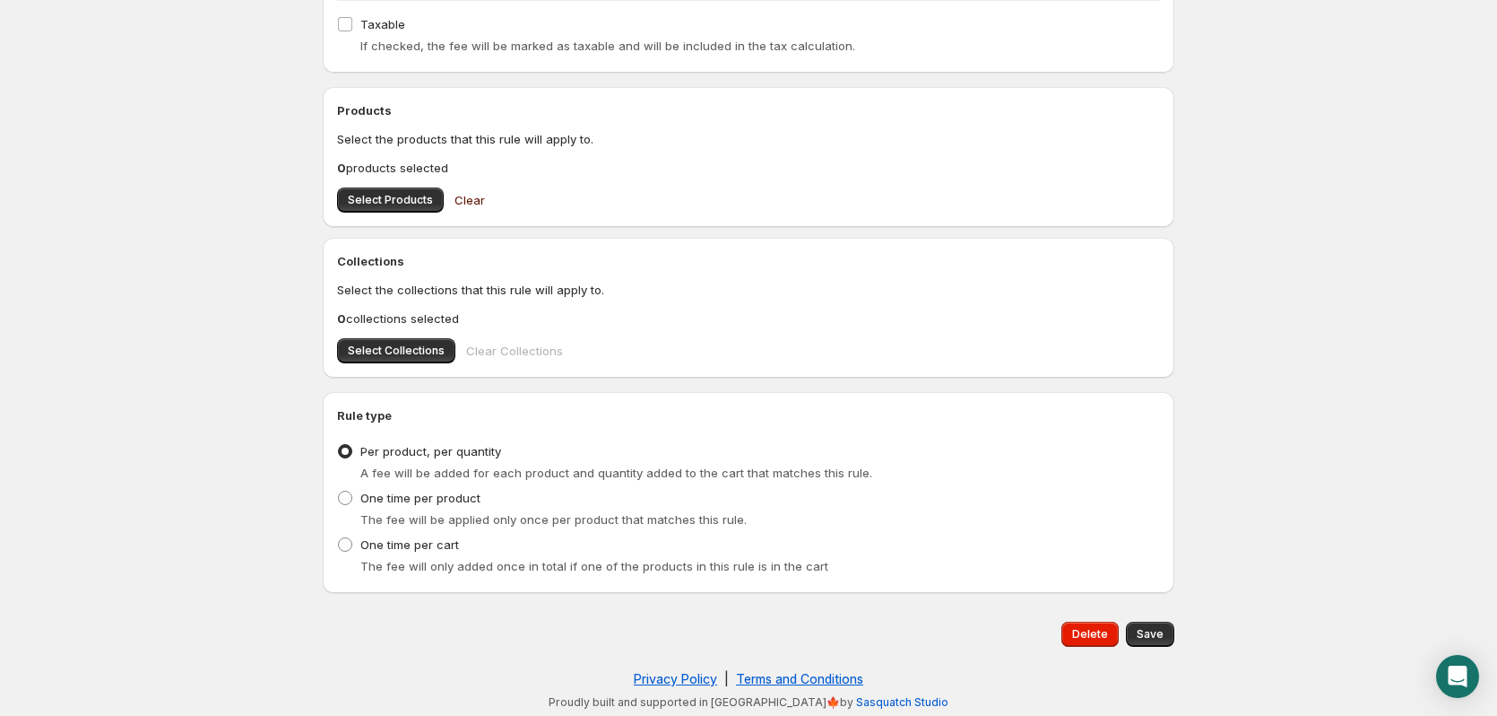
scroll to position [534, 0]
click at [412, 191] on span "Select Products" at bounding box center [390, 197] width 85 height 14
click at [1153, 626] on span "Save" at bounding box center [1150, 631] width 27 height 14
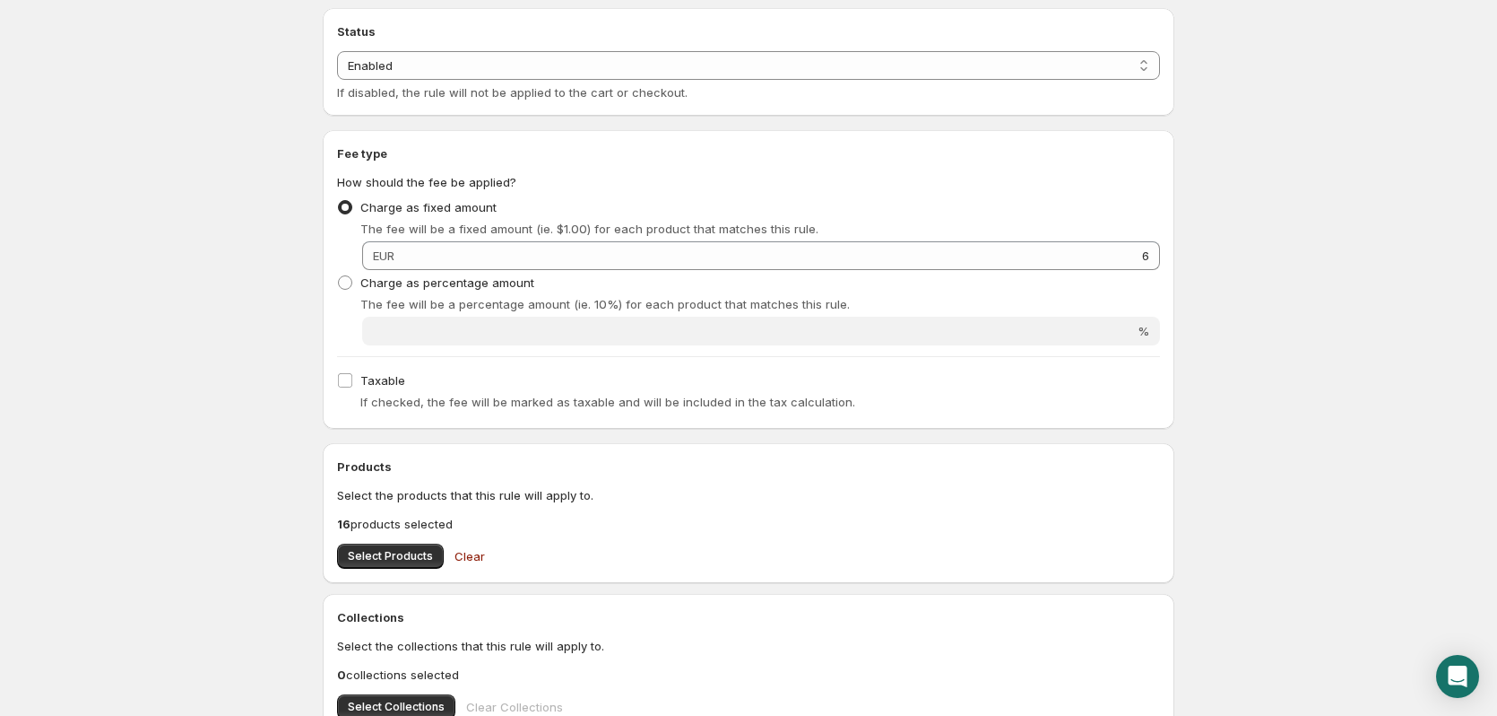
scroll to position [0, 0]
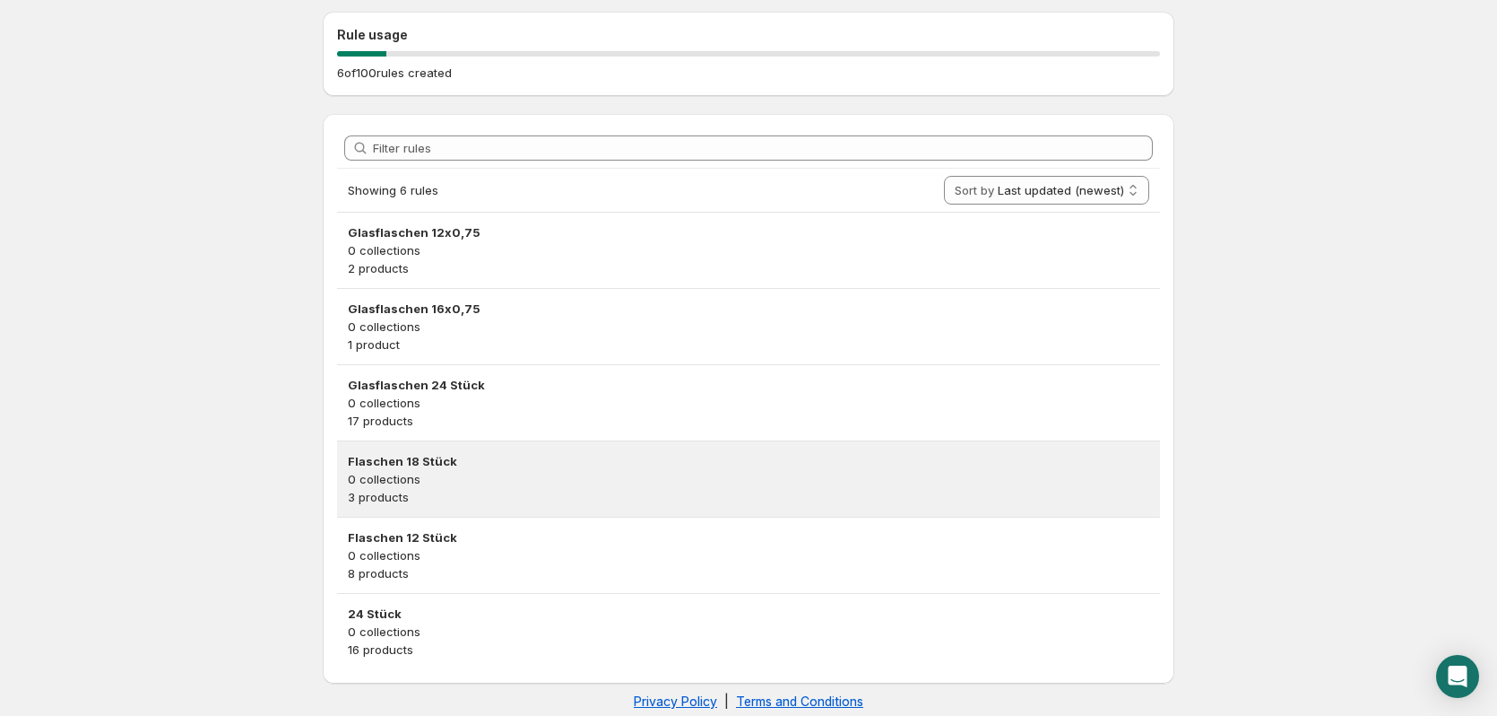
scroll to position [204, 0]
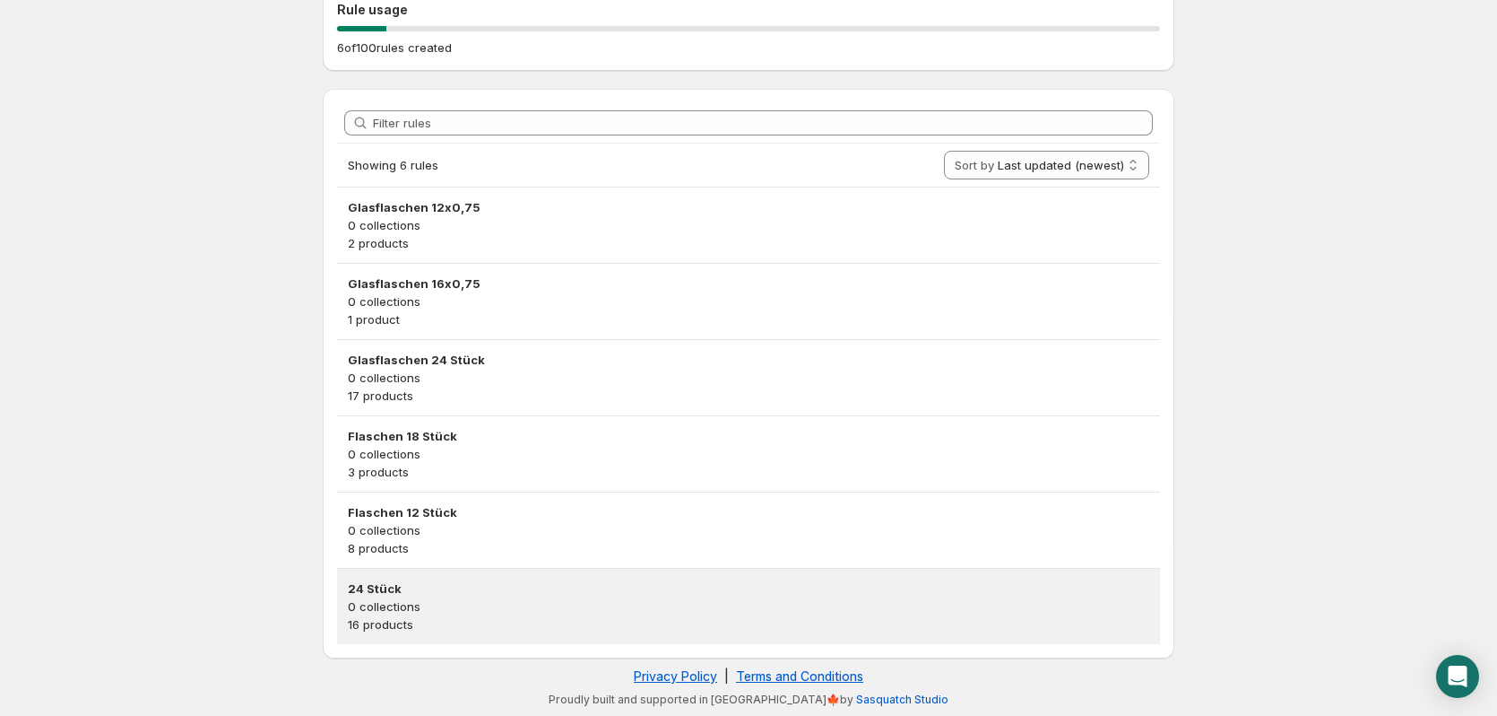
click at [547, 605] on p "0 collections" at bounding box center [749, 606] width 802 height 18
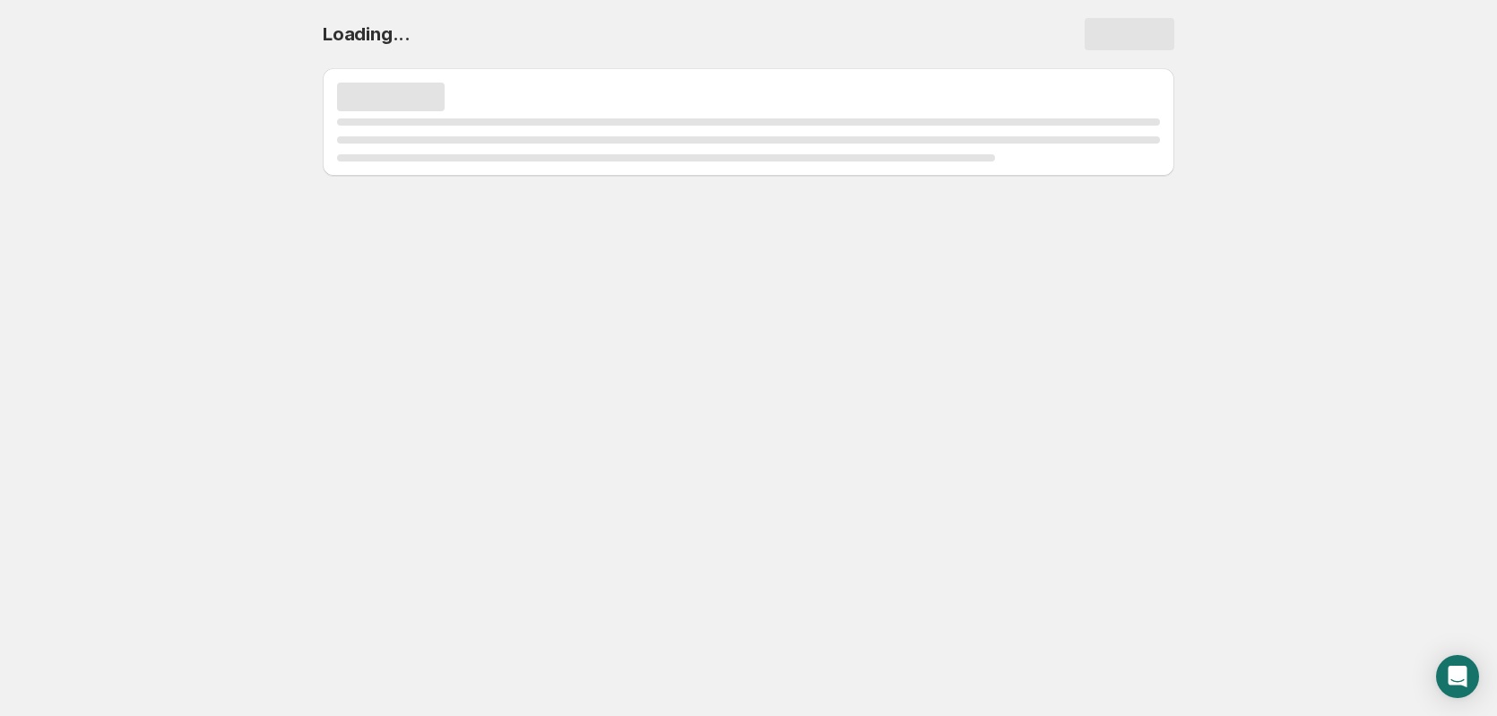
scroll to position [0, 0]
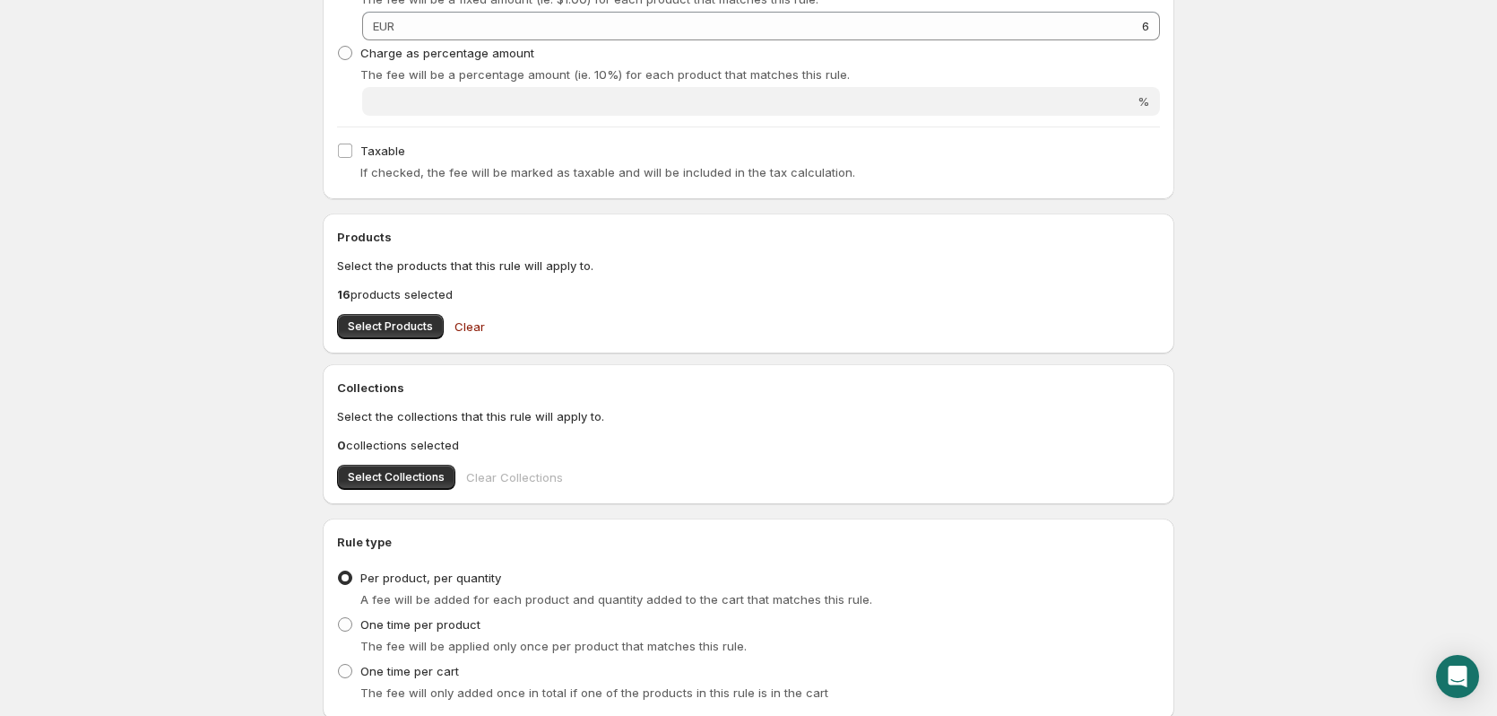
scroll to position [534, 0]
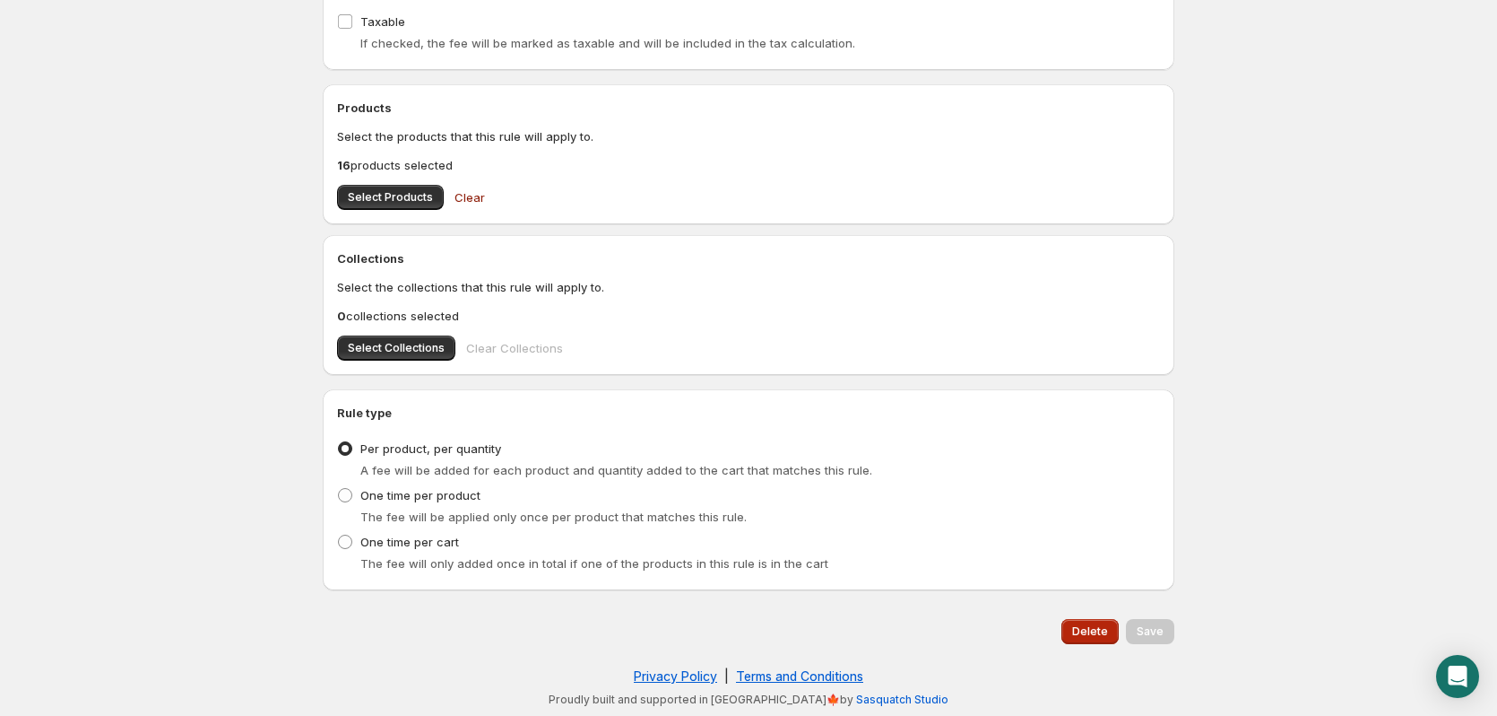
click at [1080, 619] on button "Delete" at bounding box center [1090, 631] width 57 height 25
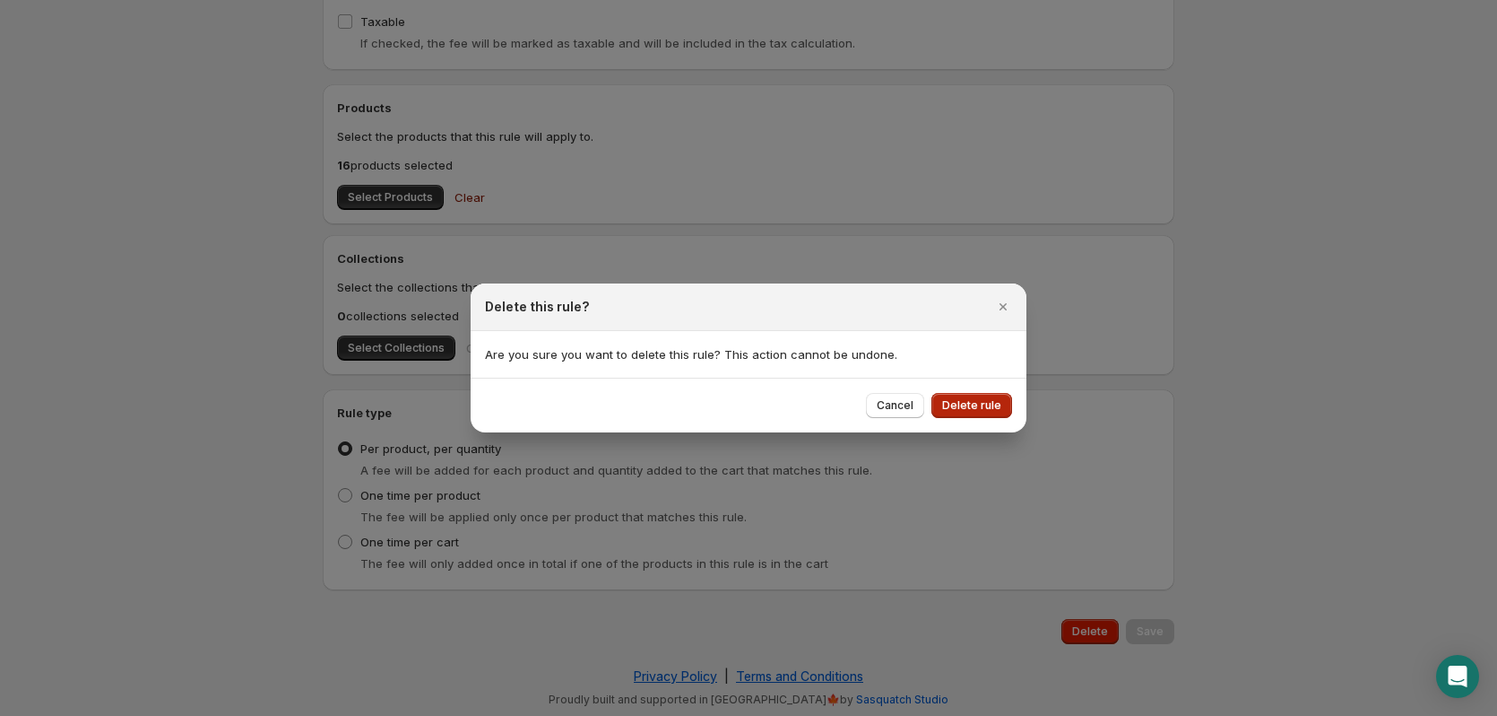
click at [985, 399] on span "Delete rule" at bounding box center [971, 405] width 59 height 14
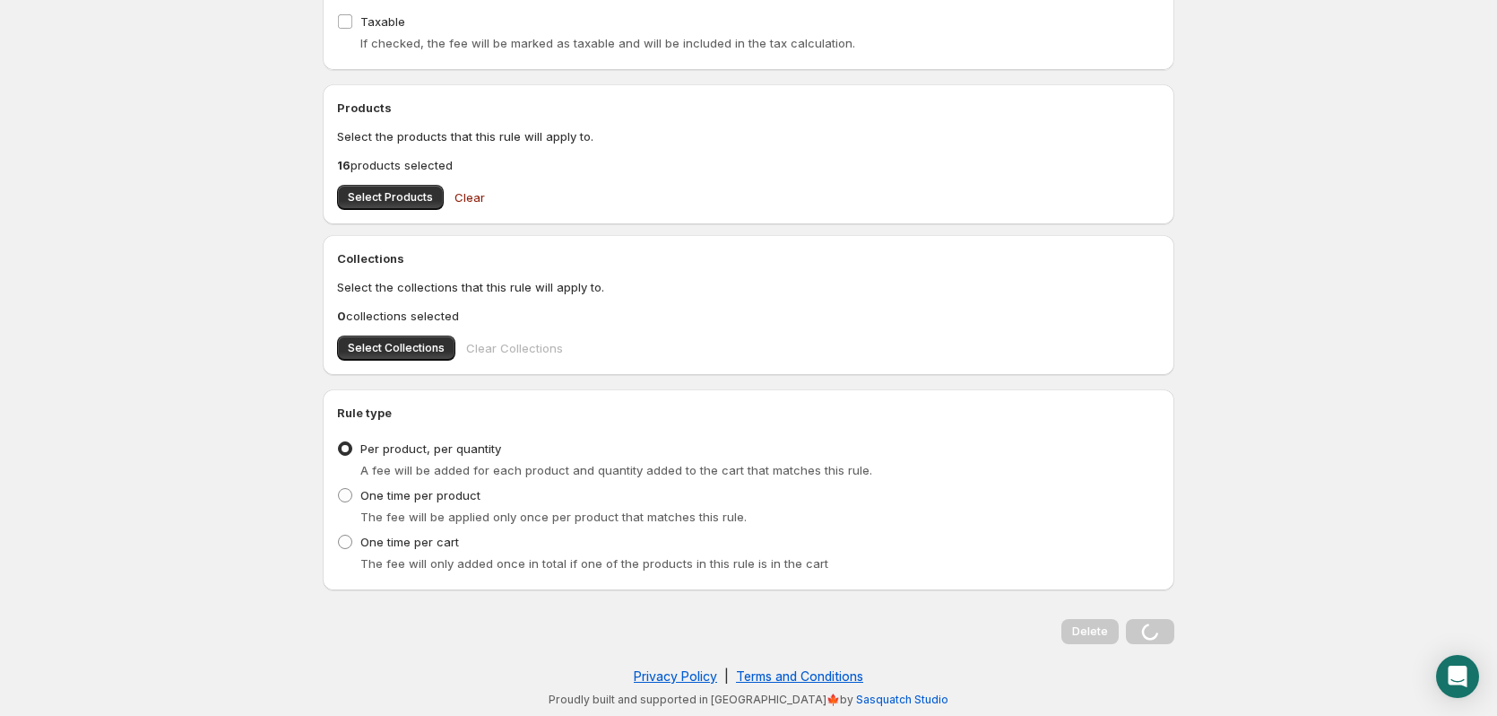
scroll to position [0, 0]
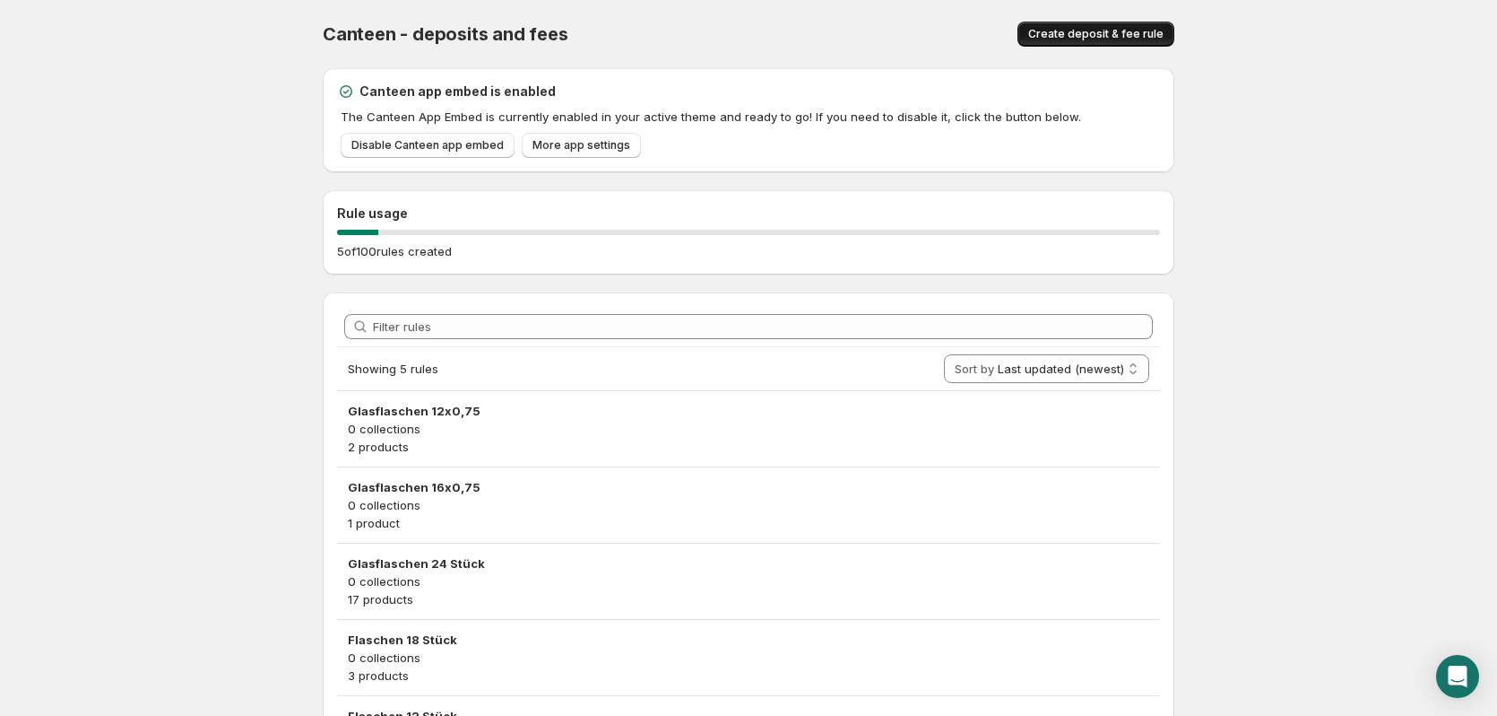
click at [1122, 30] on span "Create deposit & fee rule" at bounding box center [1095, 34] width 135 height 14
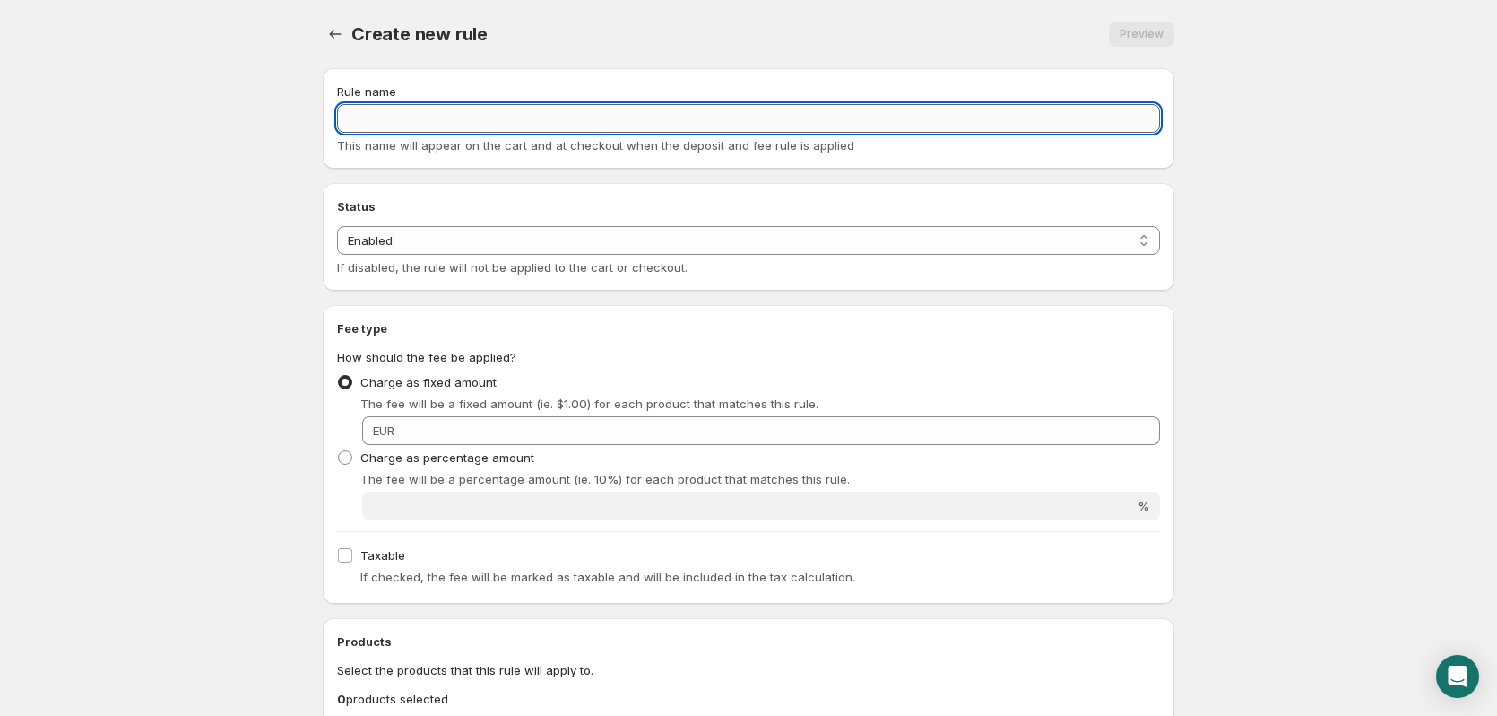
click at [665, 104] on input "Rule name" at bounding box center [748, 118] width 823 height 29
type input "24 Stück"
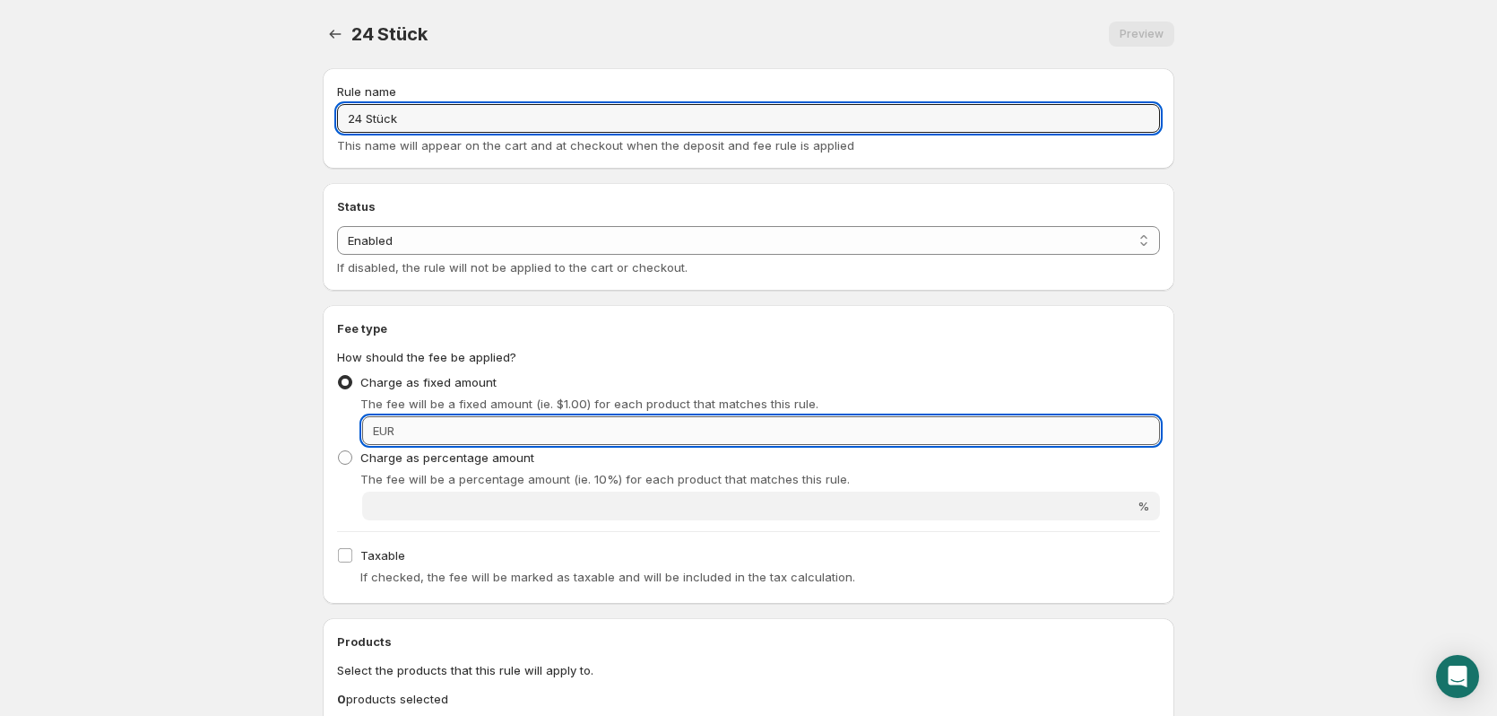
click at [506, 431] on input "Fixed amount" at bounding box center [780, 430] width 760 height 29
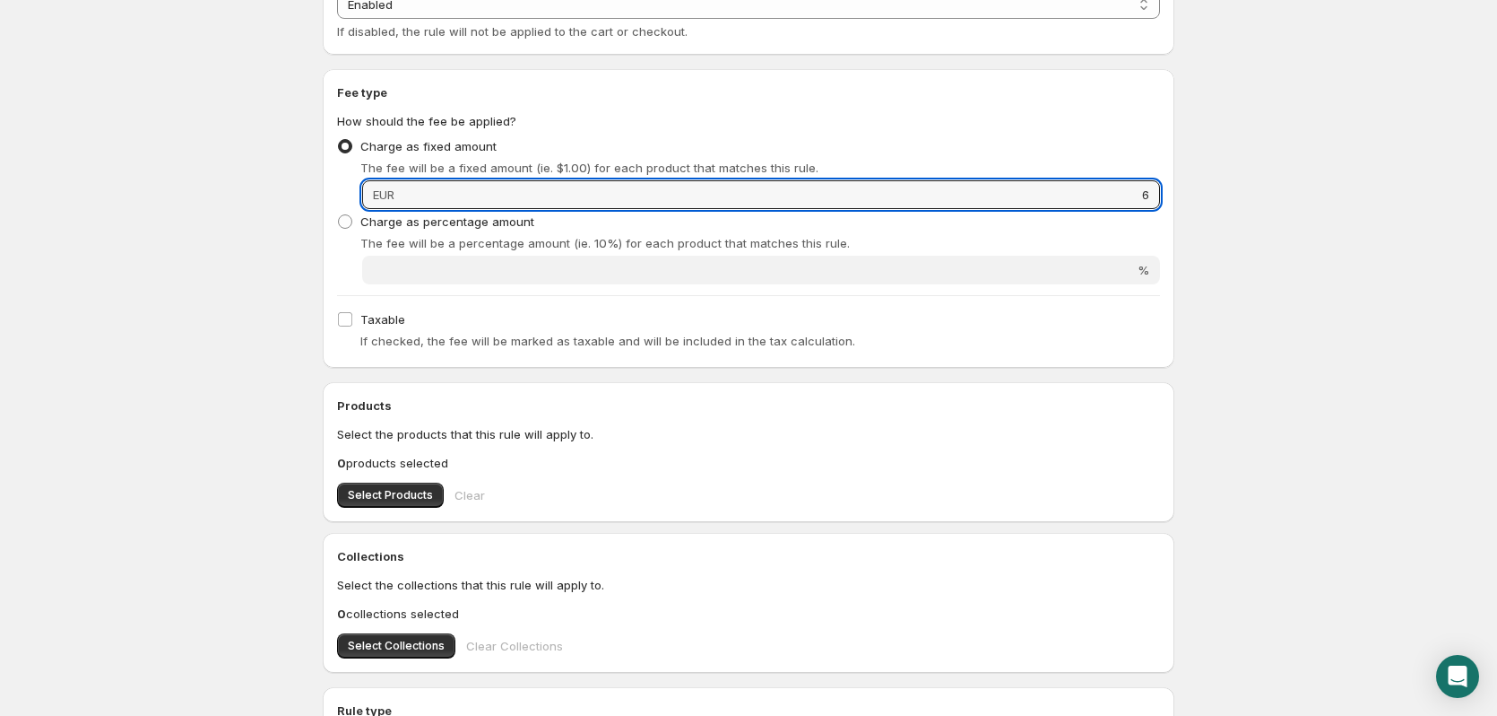
scroll to position [269, 0]
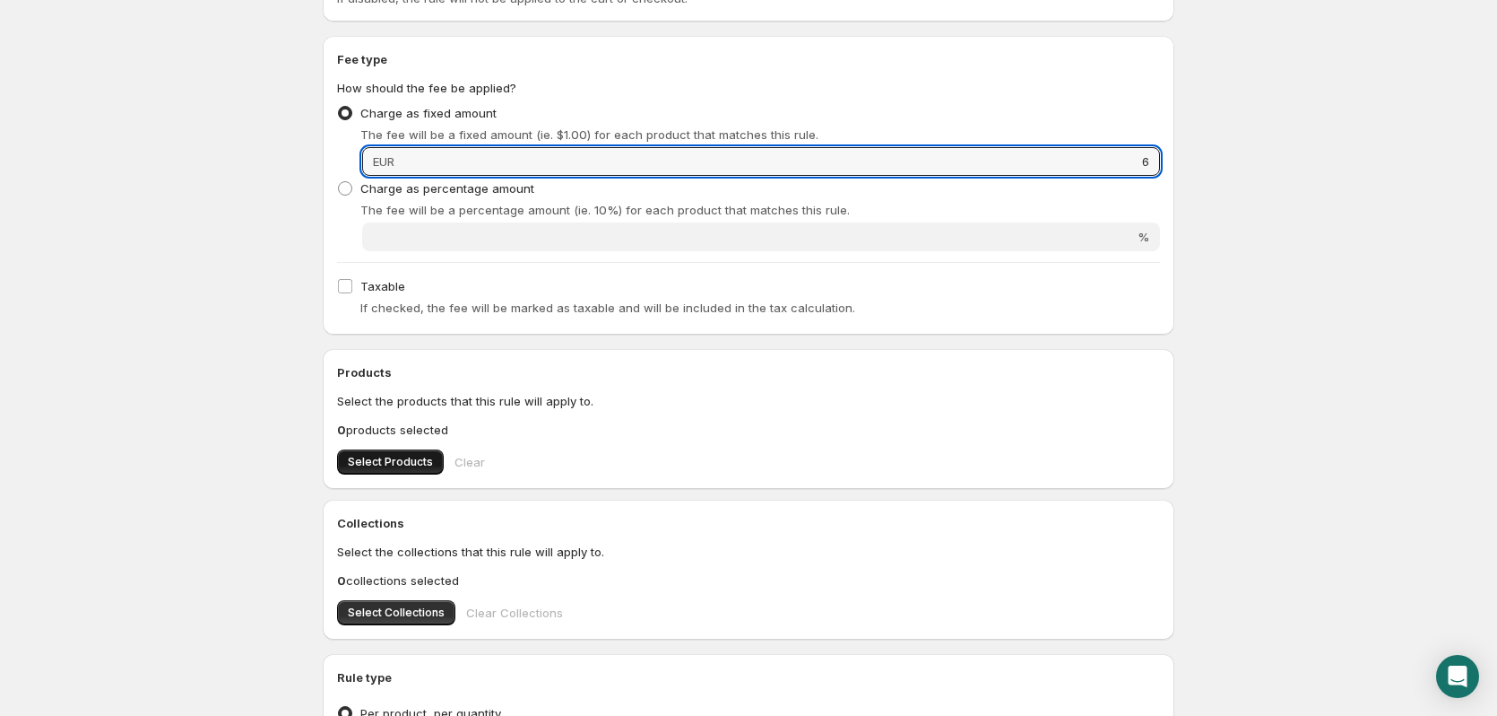
type input "6"
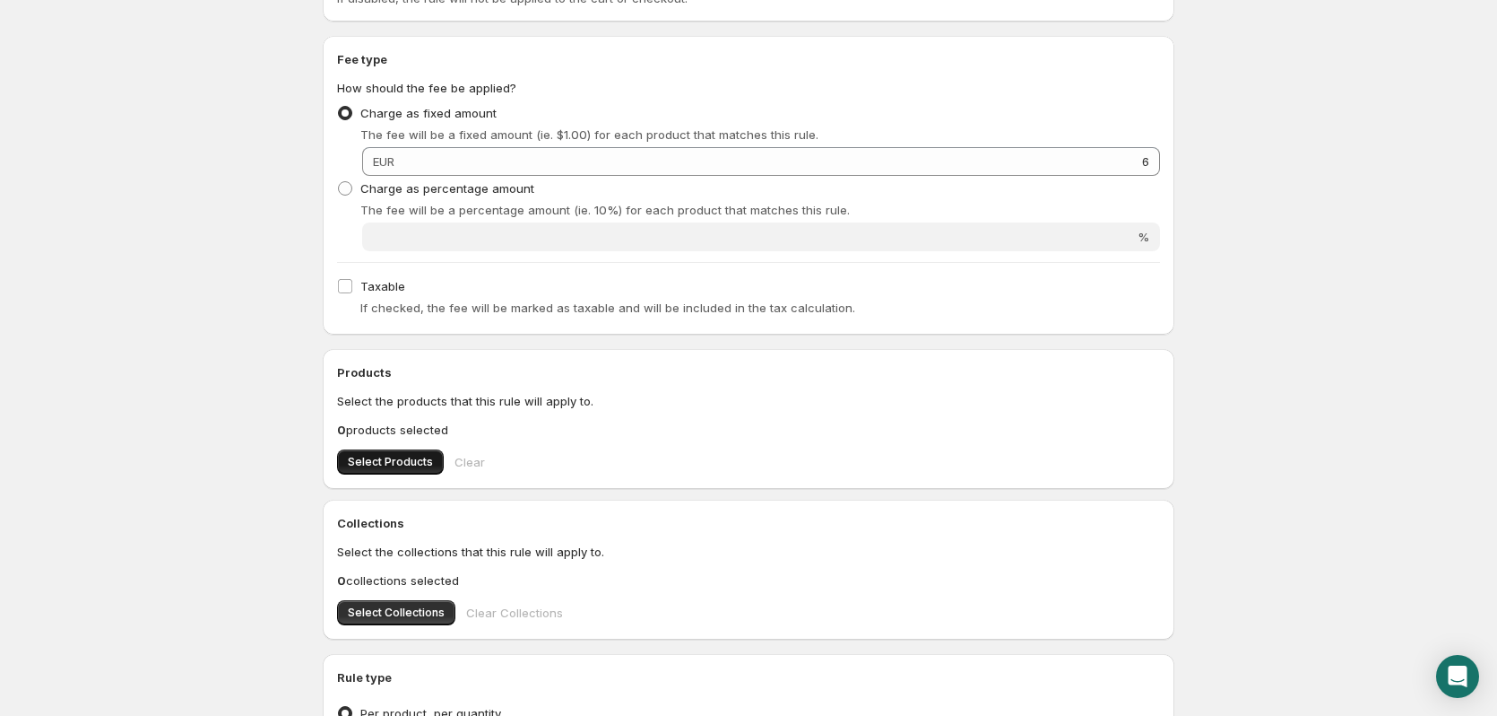
click at [421, 457] on span "Select Products" at bounding box center [390, 462] width 85 height 14
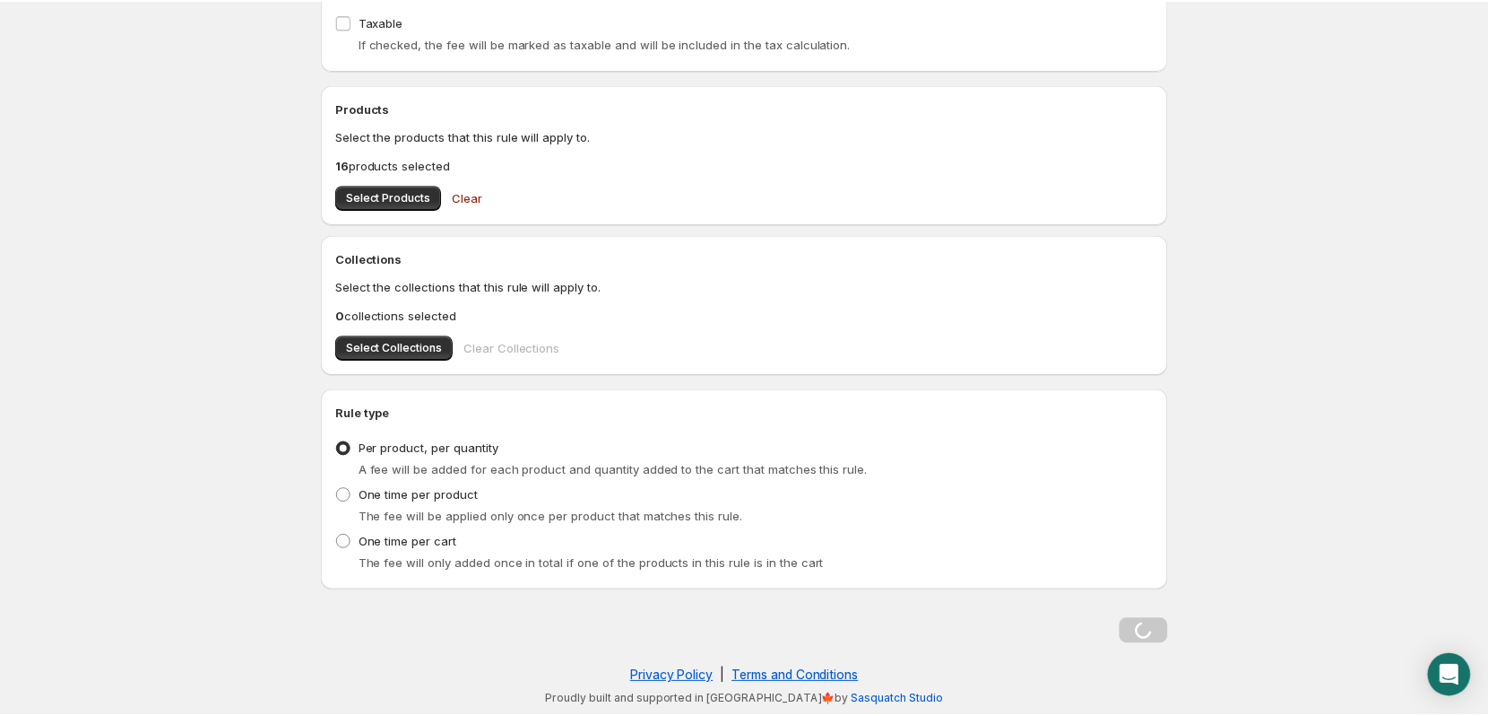
scroll to position [0, 0]
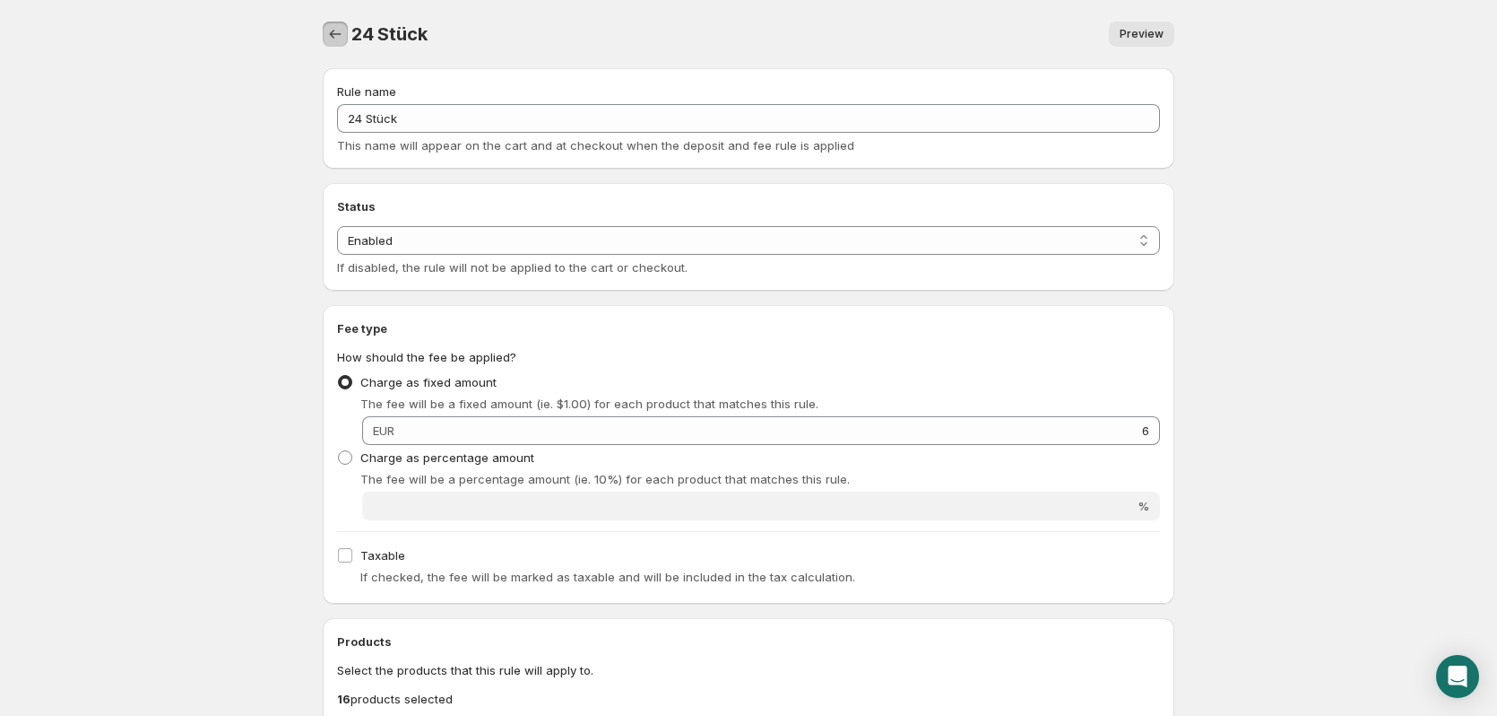
click at [330, 26] on icon "Settings" at bounding box center [335, 34] width 18 height 18
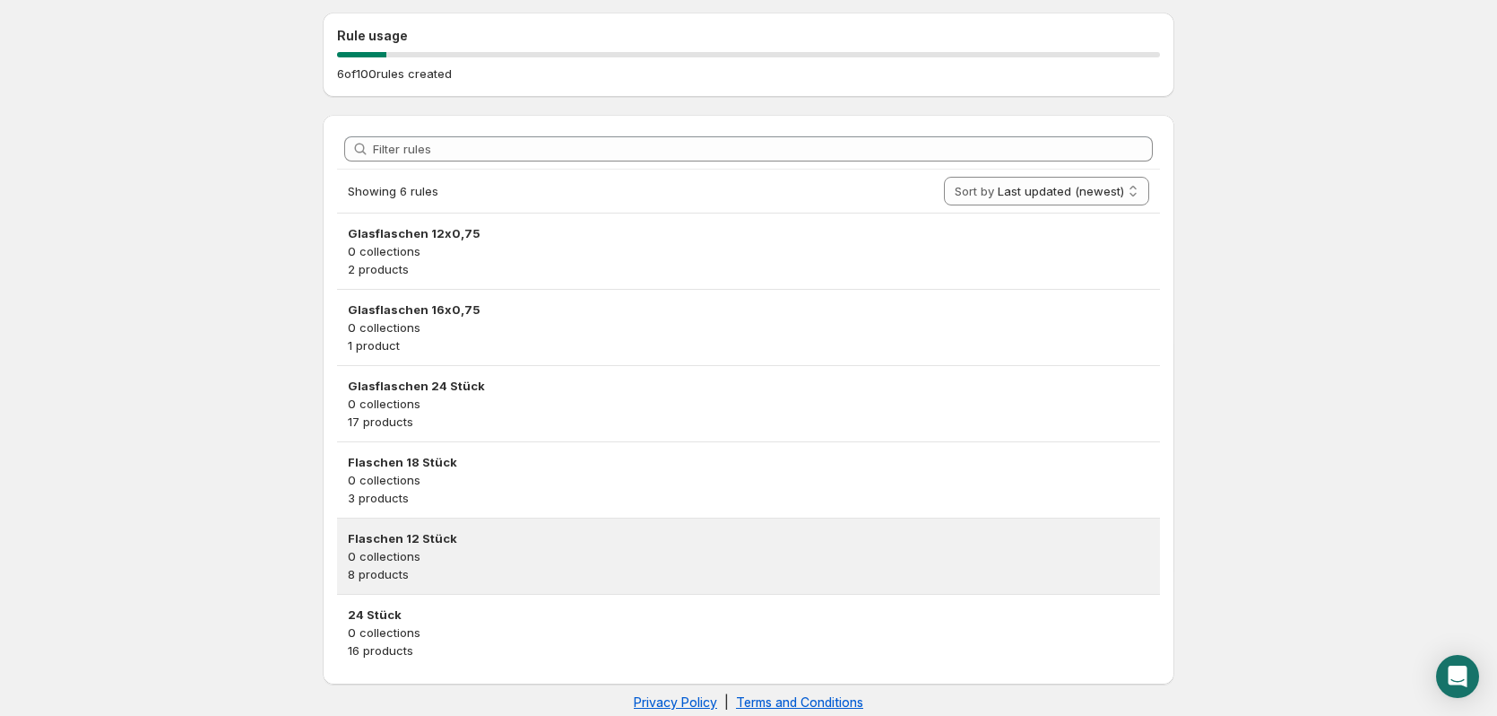
scroll to position [179, 0]
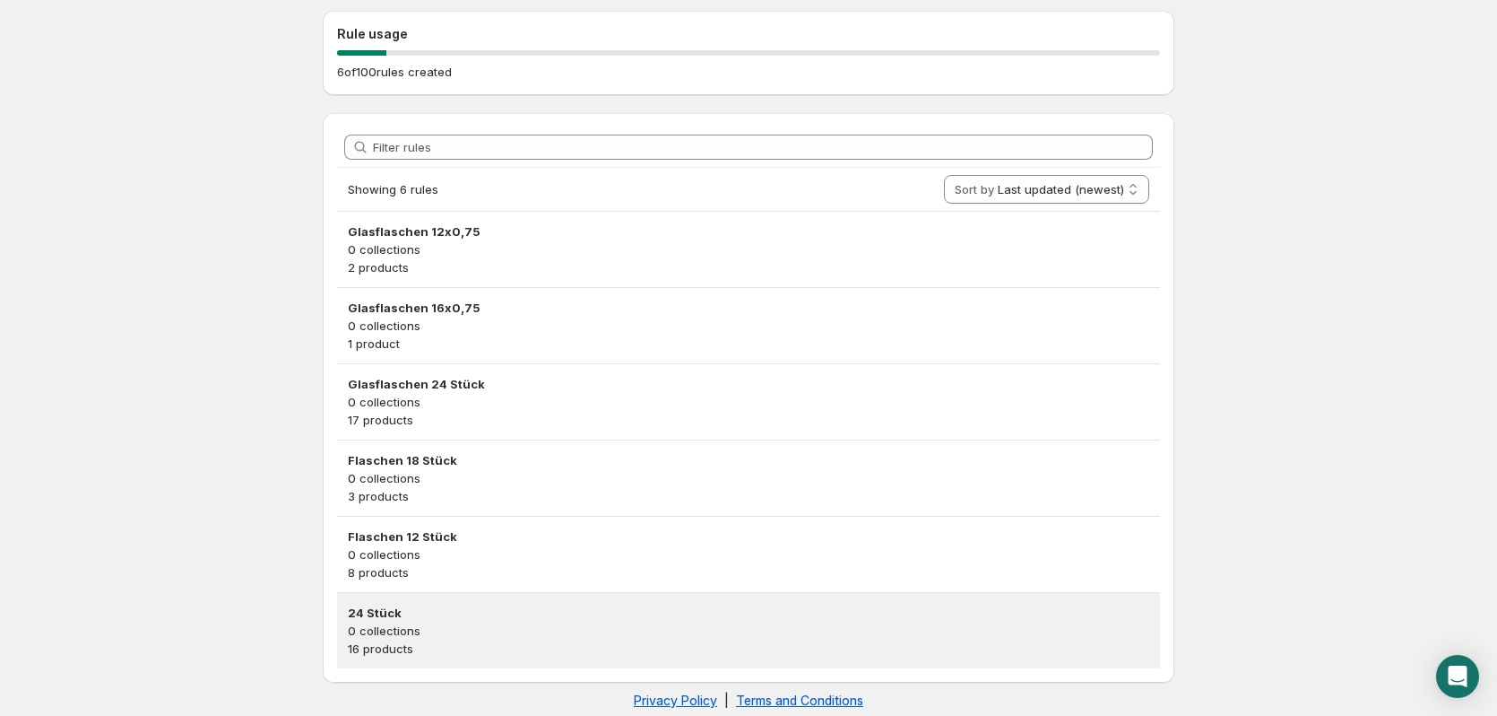
click at [608, 636] on p "0 collections" at bounding box center [749, 630] width 802 height 18
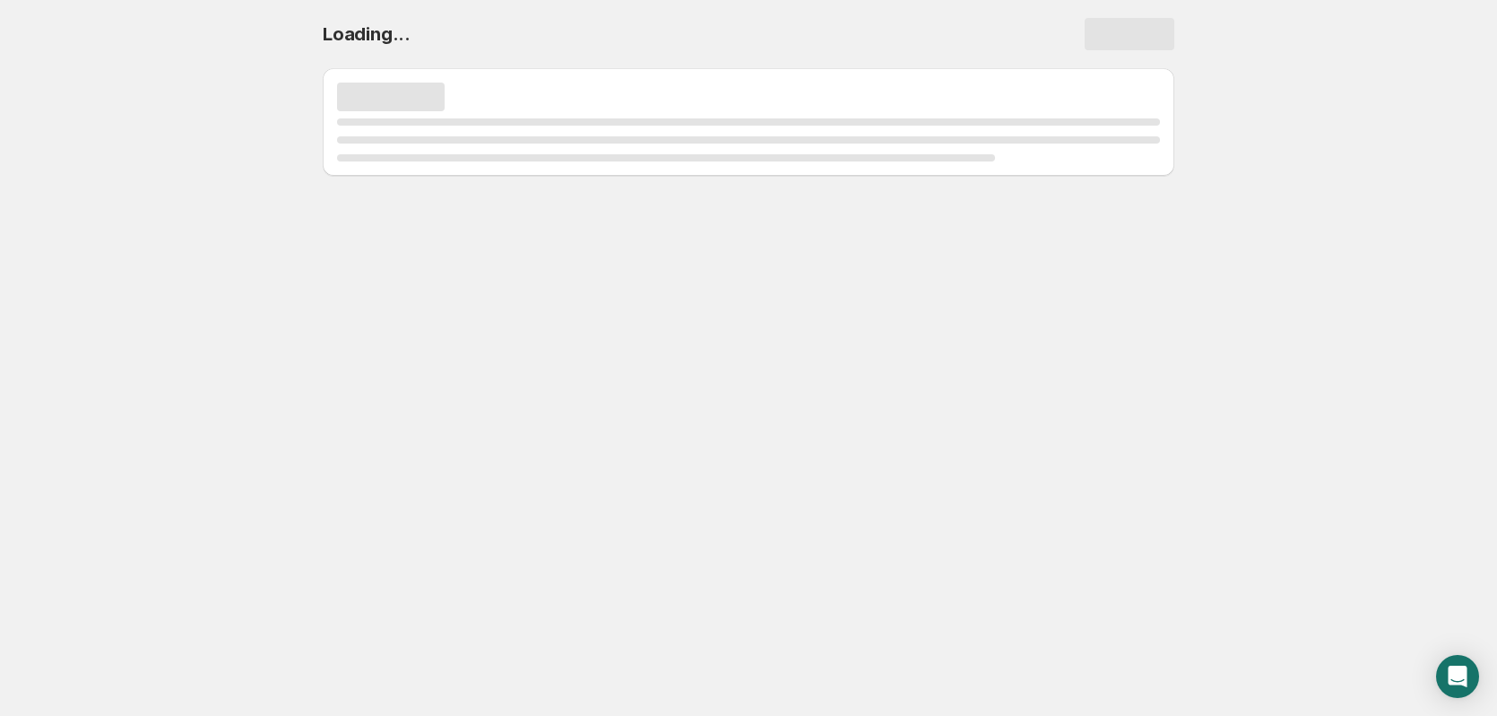
scroll to position [0, 0]
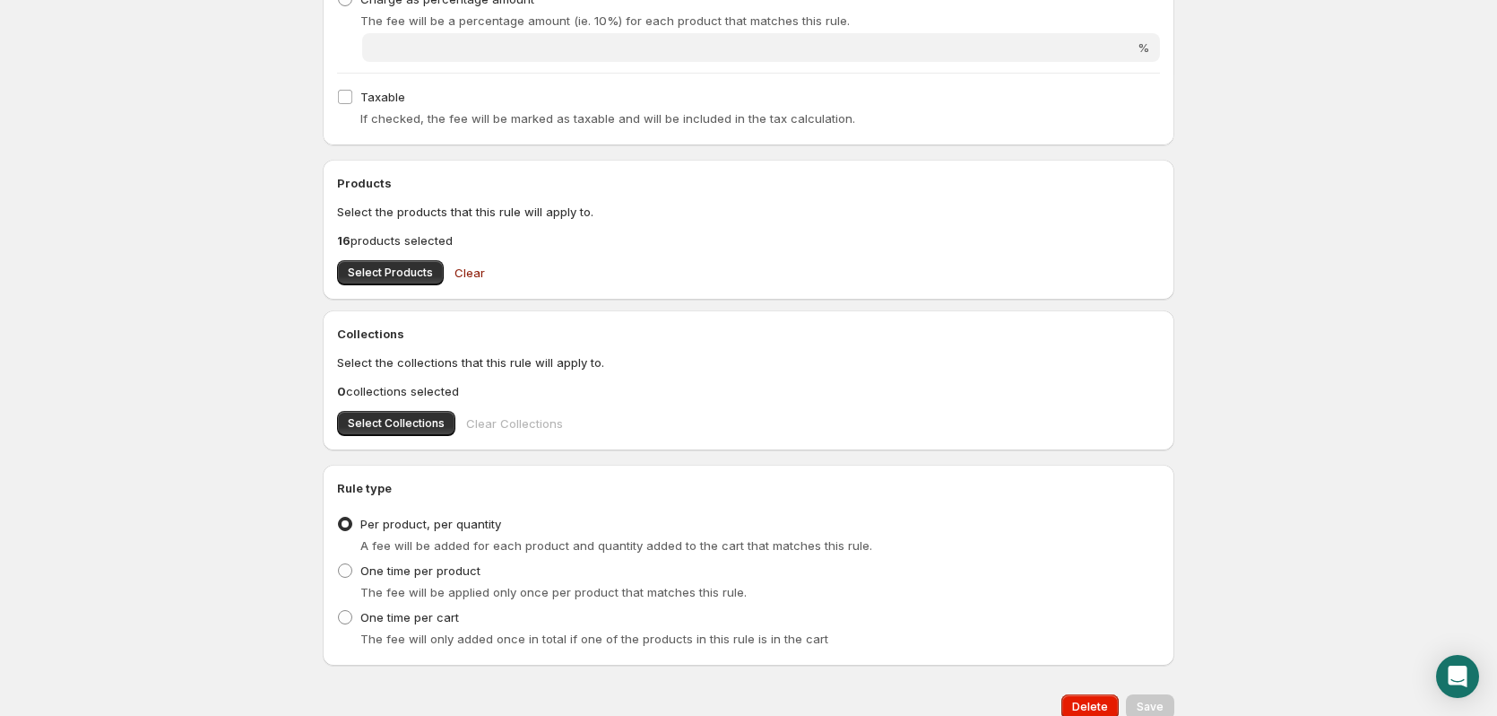
scroll to position [534, 0]
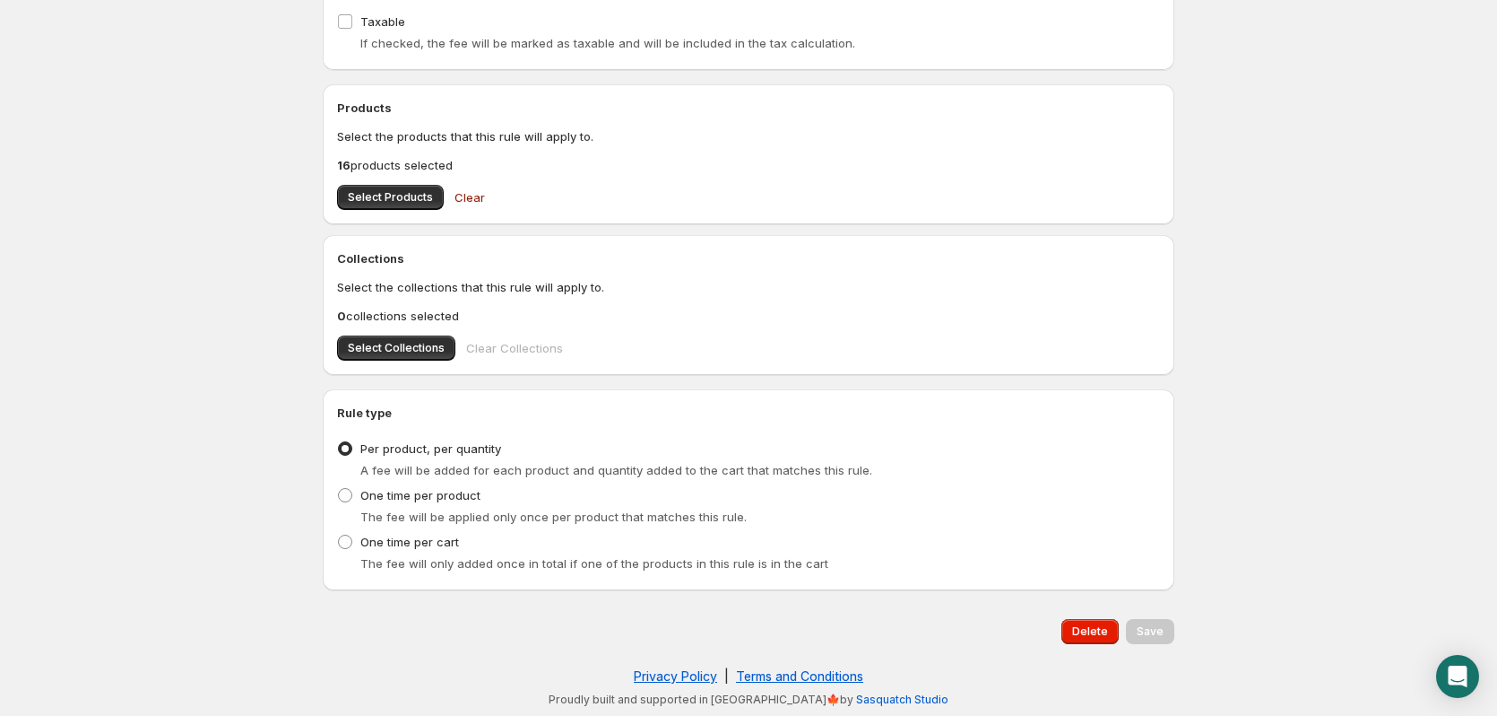
click at [1061, 628] on div "Delete" at bounding box center [1086, 628] width 65 height 32
click at [1108, 627] on span "Delete" at bounding box center [1090, 631] width 36 height 14
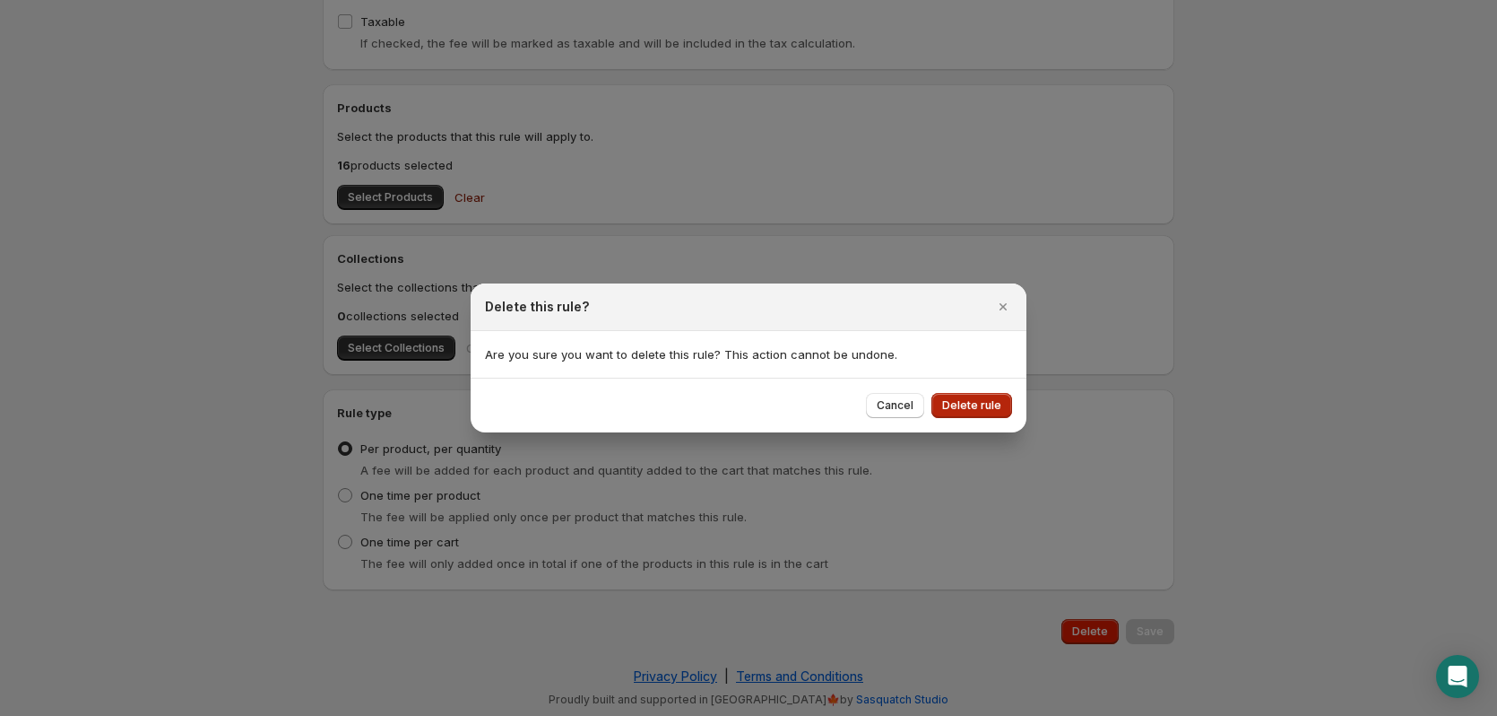
click at [989, 407] on span "Delete rule" at bounding box center [971, 405] width 59 height 14
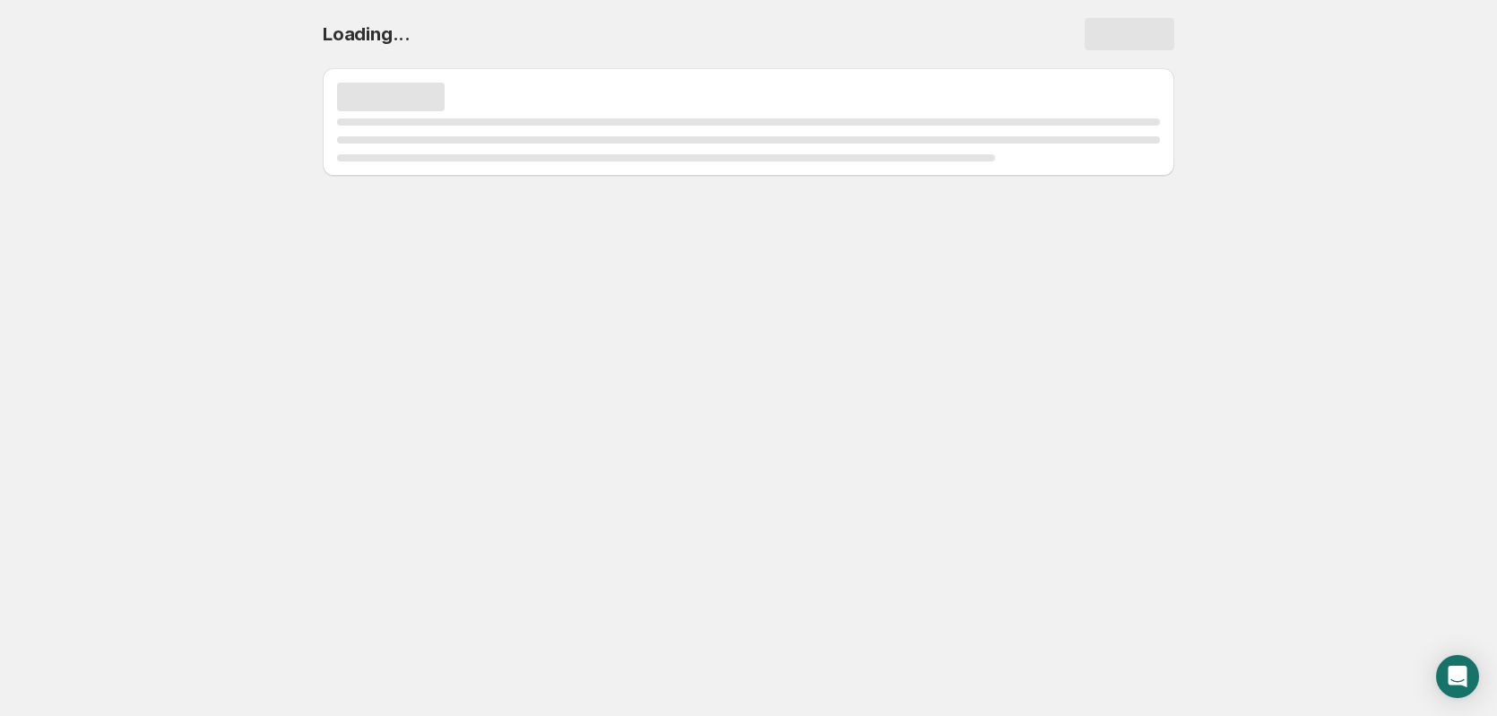
scroll to position [0, 0]
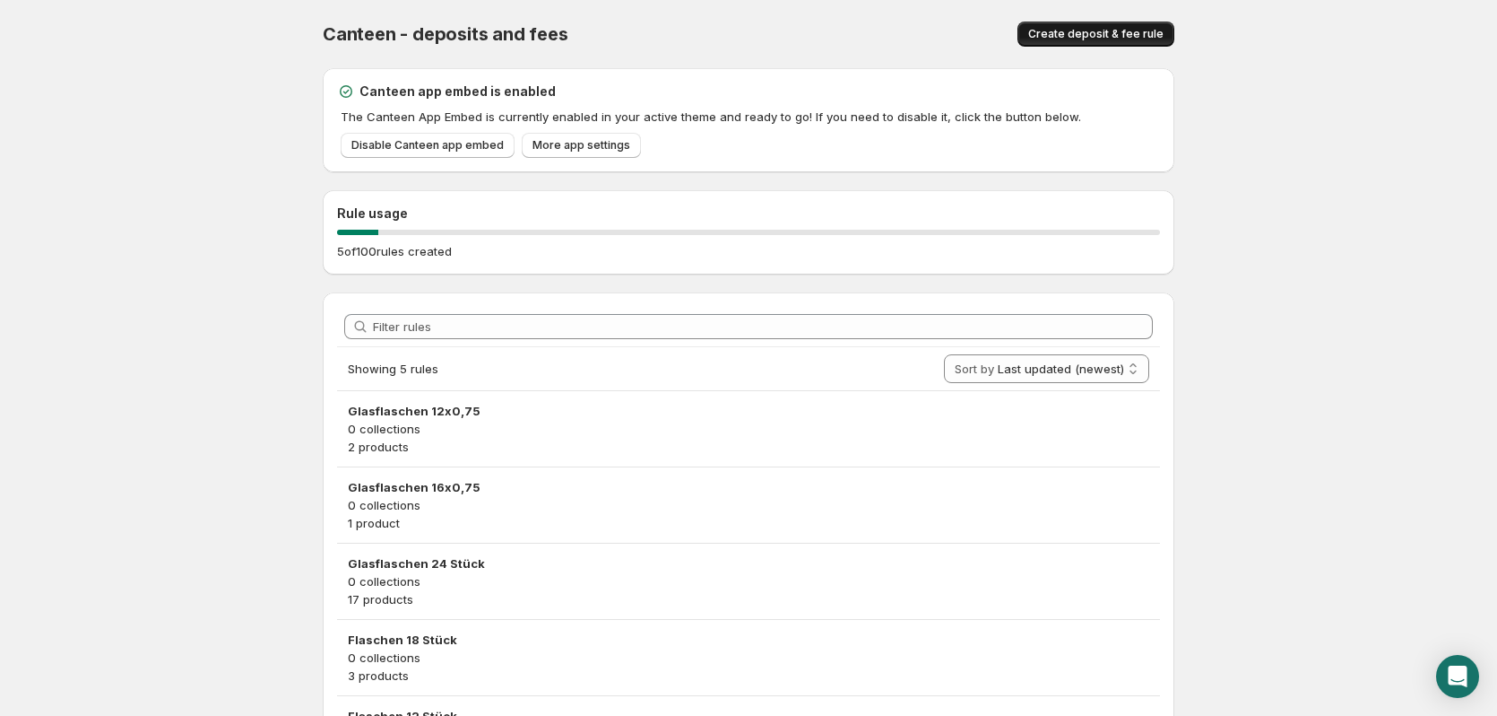
click at [1148, 31] on span "Create deposit & fee rule" at bounding box center [1095, 34] width 135 height 14
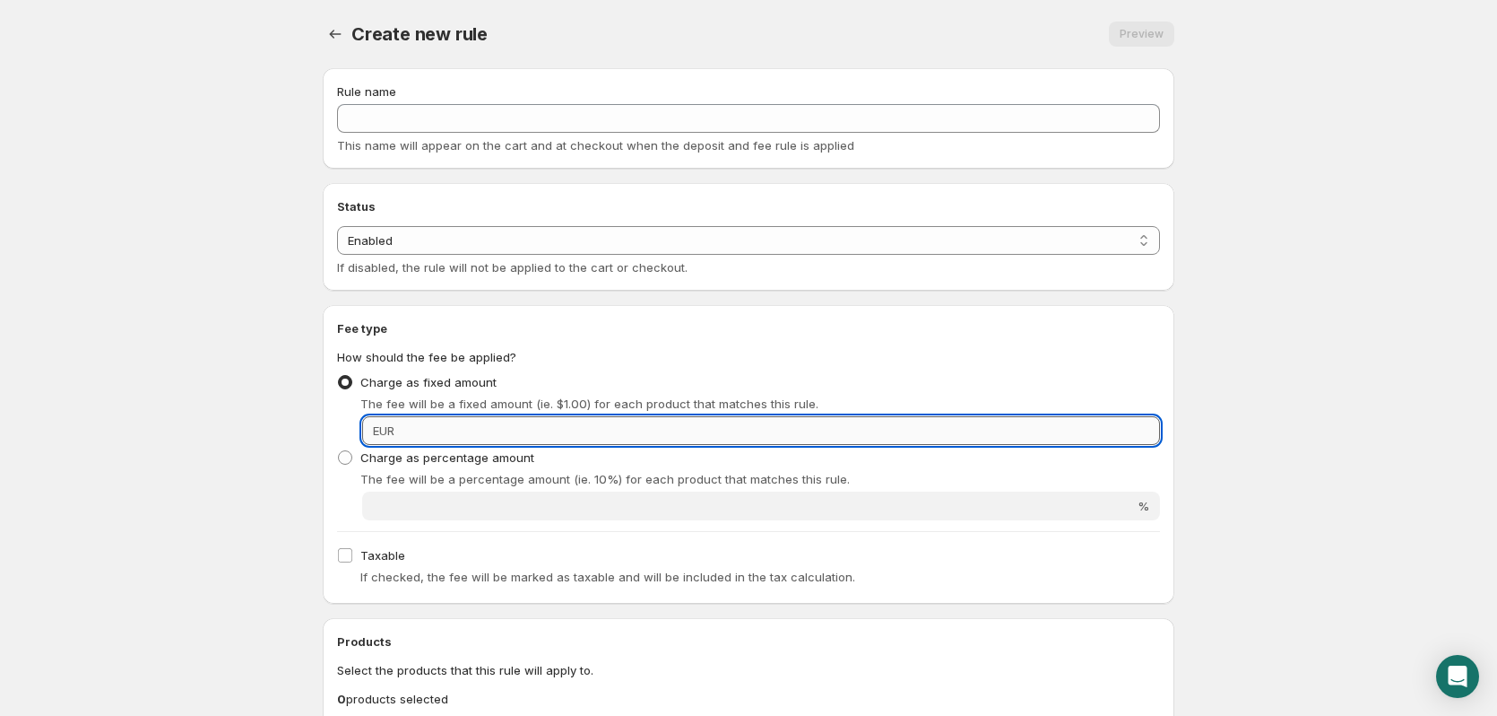
click at [710, 421] on input "Fixed amount" at bounding box center [780, 430] width 760 height 29
type input "6"
click at [569, 135] on div "Rule name This name will appear on the cart and at checkout when the deposit an…" at bounding box center [748, 118] width 823 height 72
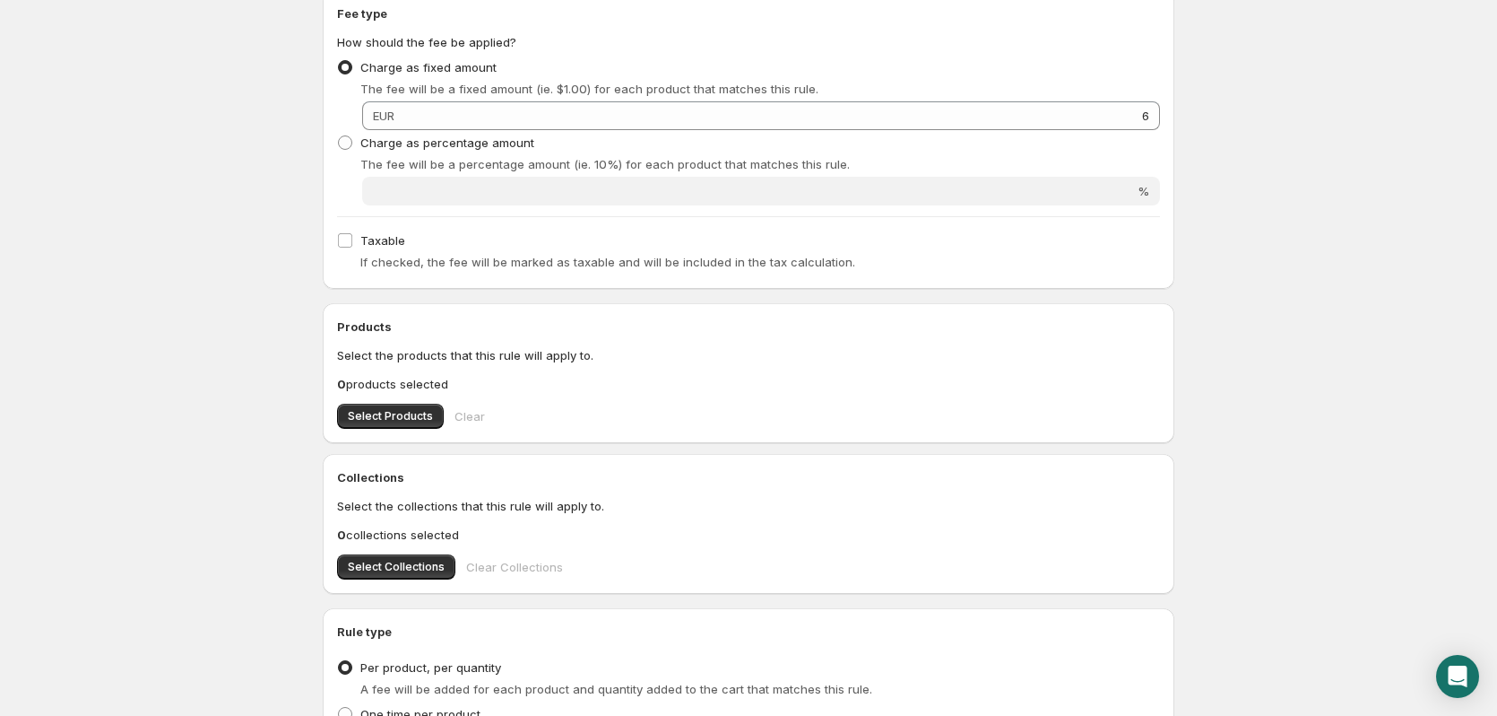
scroll to position [359, 0]
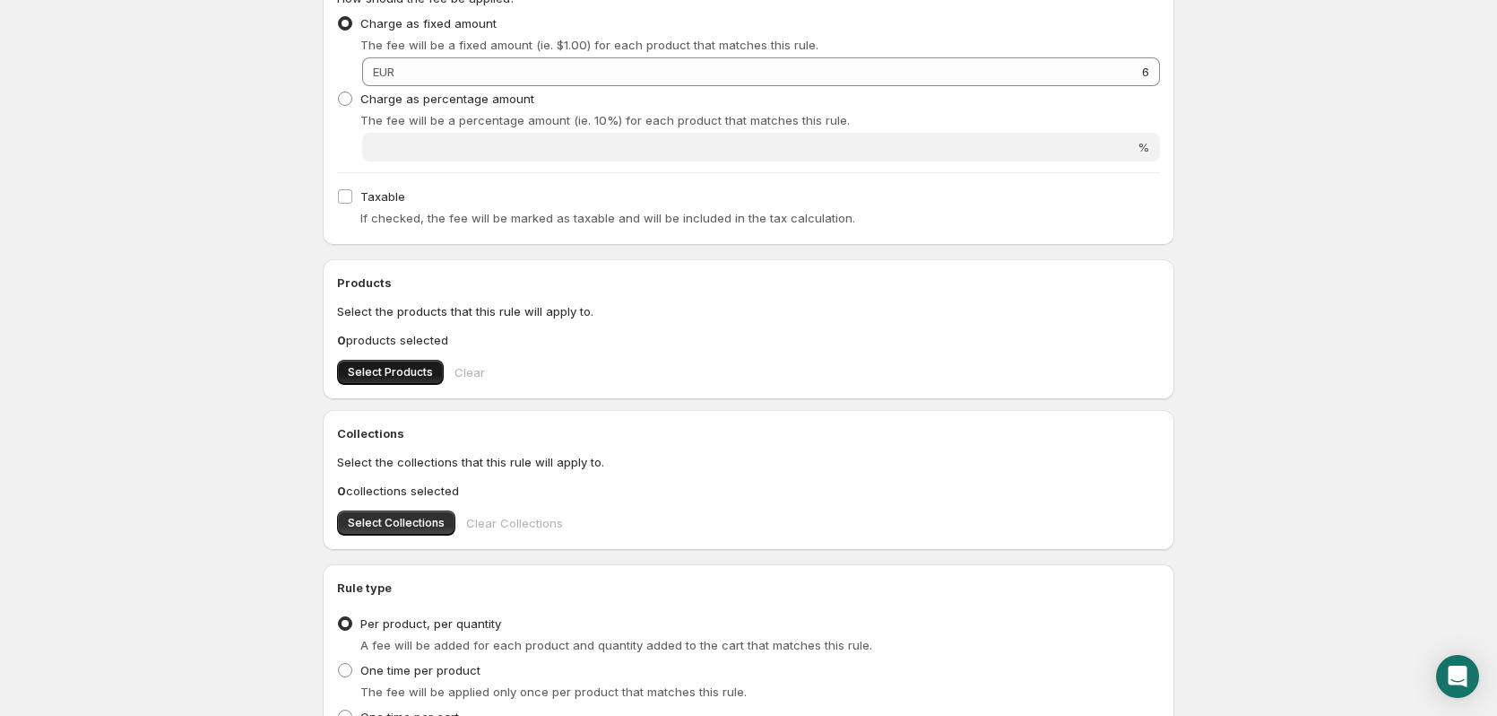
click at [387, 373] on span "Select Products" at bounding box center [390, 372] width 85 height 14
click at [389, 377] on span "Select Products" at bounding box center [390, 372] width 85 height 14
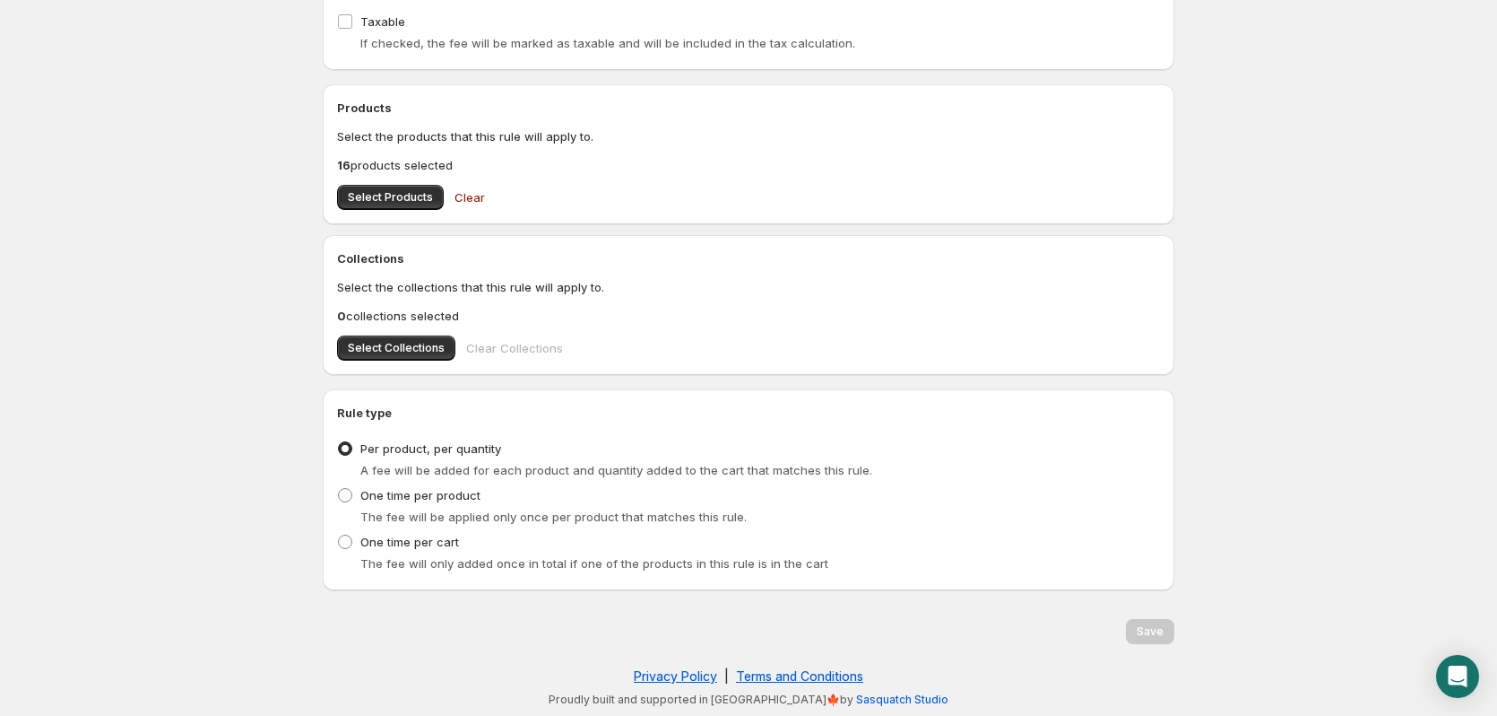
scroll to position [0, 0]
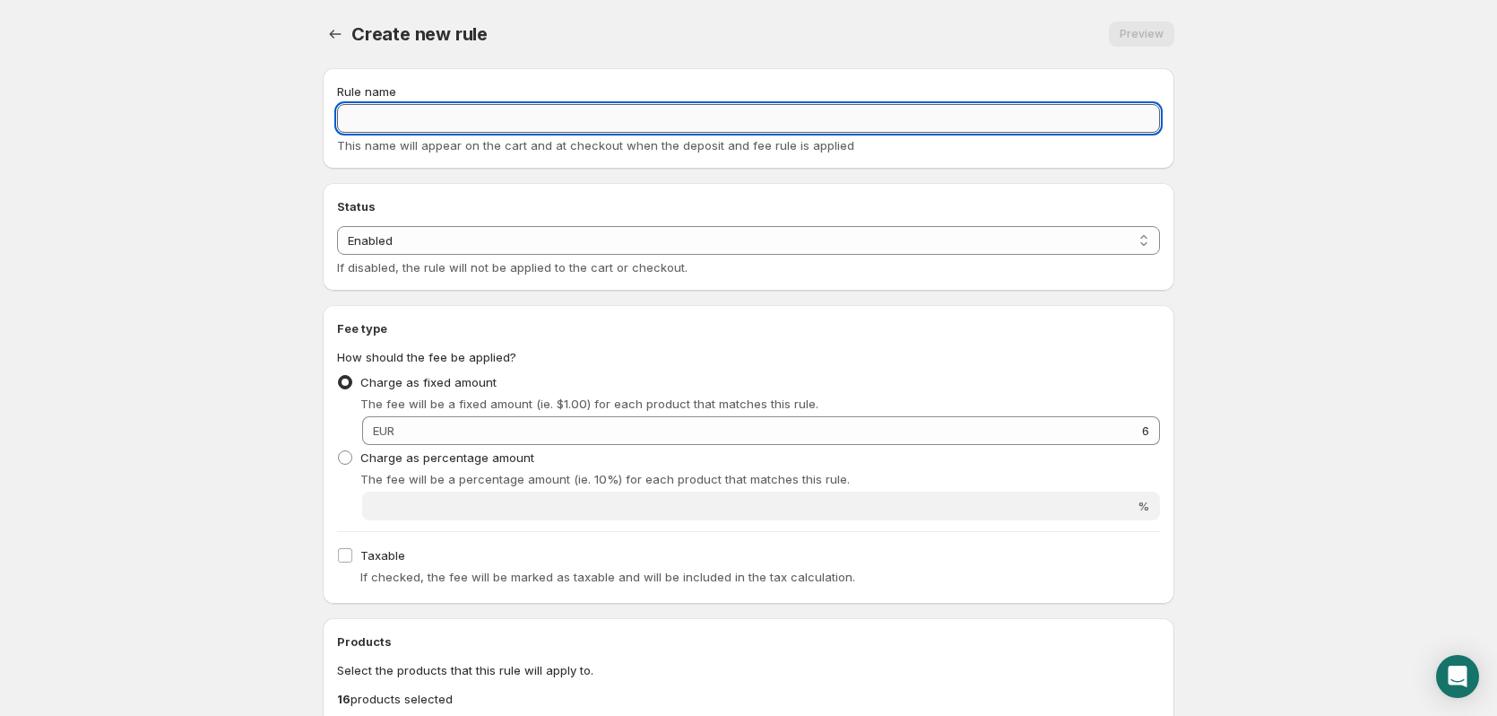
click at [405, 126] on input "Rule name" at bounding box center [748, 118] width 823 height 29
type input "24 Stück"
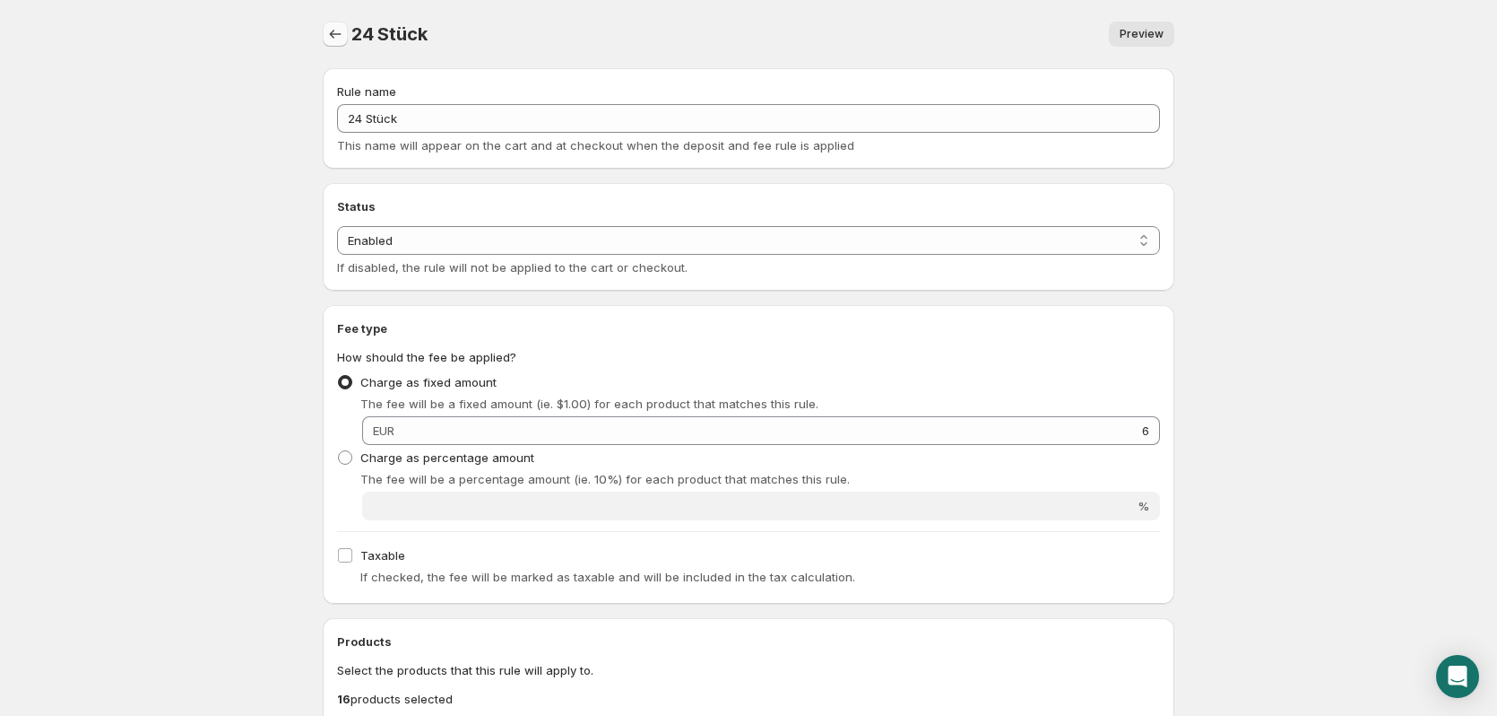
click at [332, 36] on icon "Settings" at bounding box center [336, 34] width 12 height 9
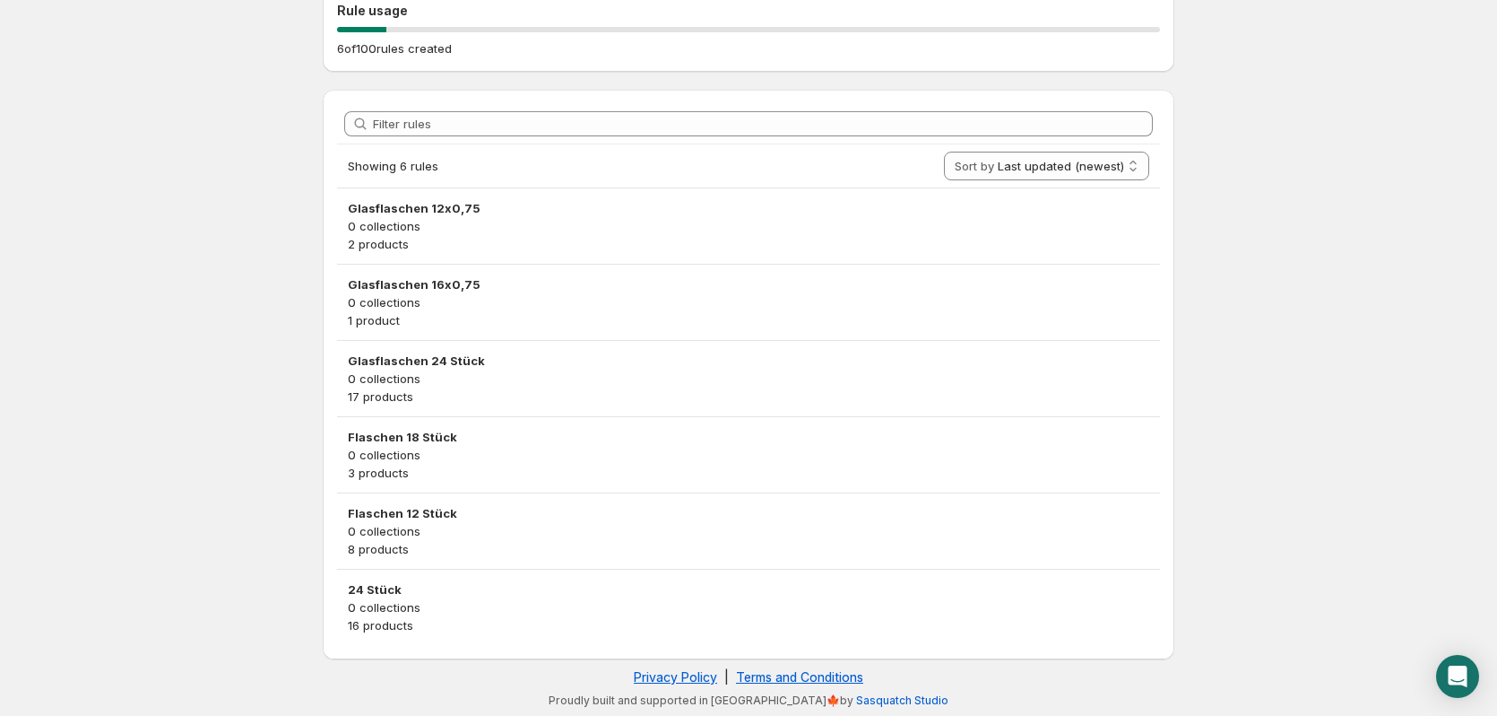
scroll to position [204, 0]
